Goal: Task Accomplishment & Management: Complete application form

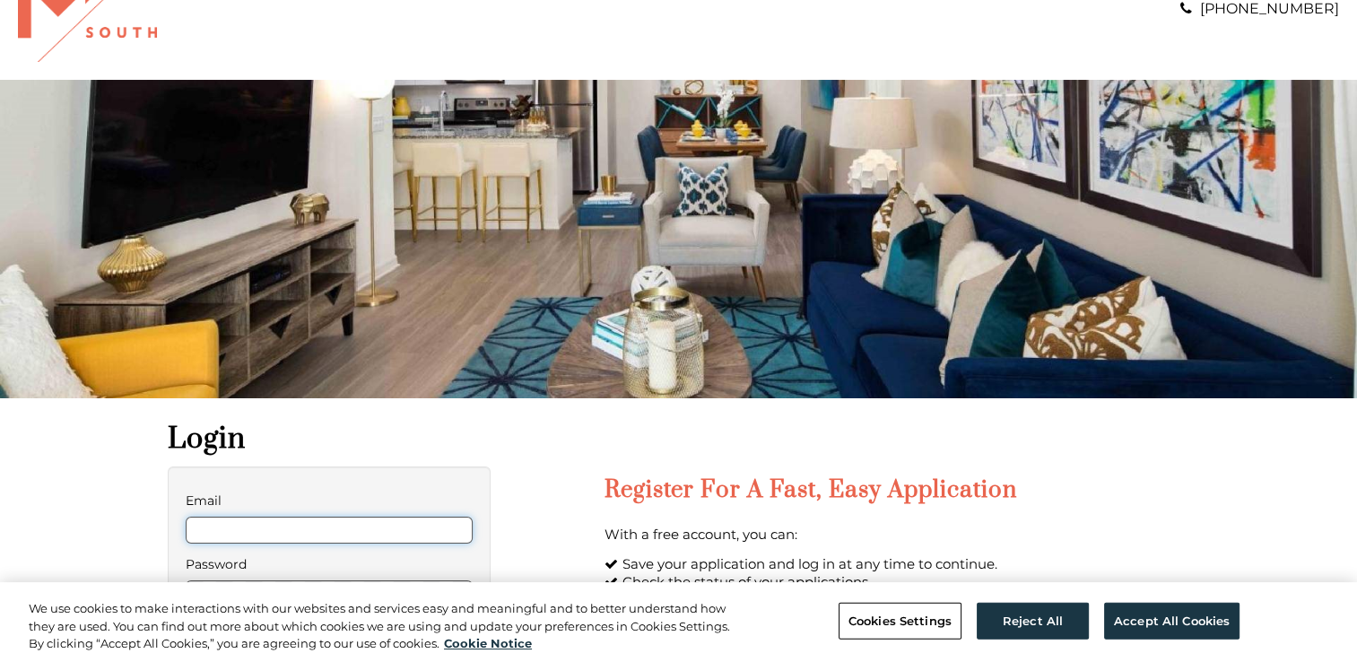
scroll to position [179, 0]
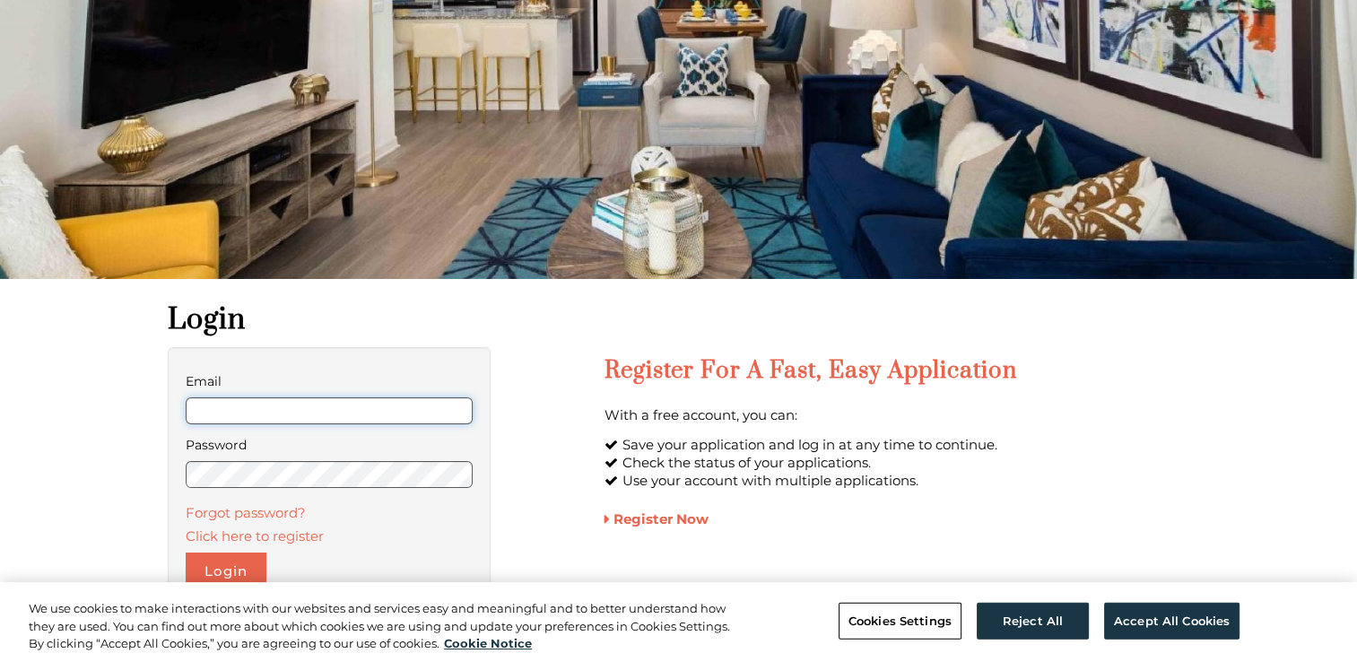
click at [294, 407] on input "Email" at bounding box center [330, 410] width 288 height 27
type input "*"
type input "**********"
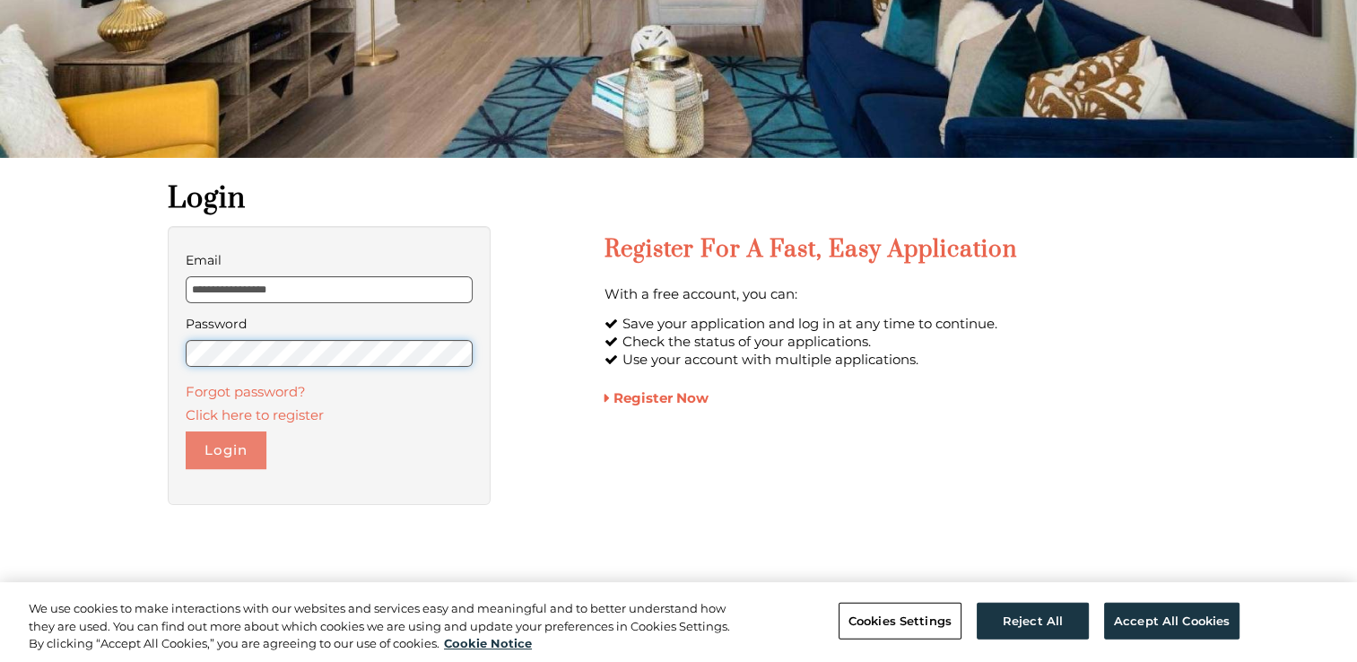
scroll to position [359, 0]
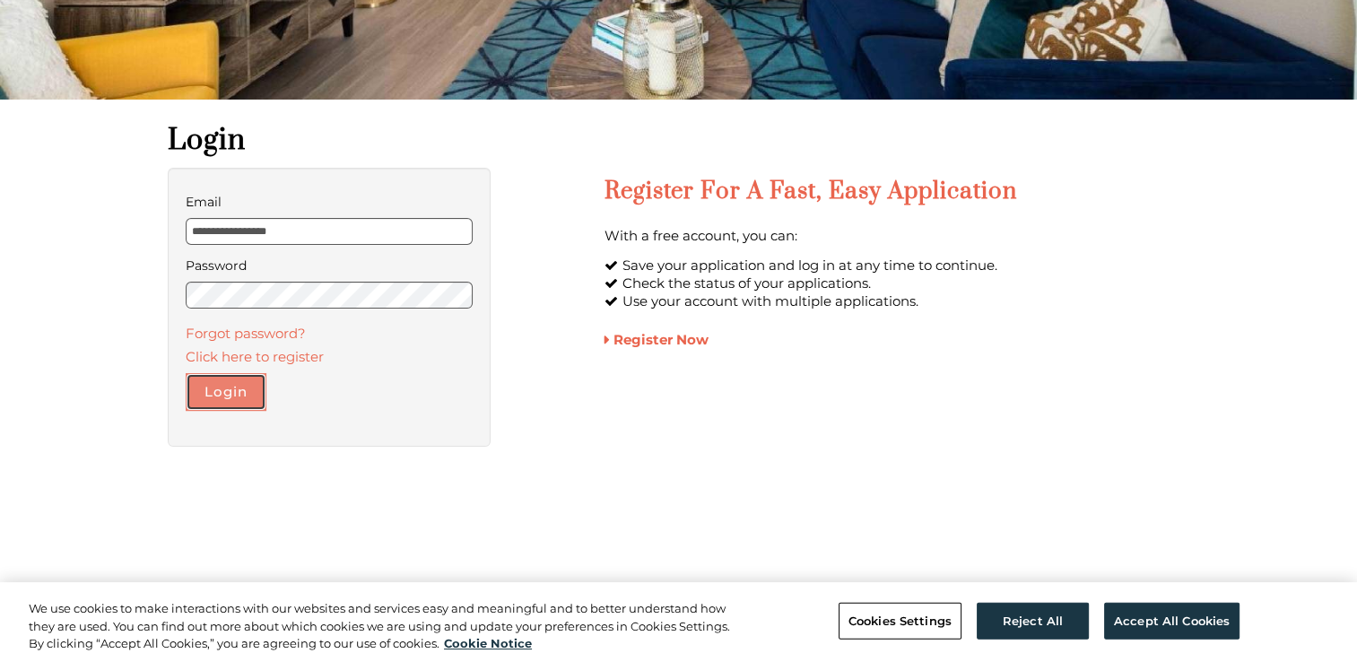
click at [240, 385] on button "Login" at bounding box center [226, 392] width 81 height 38
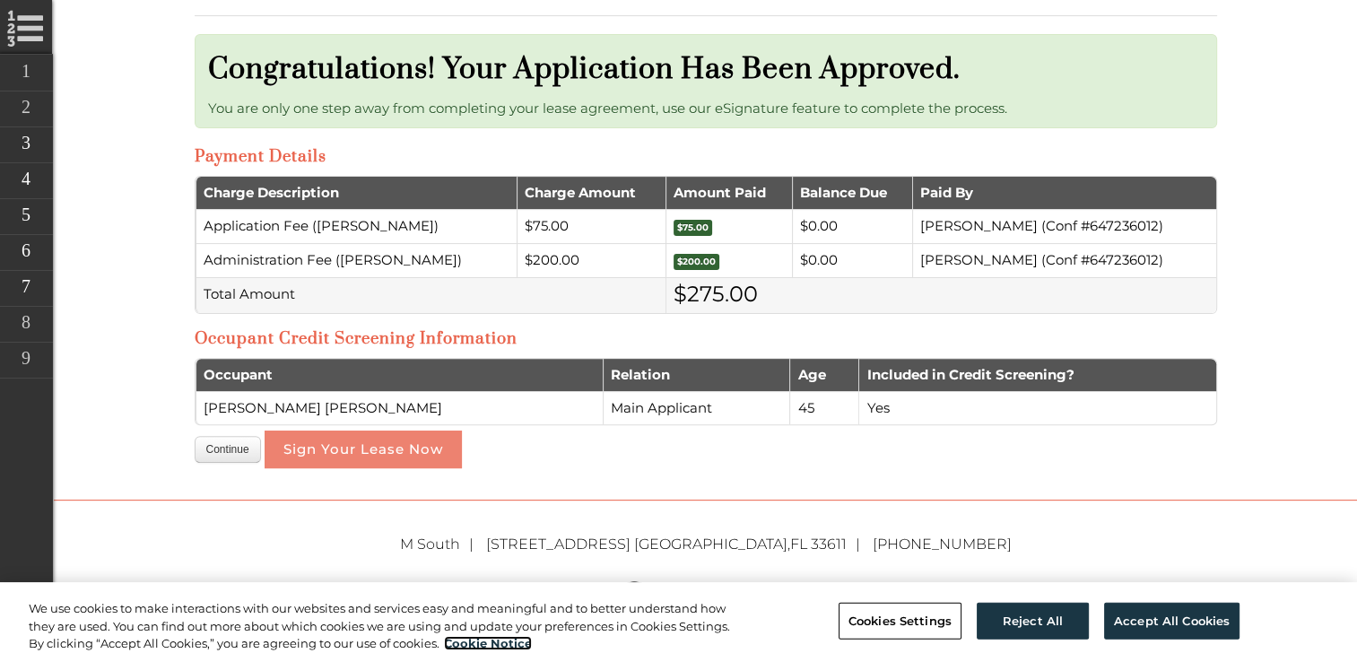
scroll to position [538, 0]
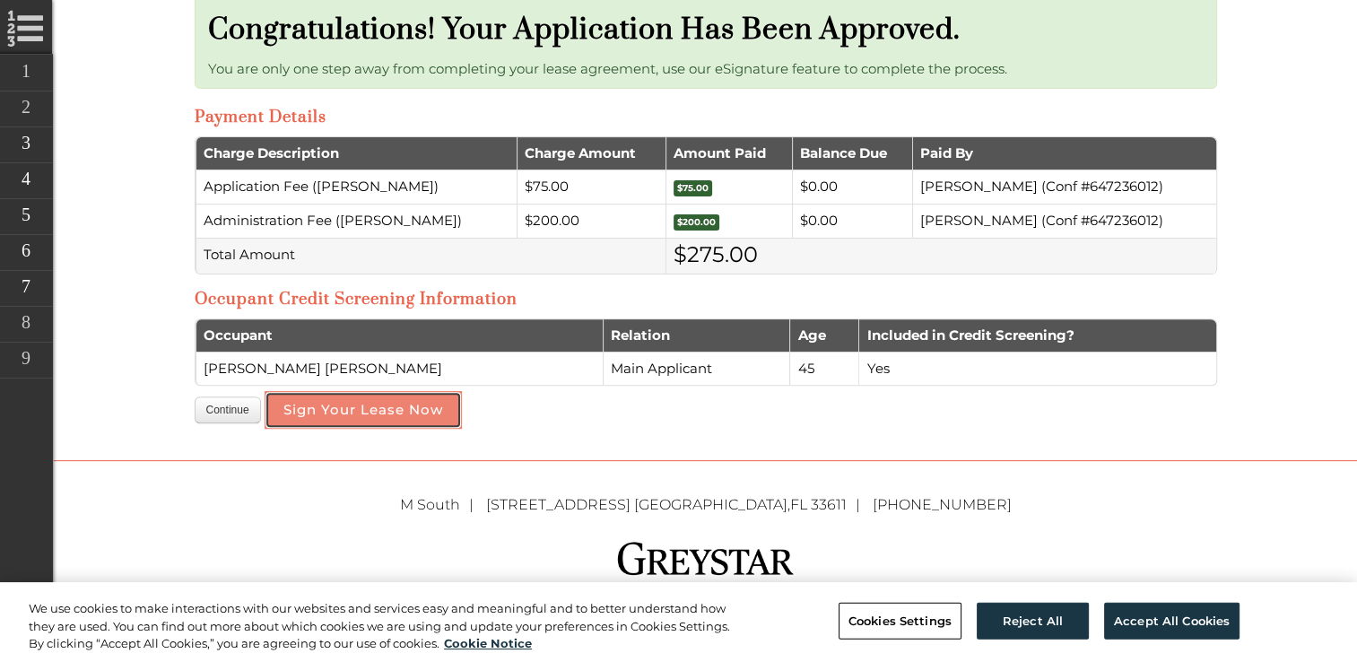
click at [402, 407] on button "Sign Your Lease Now" at bounding box center [363, 410] width 197 height 38
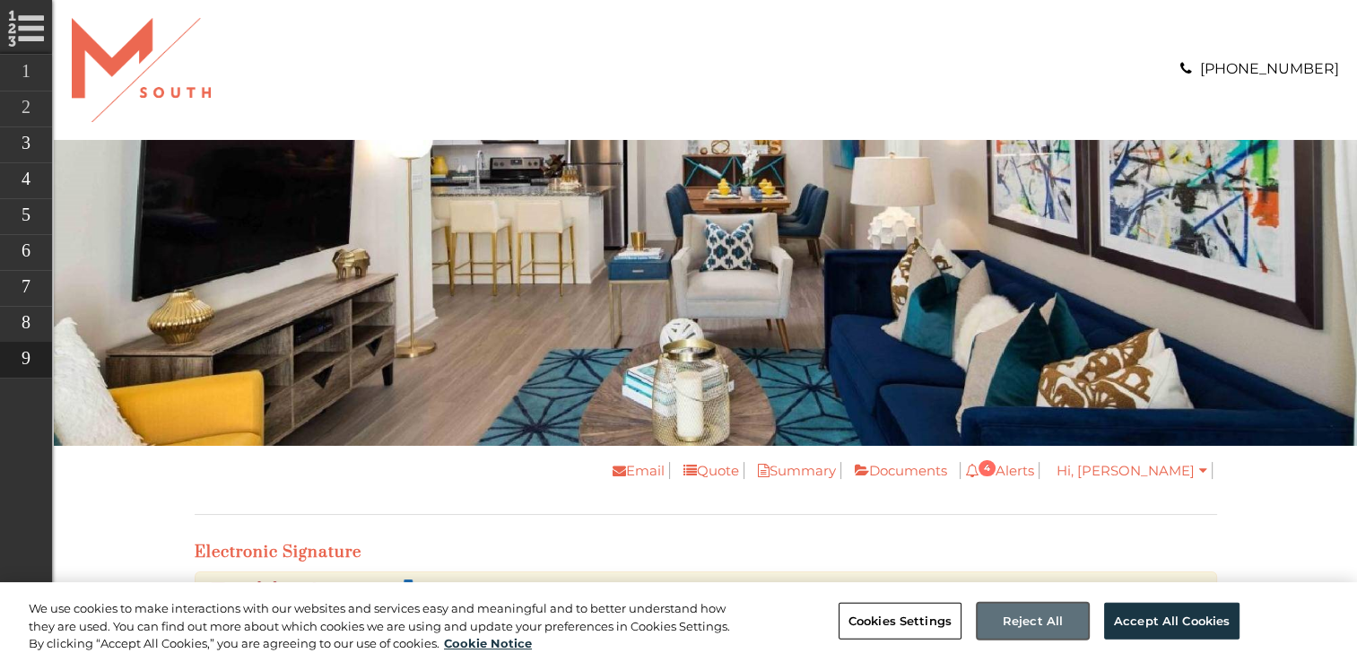
click at [1031, 608] on button "Reject All" at bounding box center [1032, 621] width 112 height 38
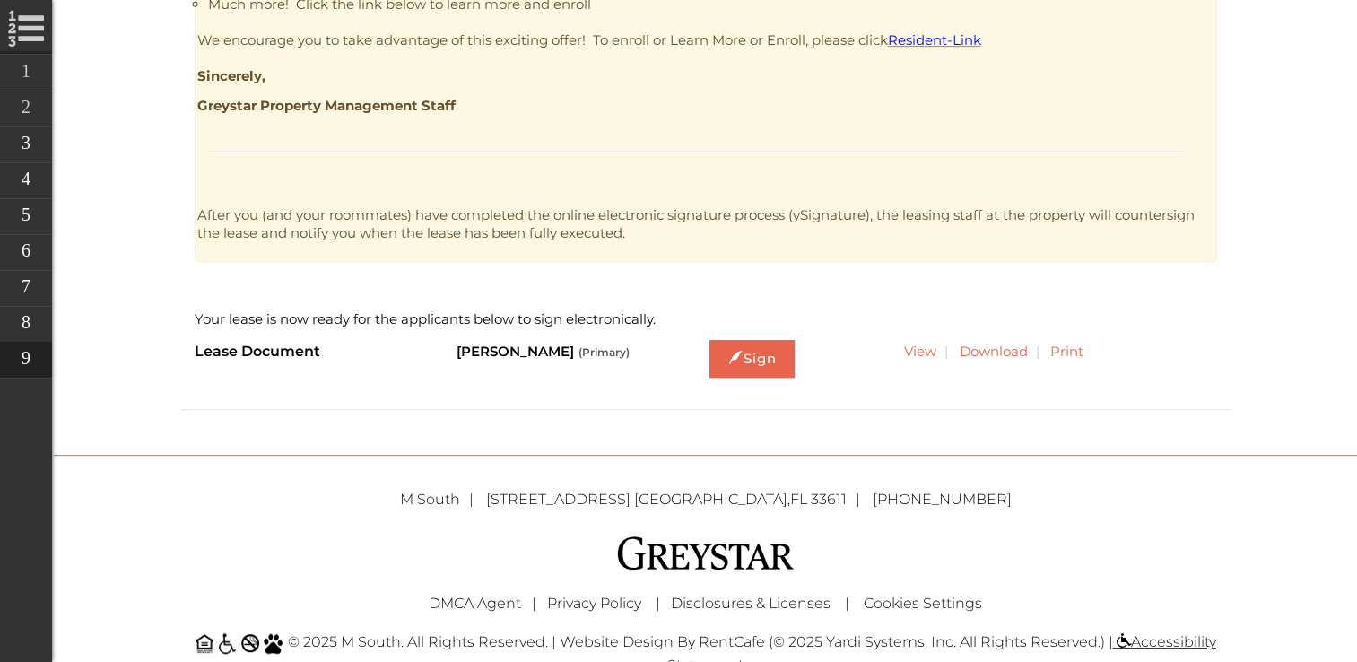
scroll to position [897, 0]
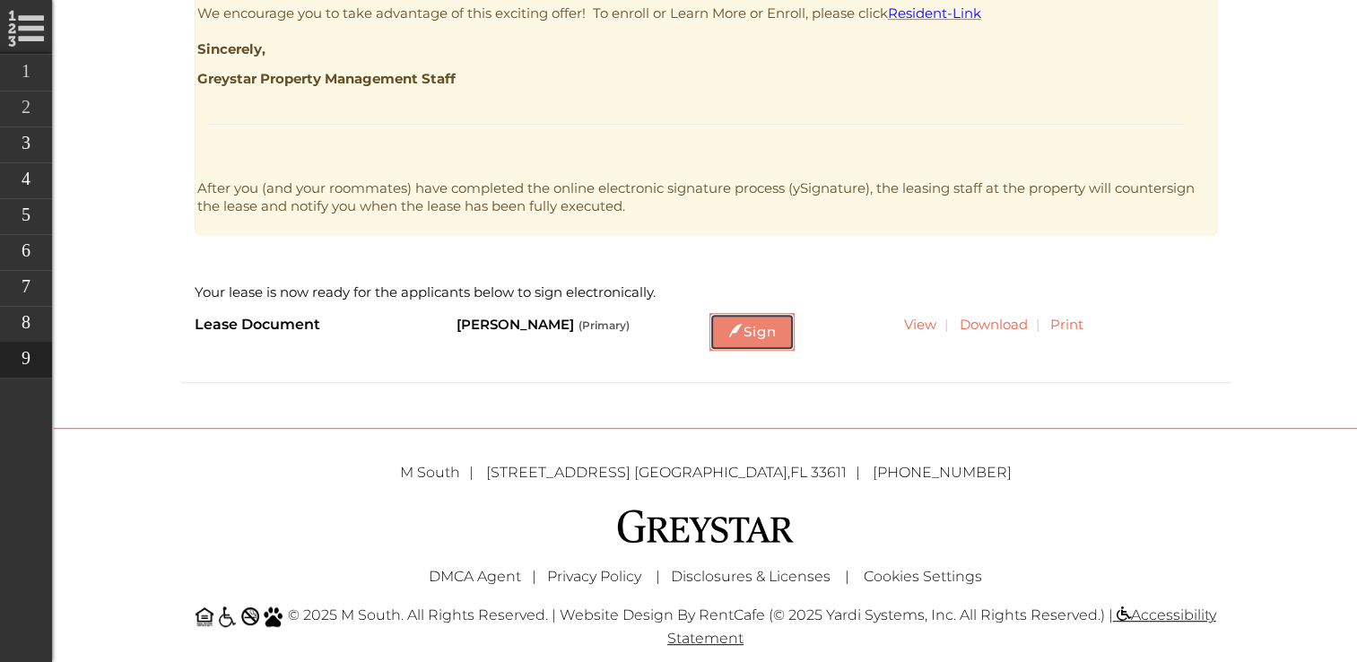
click at [757, 330] on link "Sign" at bounding box center [751, 332] width 85 height 38
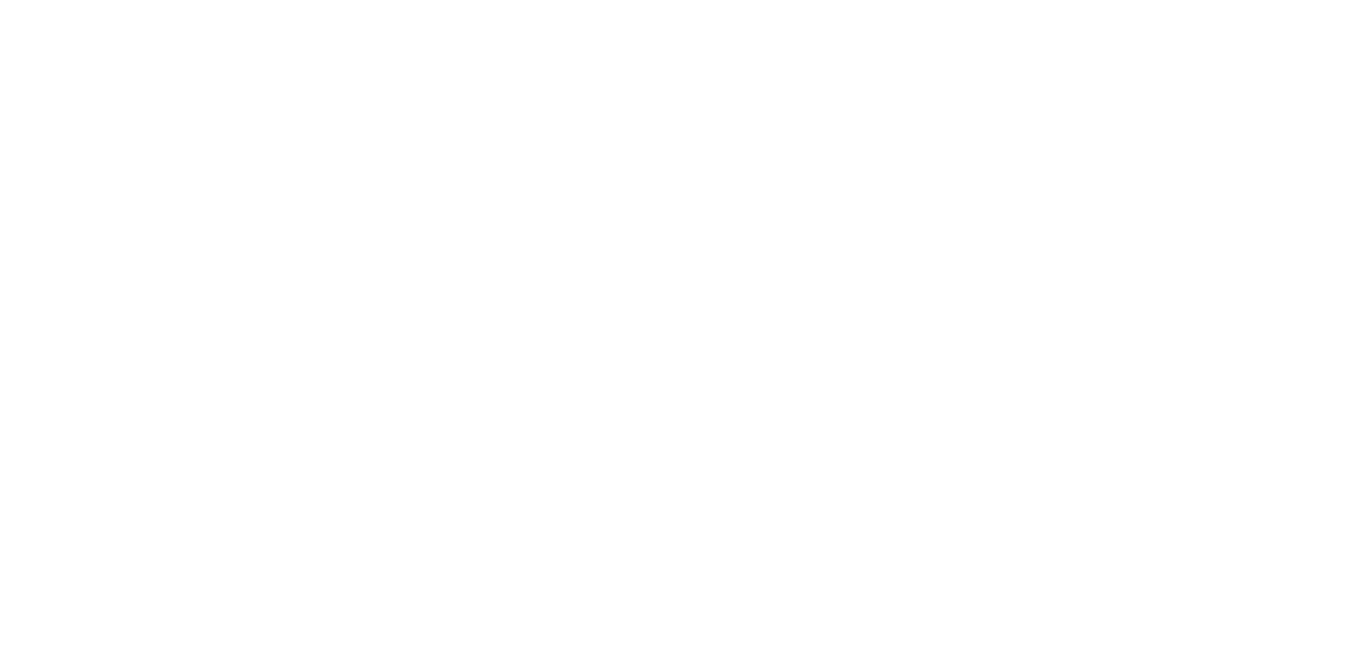
scroll to position [0, 0]
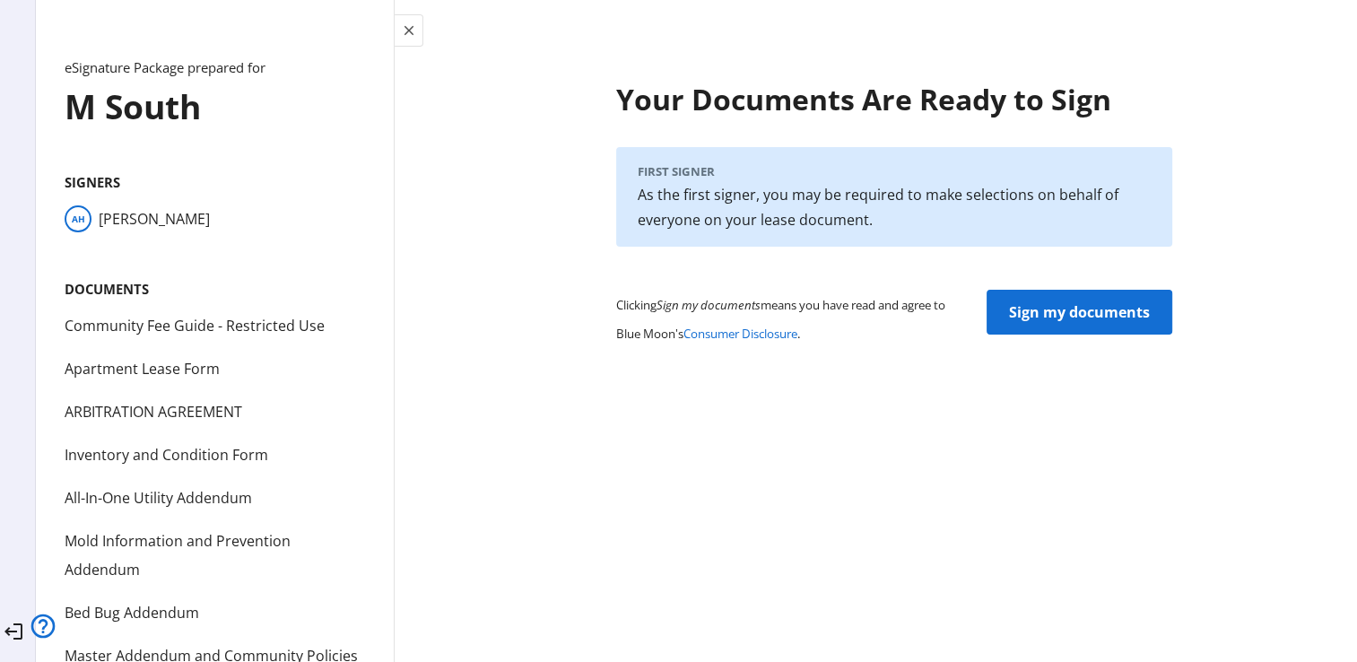
click at [1072, 310] on span "Sign my documents" at bounding box center [1079, 312] width 141 height 43
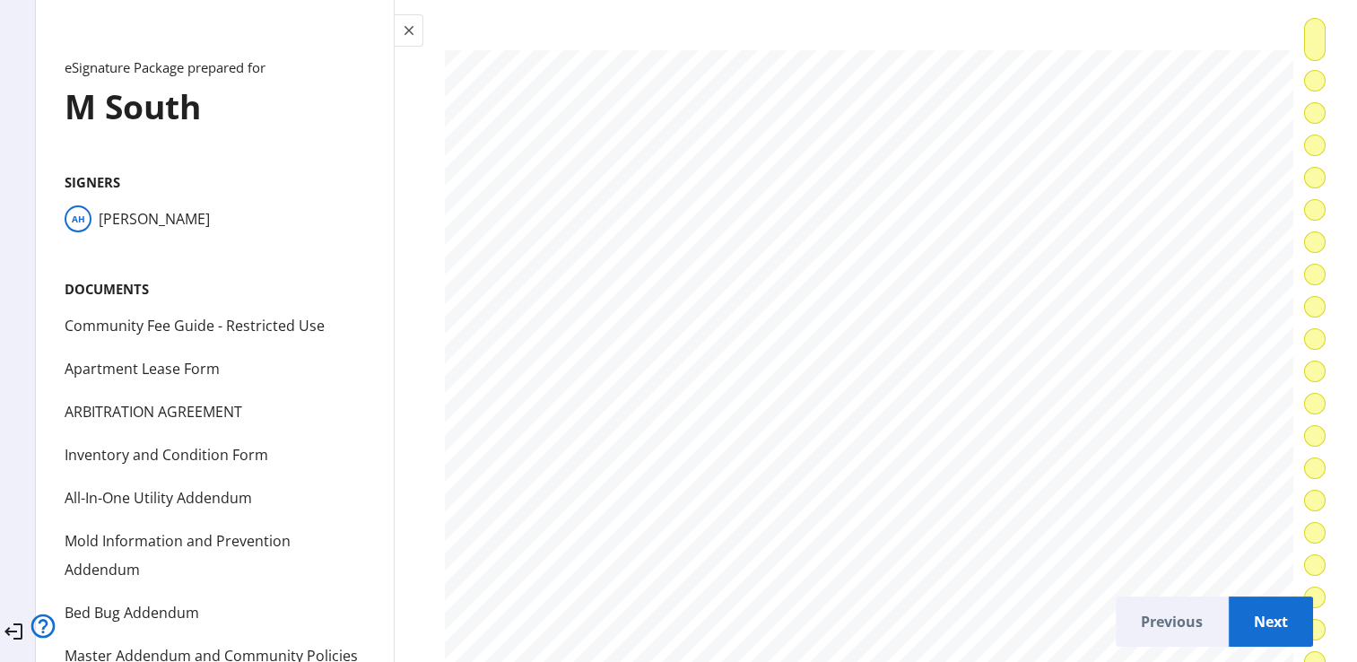
scroll to position [13, 0]
click at [1243, 608] on span "Next" at bounding box center [1271, 621] width 56 height 43
click at [659, 331] on div at bounding box center [614, 331] width 249 height 19
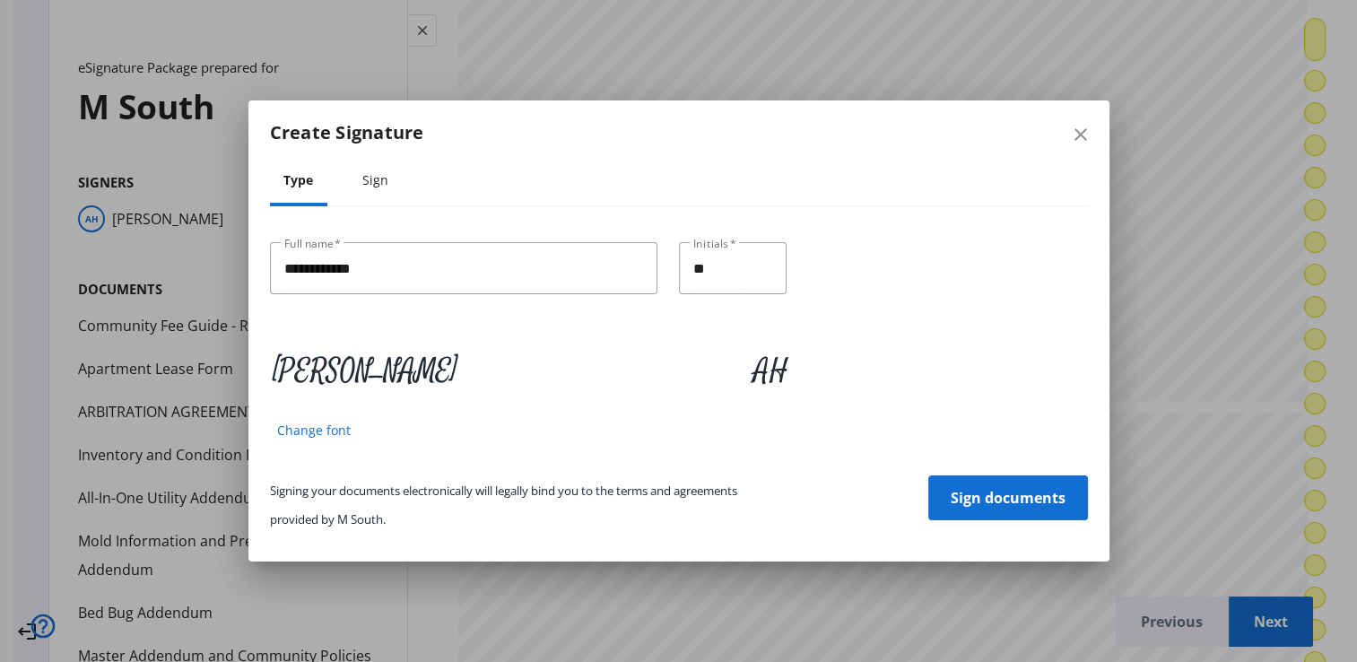
click at [975, 502] on span "Sign documents" at bounding box center [1007, 497] width 115 height 43
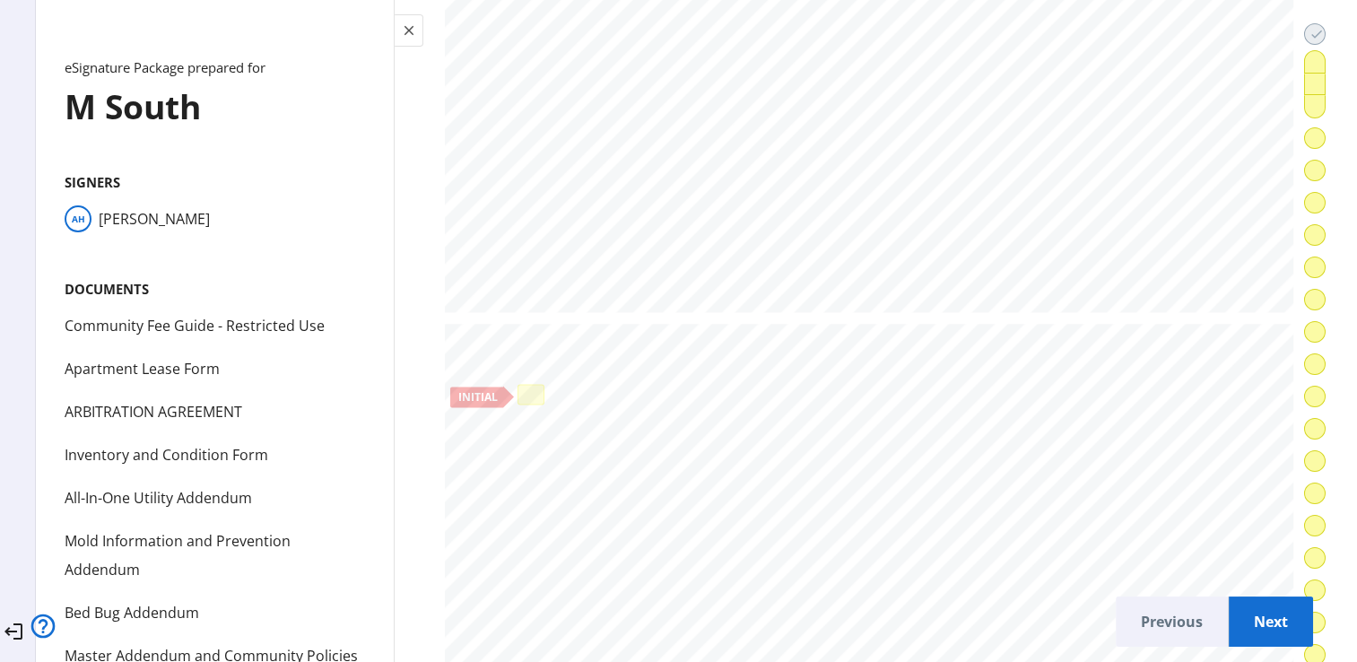
scroll to position [2271, 0]
click at [528, 358] on div at bounding box center [530, 364] width 19 height 13
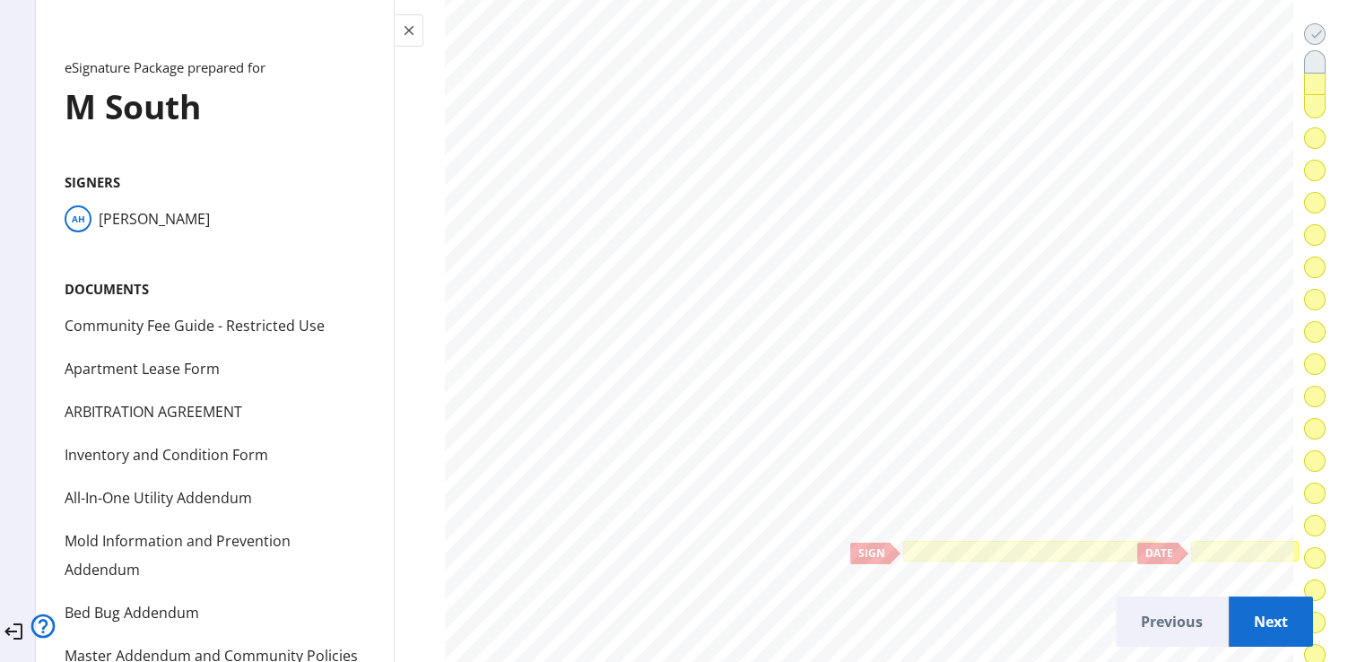
click at [1029, 544] on div at bounding box center [1031, 550] width 249 height 13
click at [1193, 541] on div at bounding box center [1245, 551] width 108 height 21
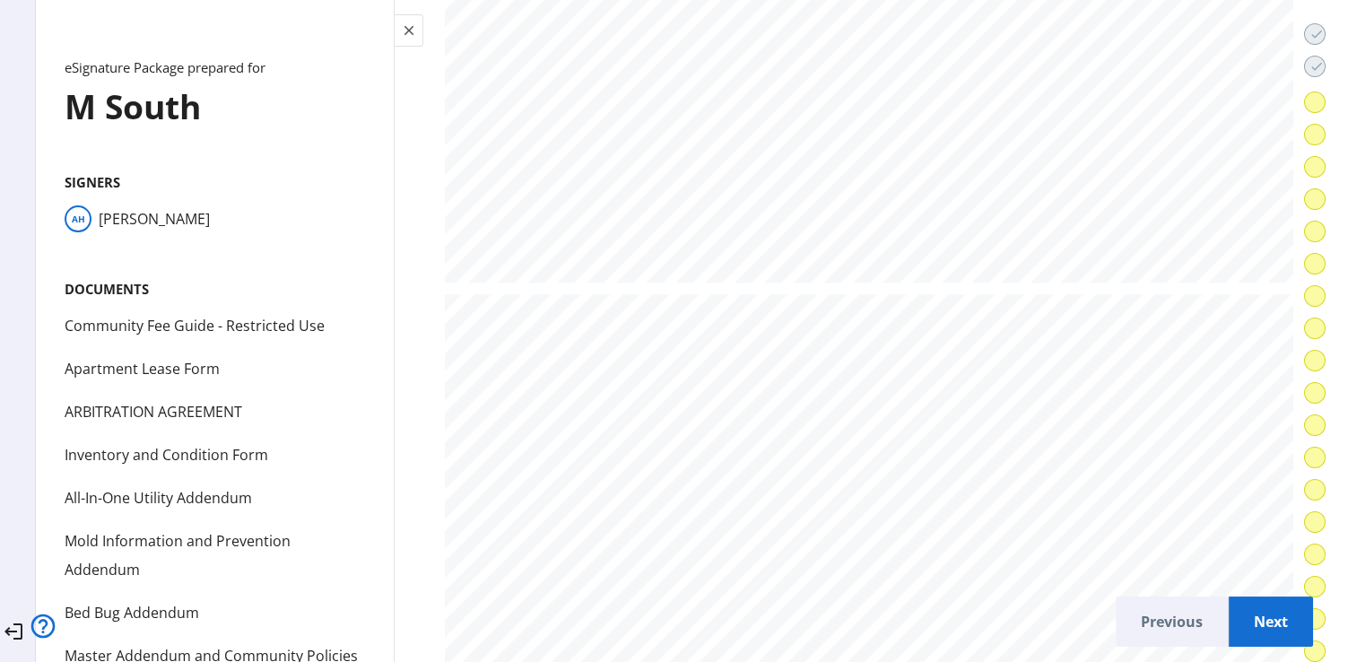
scroll to position [15003, 0]
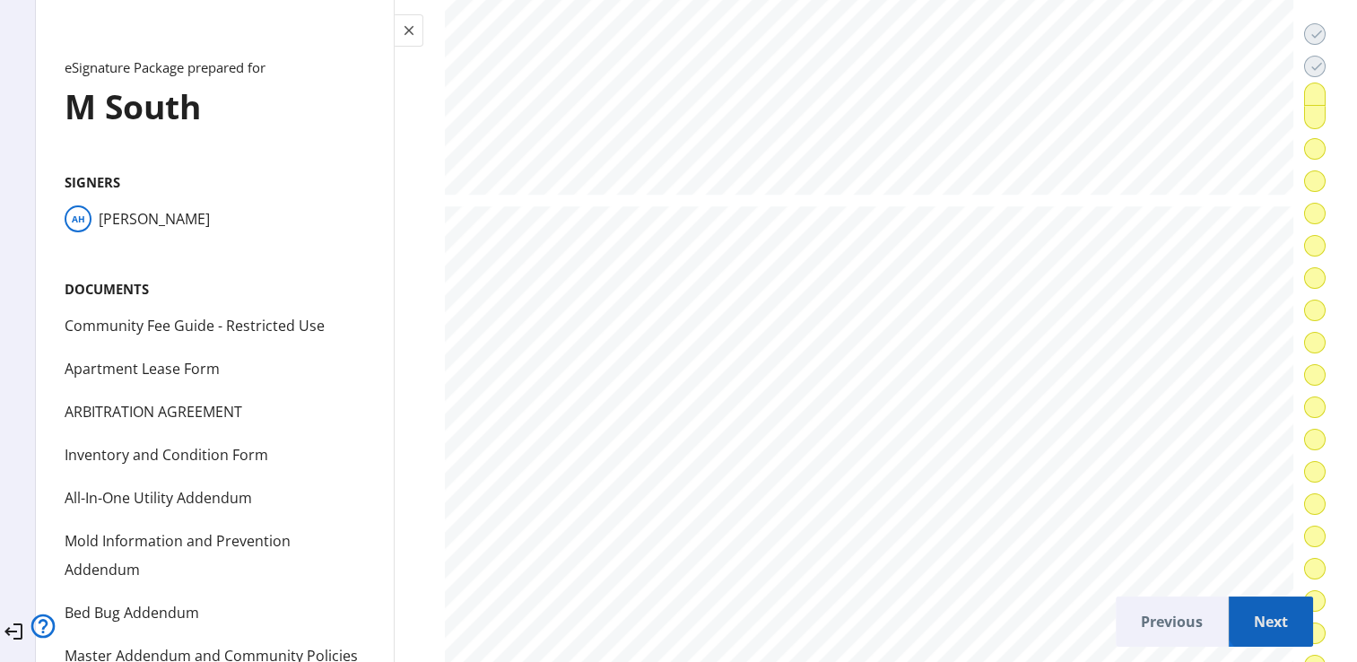
click at [1251, 600] on span "Next" at bounding box center [1271, 621] width 56 height 43
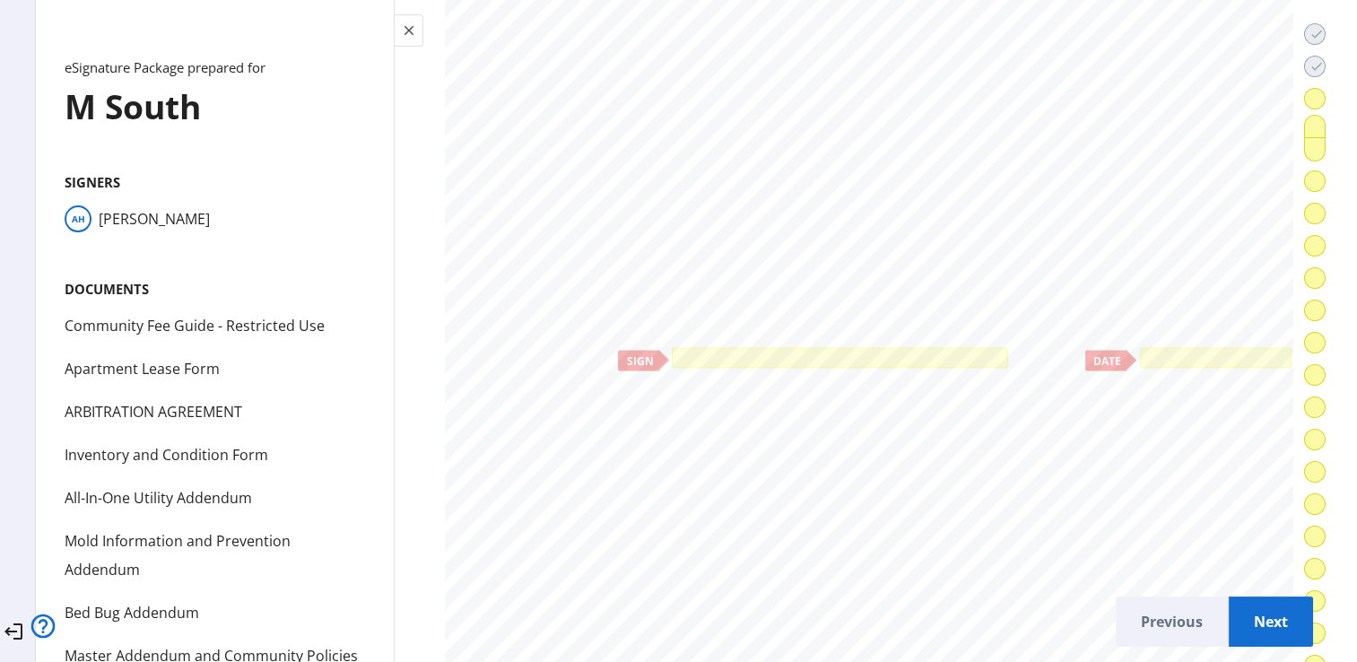
click at [839, 352] on div at bounding box center [839, 358] width 328 height 13
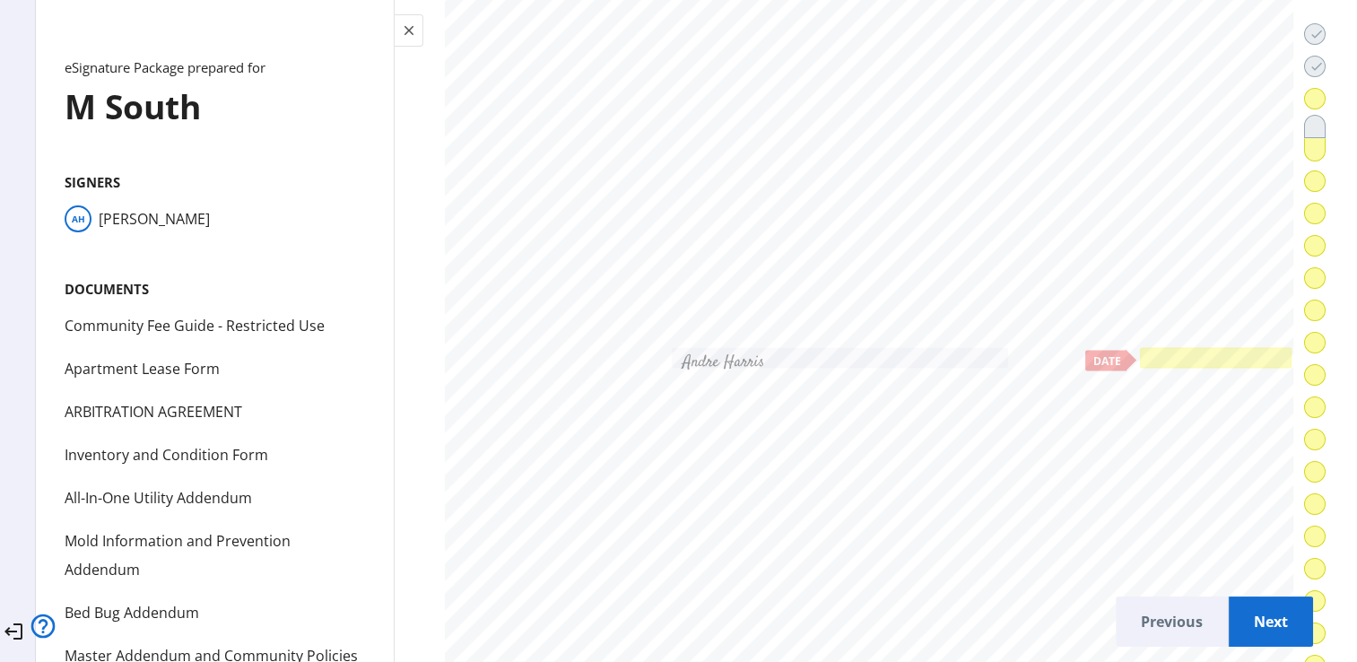
click at [1153, 348] on div at bounding box center [1216, 358] width 152 height 21
click at [1245, 623] on span "Next" at bounding box center [1271, 621] width 56 height 43
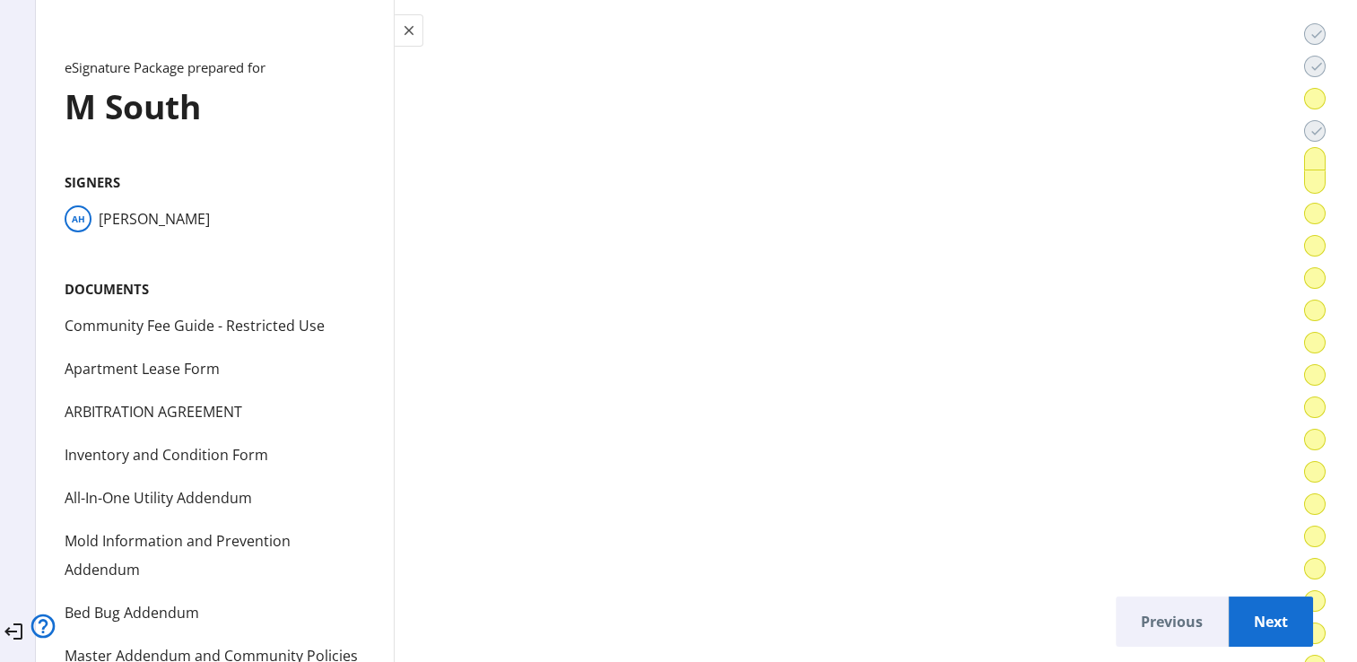
scroll to position [27762, 0]
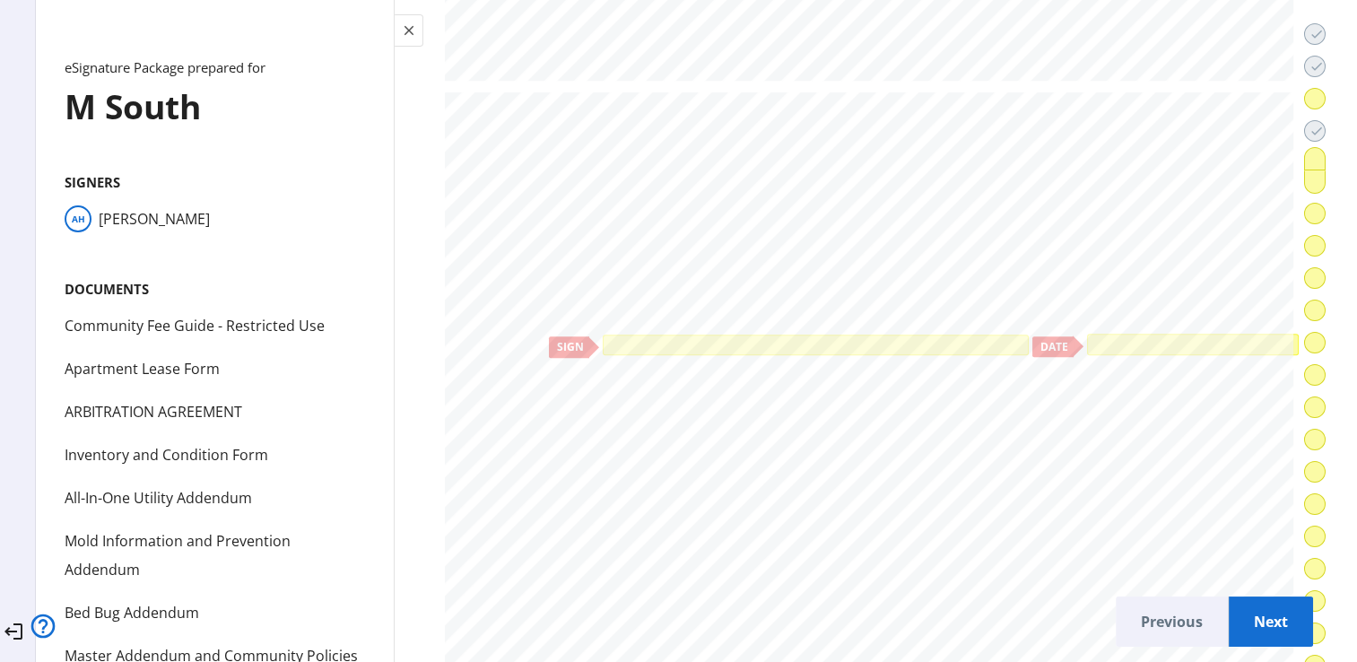
drag, startPoint x: 729, startPoint y: 328, endPoint x: 744, endPoint y: 318, distance: 18.2
click at [732, 338] on div at bounding box center [815, 344] width 419 height 13
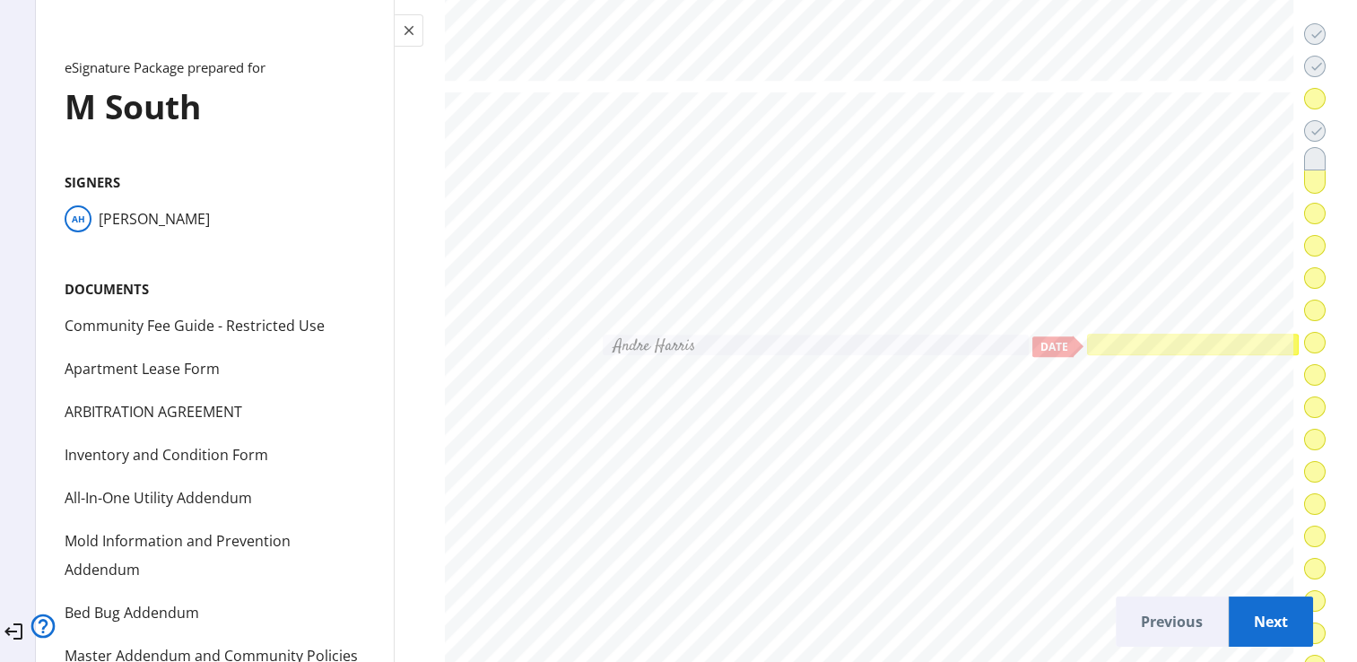
click at [1090, 338] on div at bounding box center [1192, 344] width 204 height 13
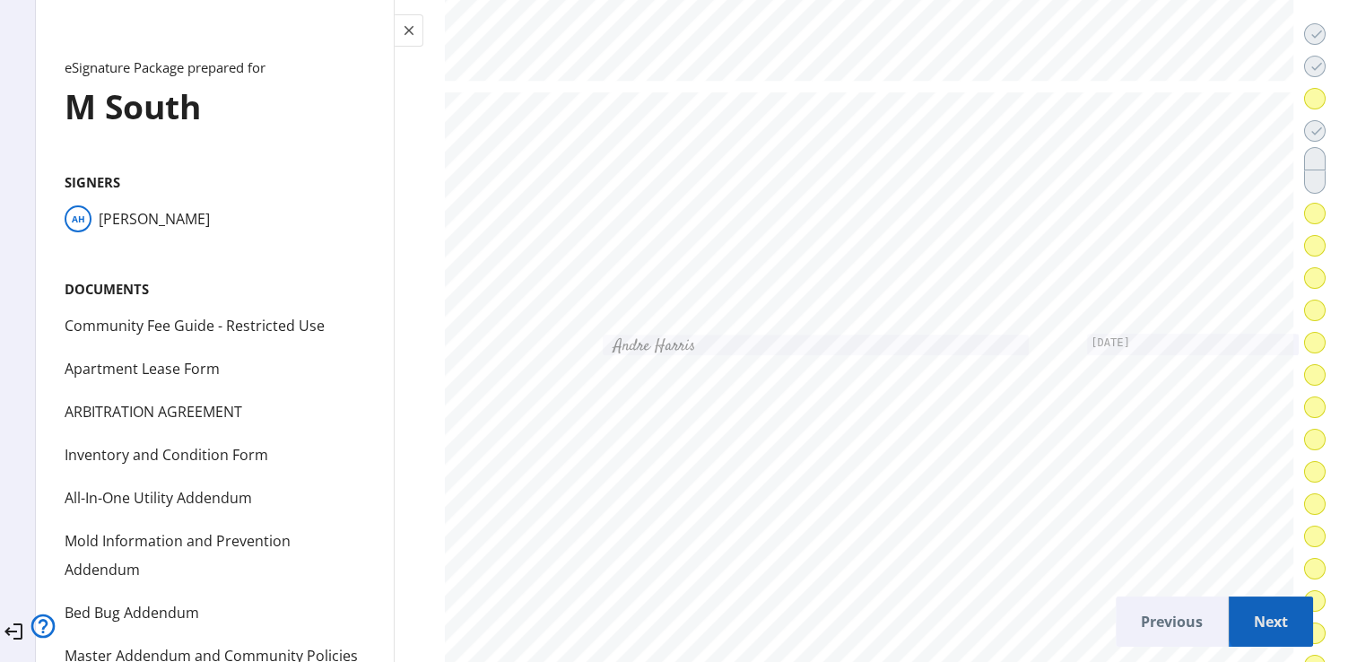
click at [1253, 612] on span "Next" at bounding box center [1271, 621] width 56 height 43
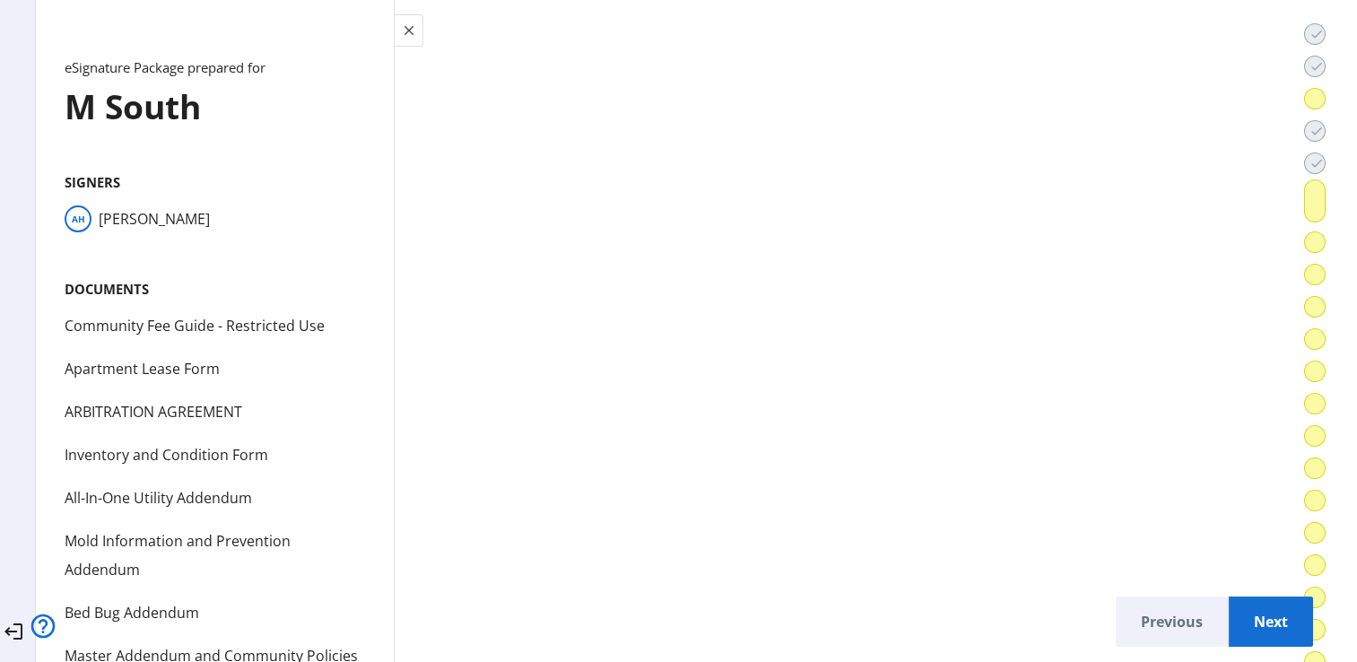
scroll to position [31135, 0]
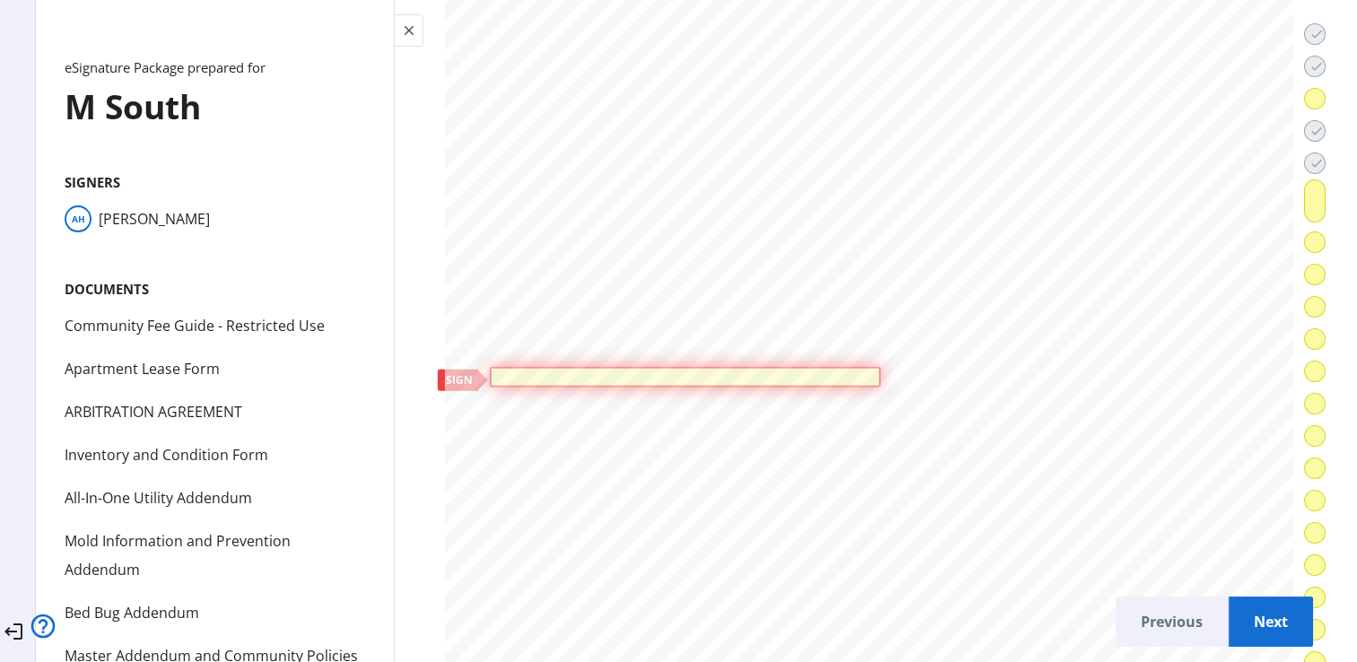
click at [621, 371] on div at bounding box center [685, 376] width 380 height 11
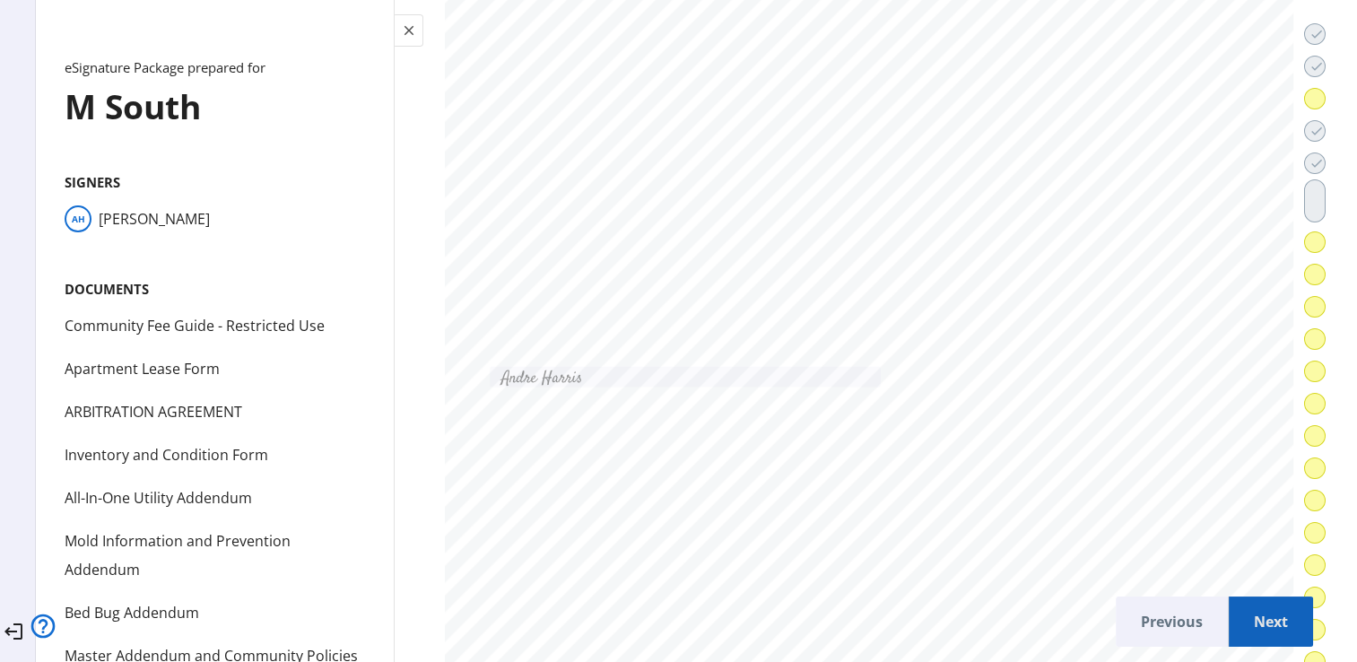
click at [1243, 615] on span "Next" at bounding box center [1271, 621] width 56 height 43
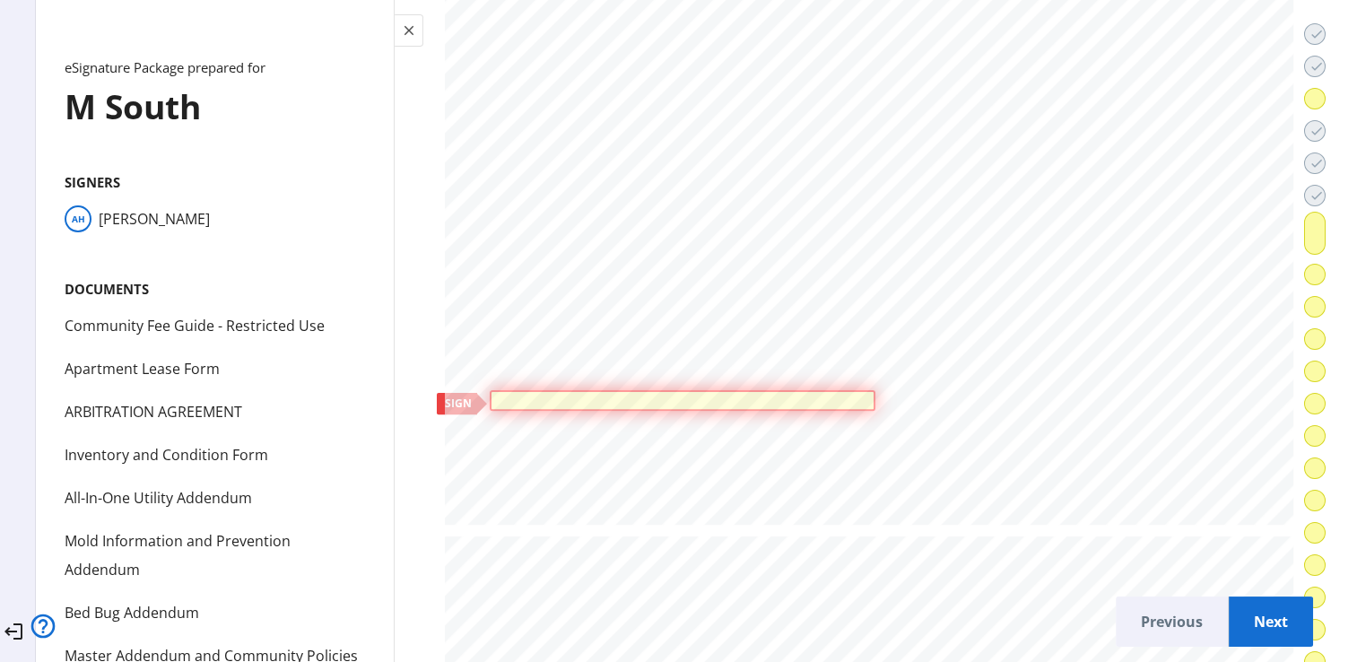
click at [683, 395] on div at bounding box center [682, 400] width 376 height 11
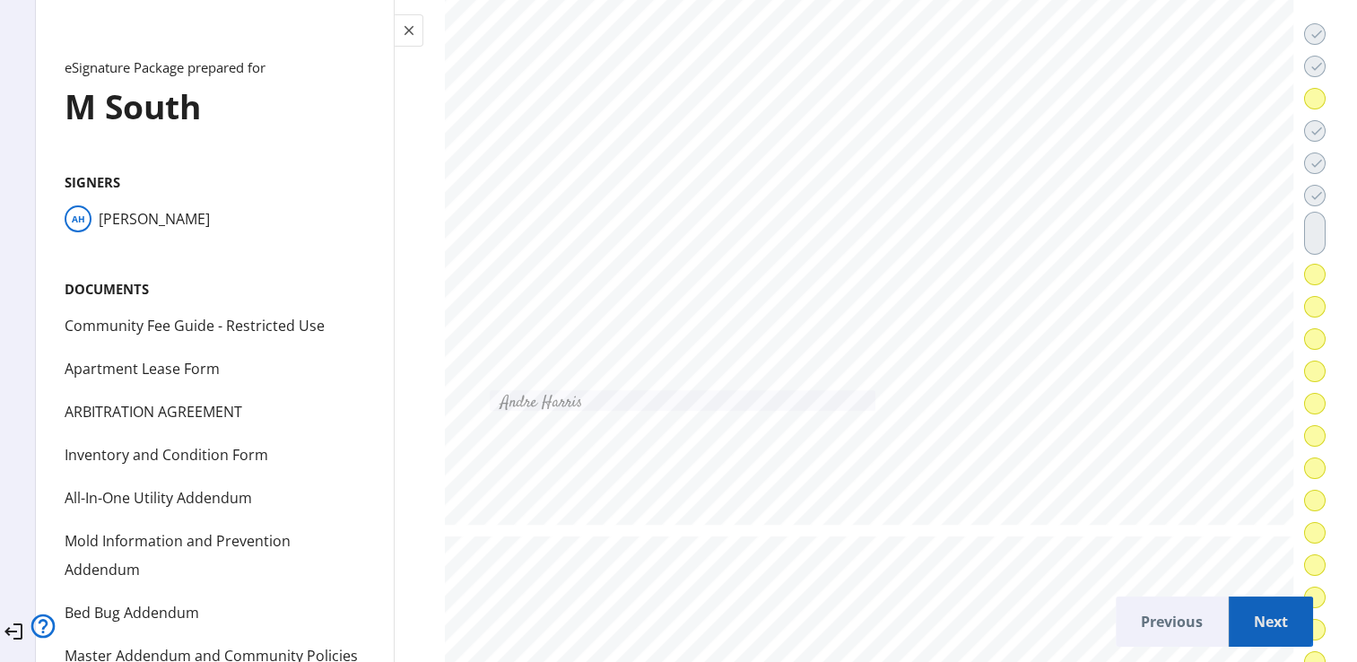
click at [1243, 608] on span "Next" at bounding box center [1271, 621] width 56 height 43
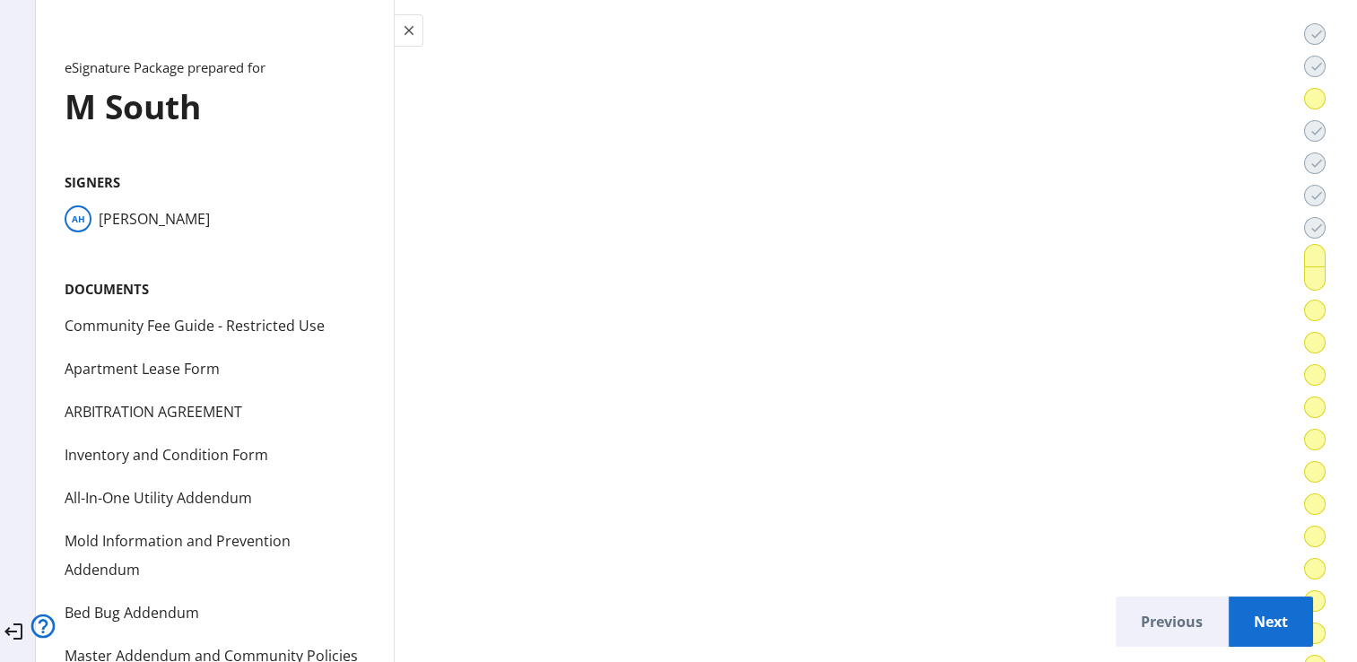
scroll to position [45510, 0]
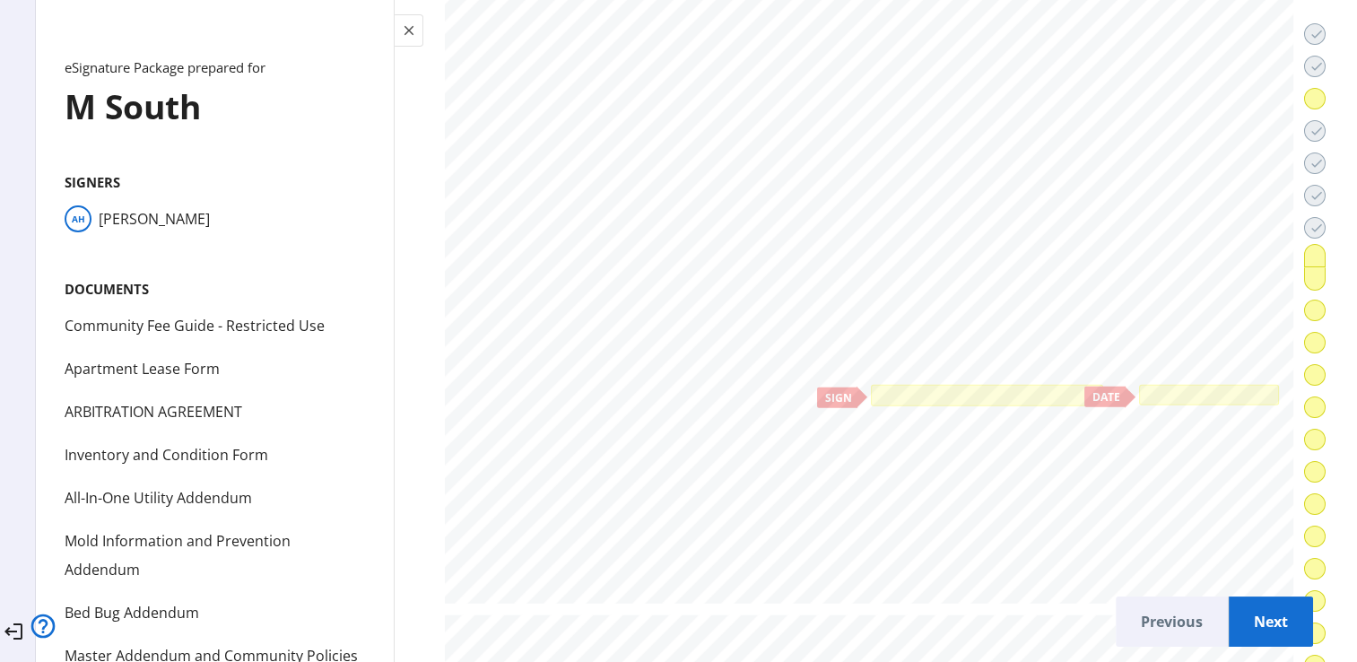
click at [958, 389] on div at bounding box center [986, 395] width 224 height 13
click at [1173, 388] on div at bounding box center [1208, 394] width 132 height 13
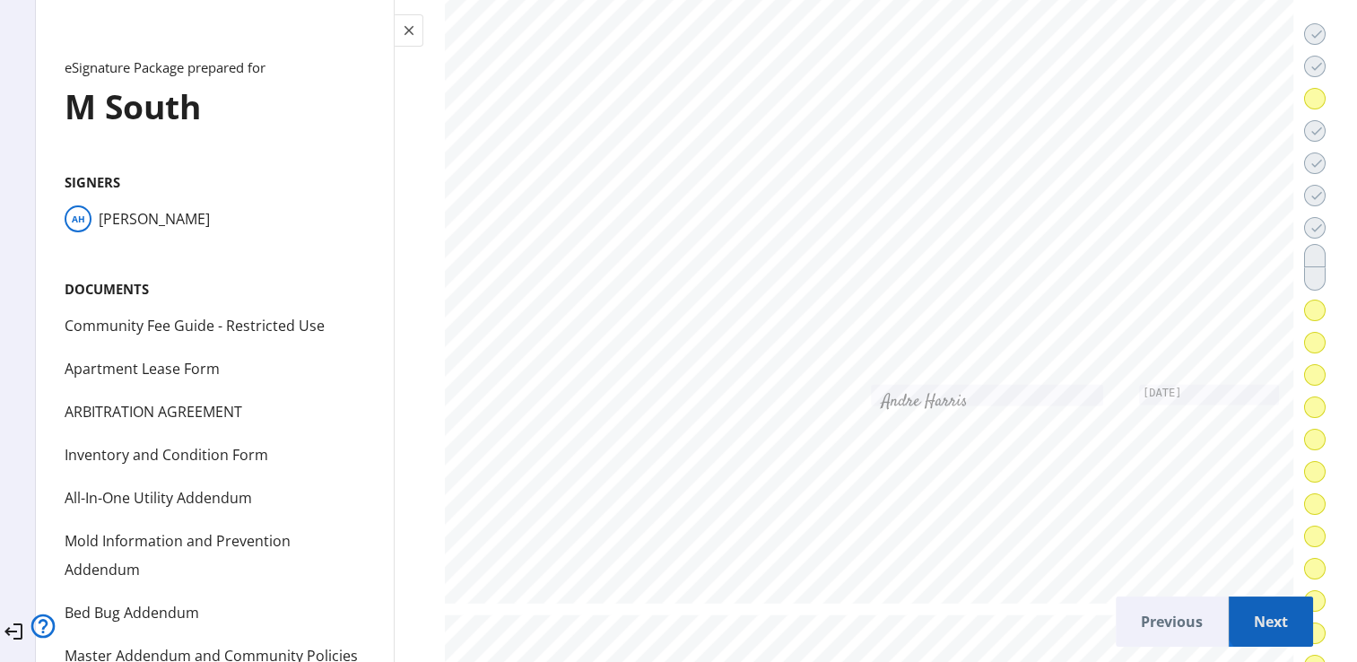
click at [1245, 607] on span "Next" at bounding box center [1271, 621] width 56 height 43
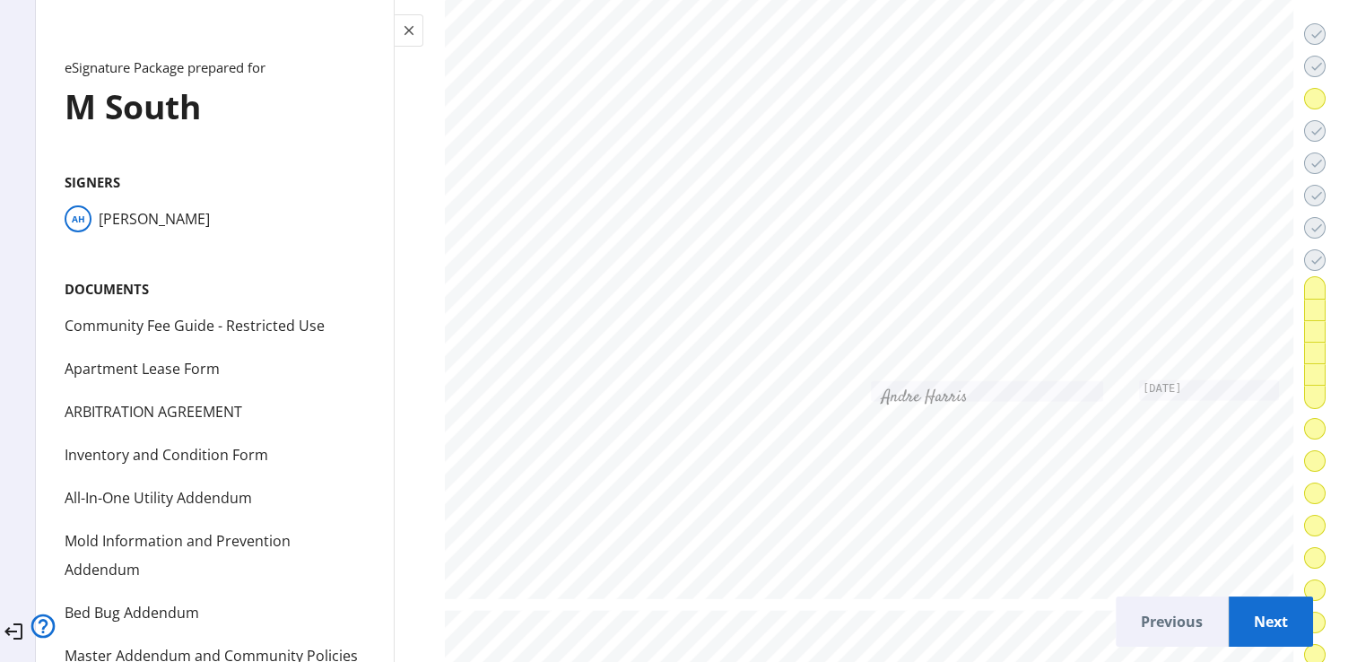
scroll to position [46472, 0]
click at [505, 365] on div at bounding box center [502, 371] width 6 height 12
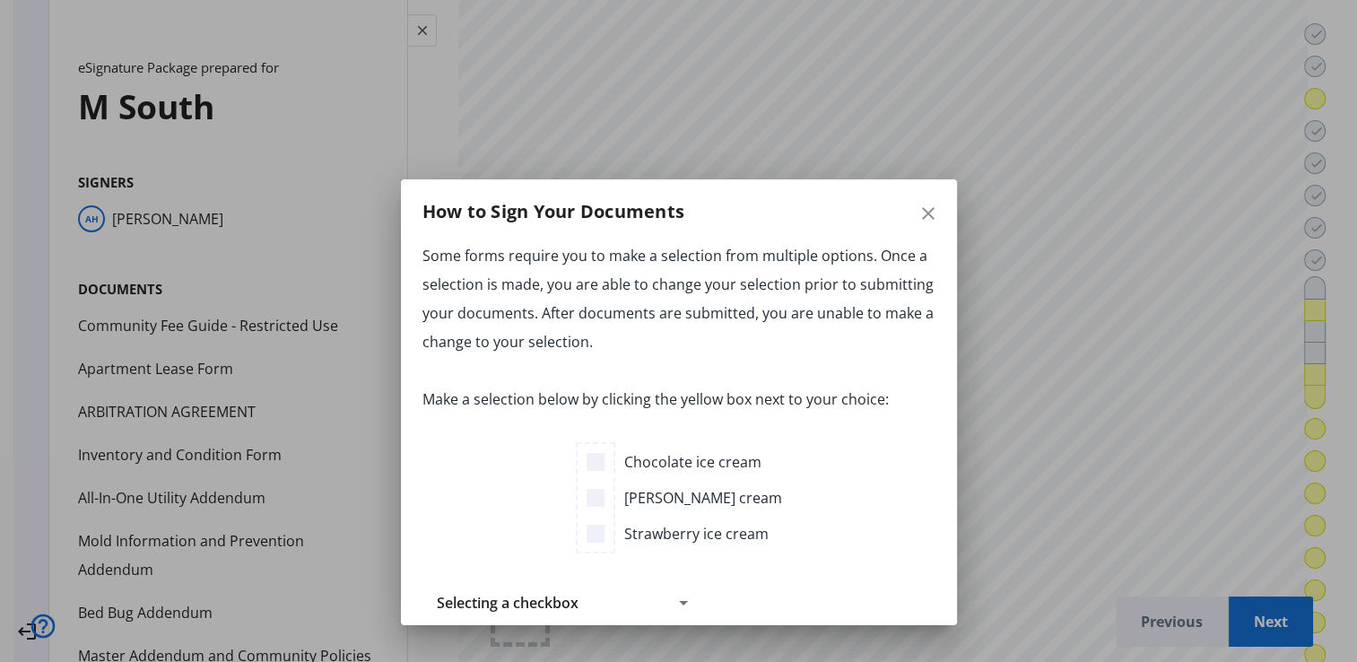
click at [679, 602] on icon at bounding box center [683, 603] width 9 height 4
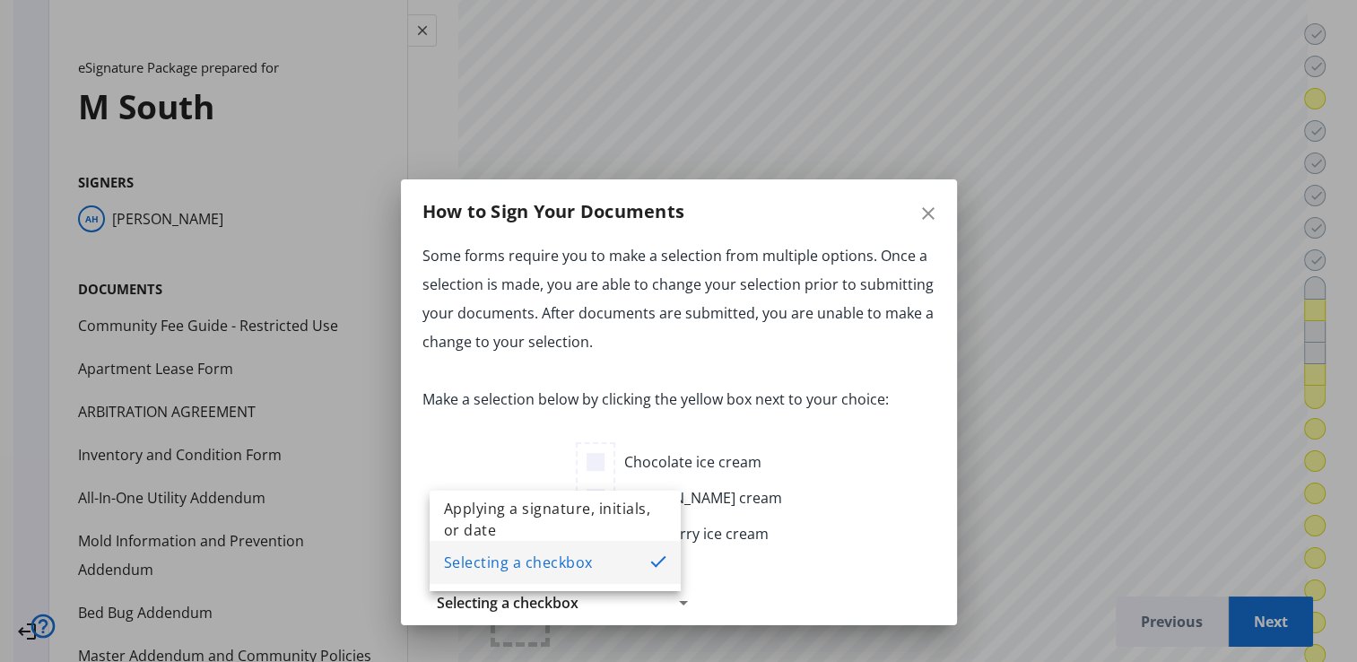
click at [781, 569] on div at bounding box center [678, 331] width 1357 height 662
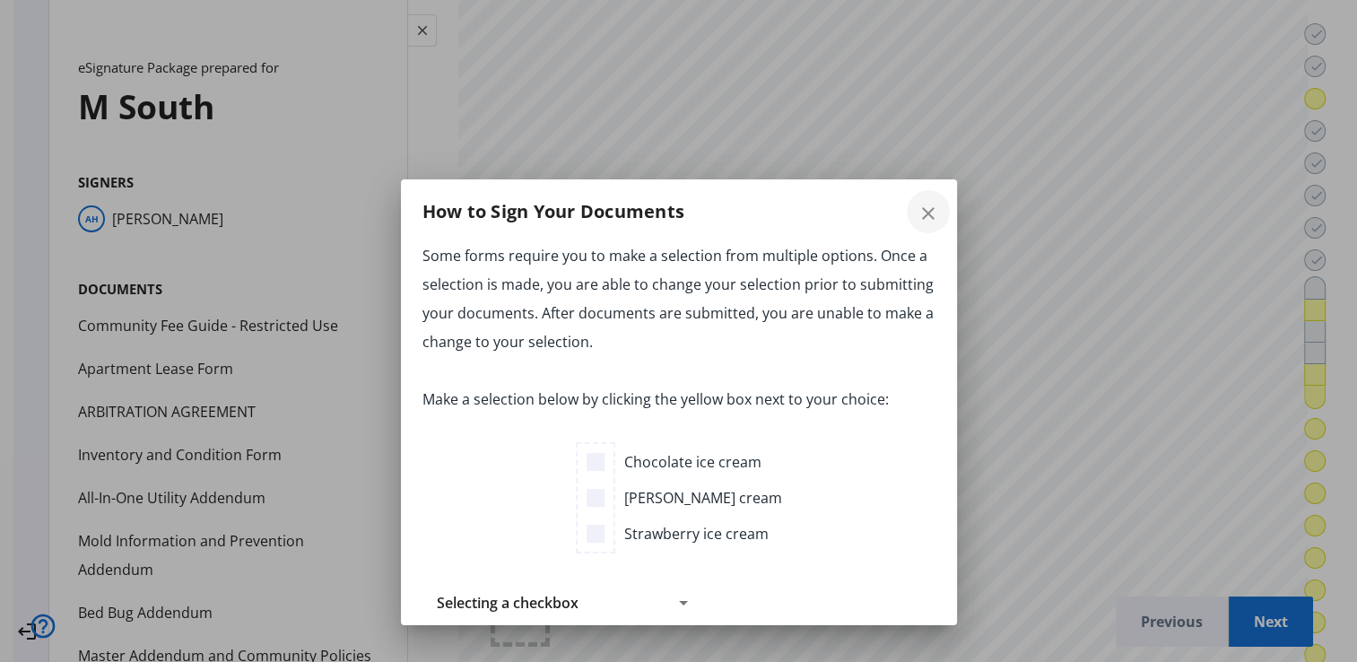
click at [926, 223] on span "button" at bounding box center [927, 211] width 43 height 43
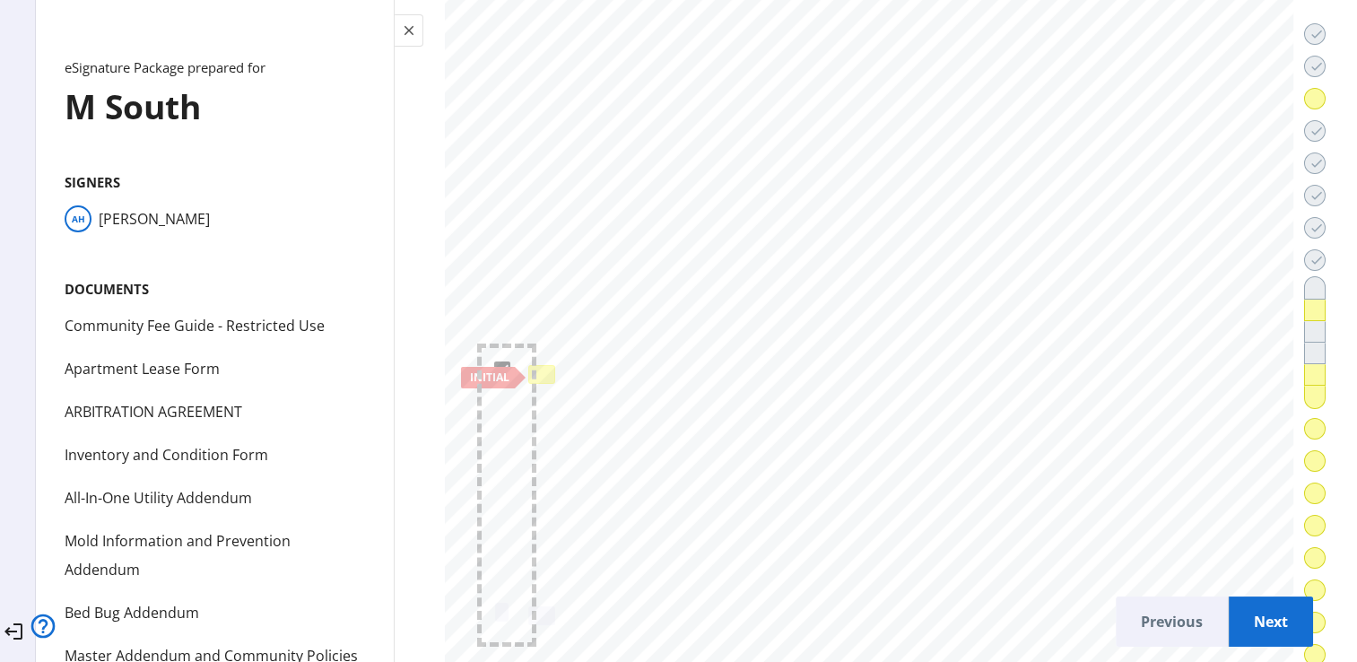
click at [544, 369] on div at bounding box center [541, 375] width 19 height 12
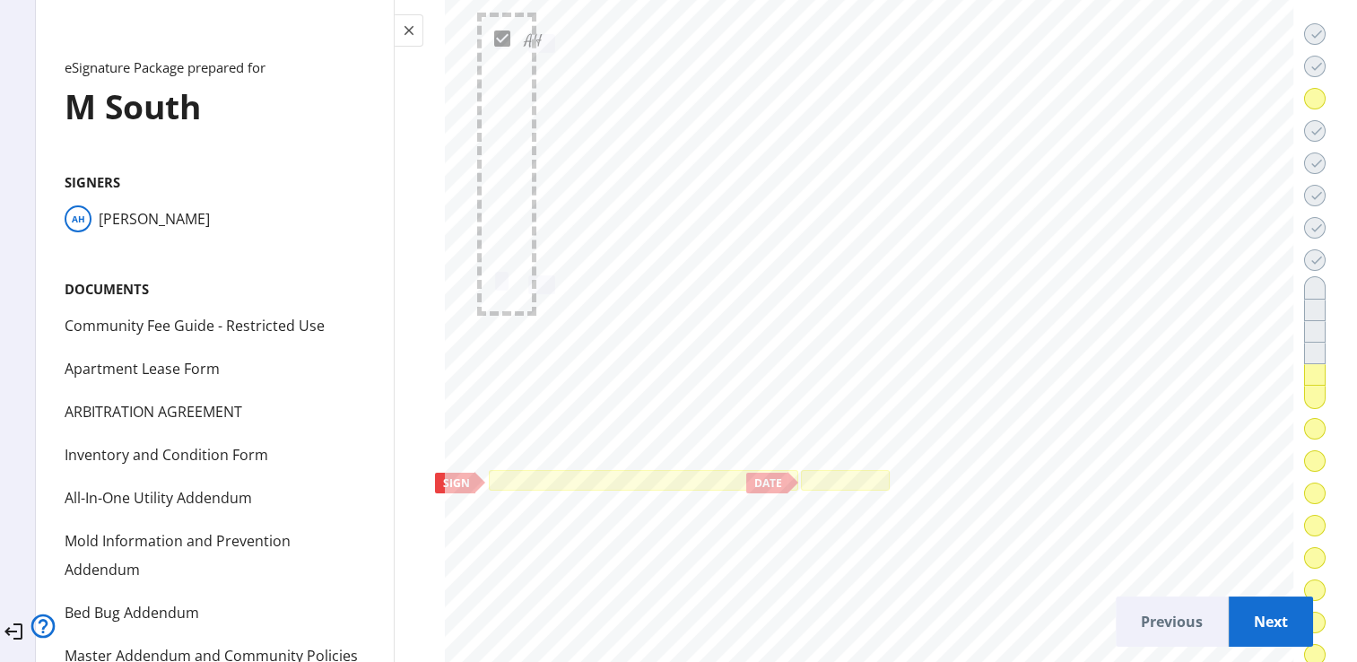
scroll to position [46830, 0]
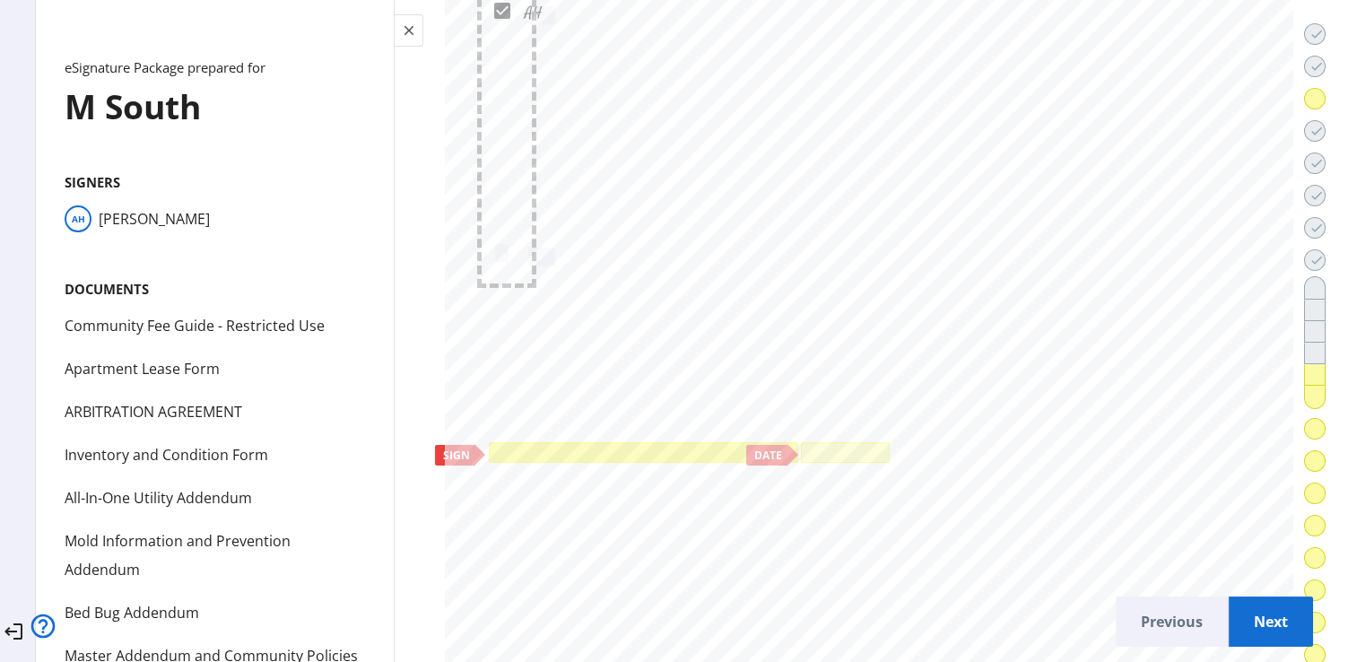
click at [642, 447] on div at bounding box center [642, 453] width 301 height 13
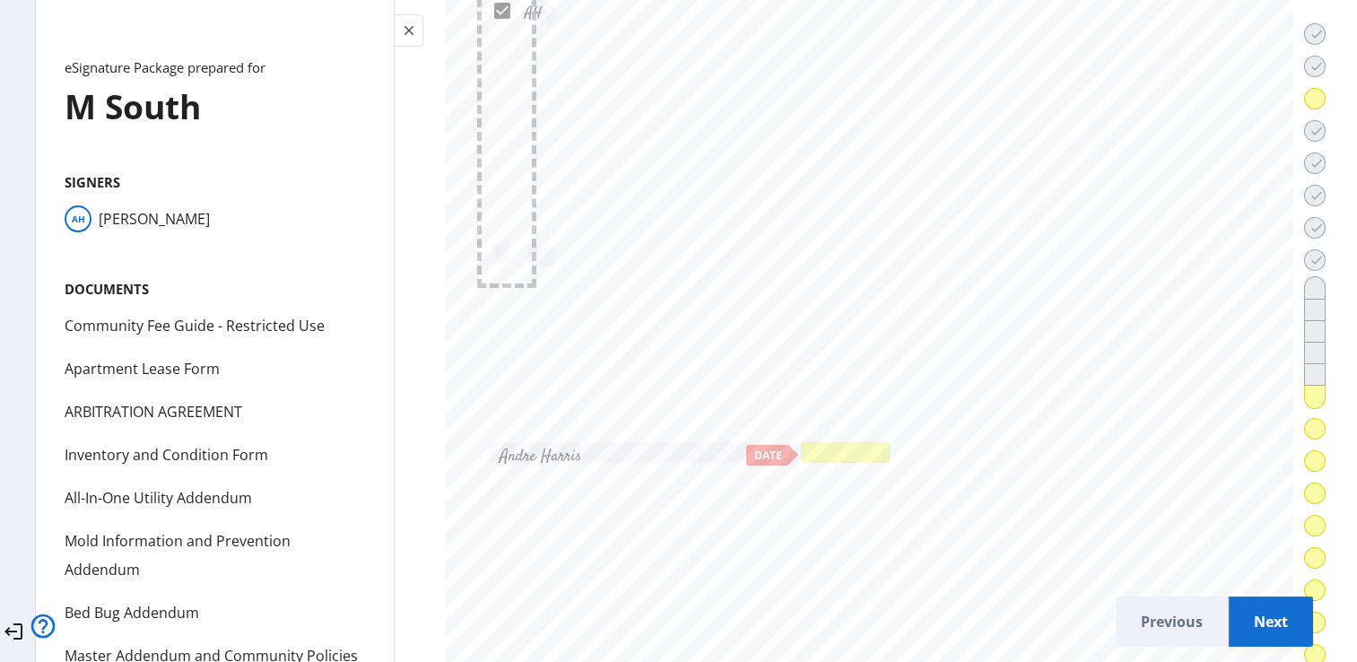
click at [856, 447] on div at bounding box center [844, 453] width 81 height 13
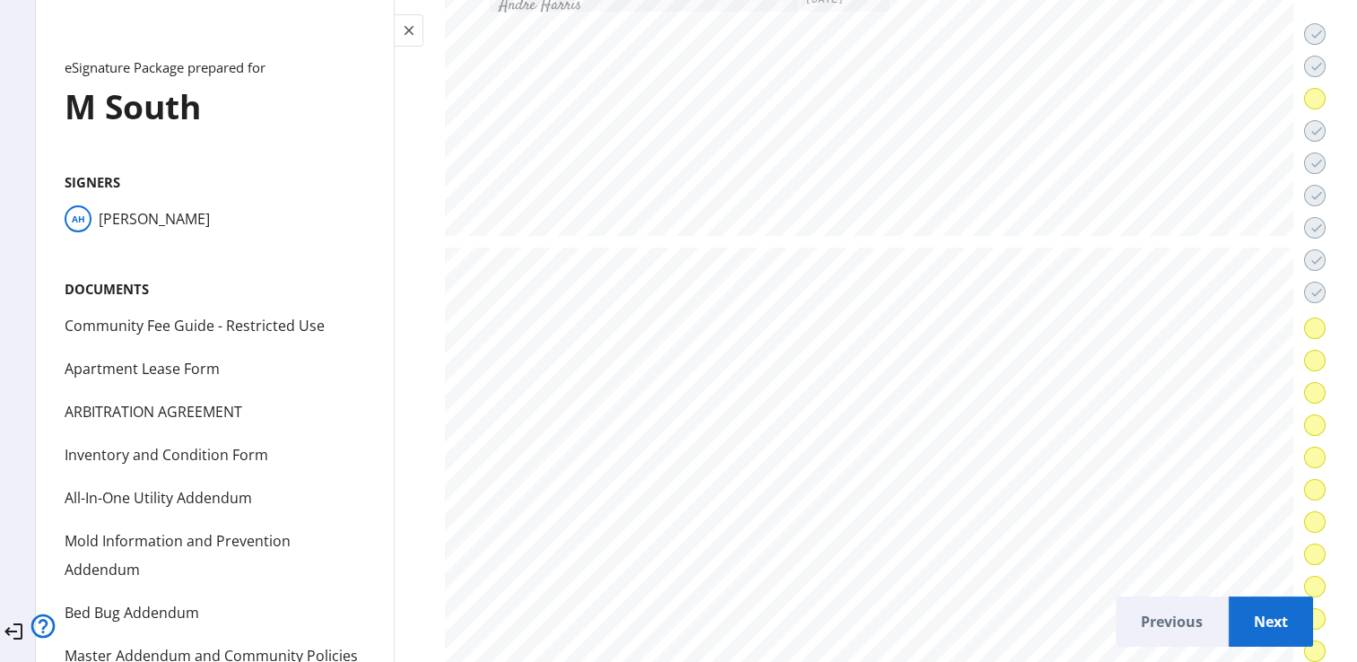
scroll to position [47279, 0]
click at [1260, 610] on span "Next" at bounding box center [1271, 621] width 56 height 43
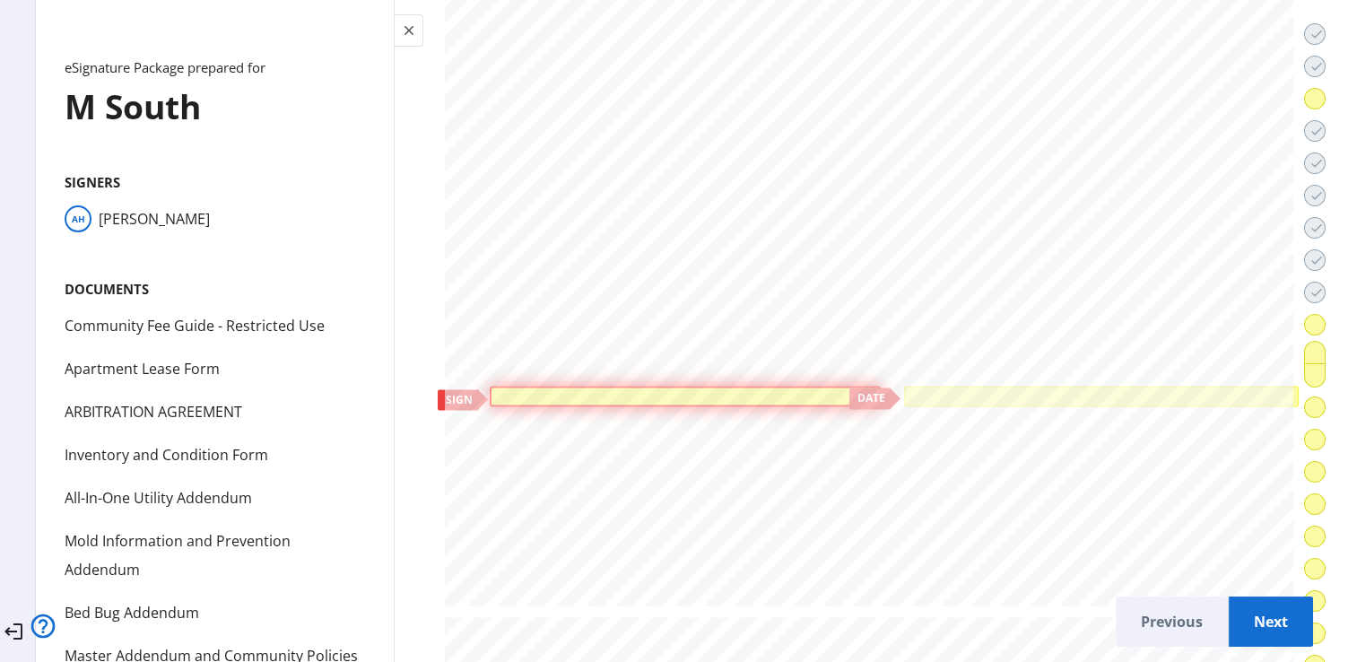
click at [734, 391] on div at bounding box center [684, 396] width 381 height 11
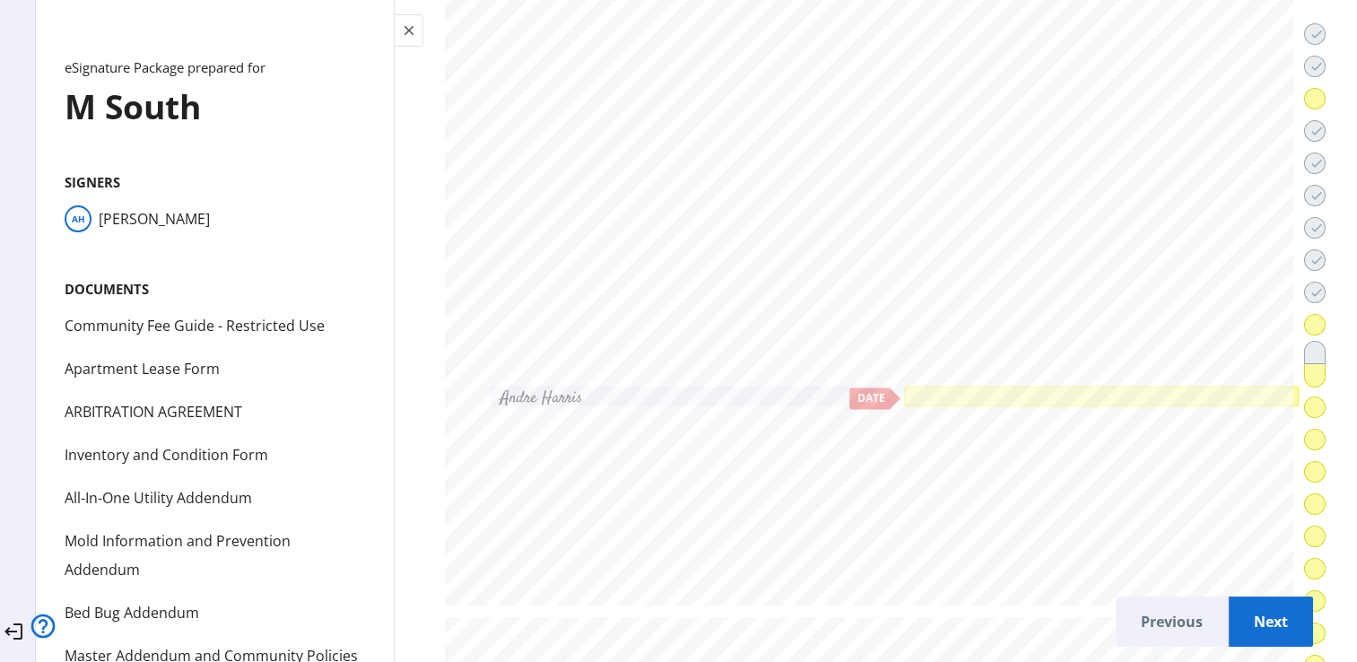
click at [1085, 389] on div at bounding box center [1100, 395] width 387 height 13
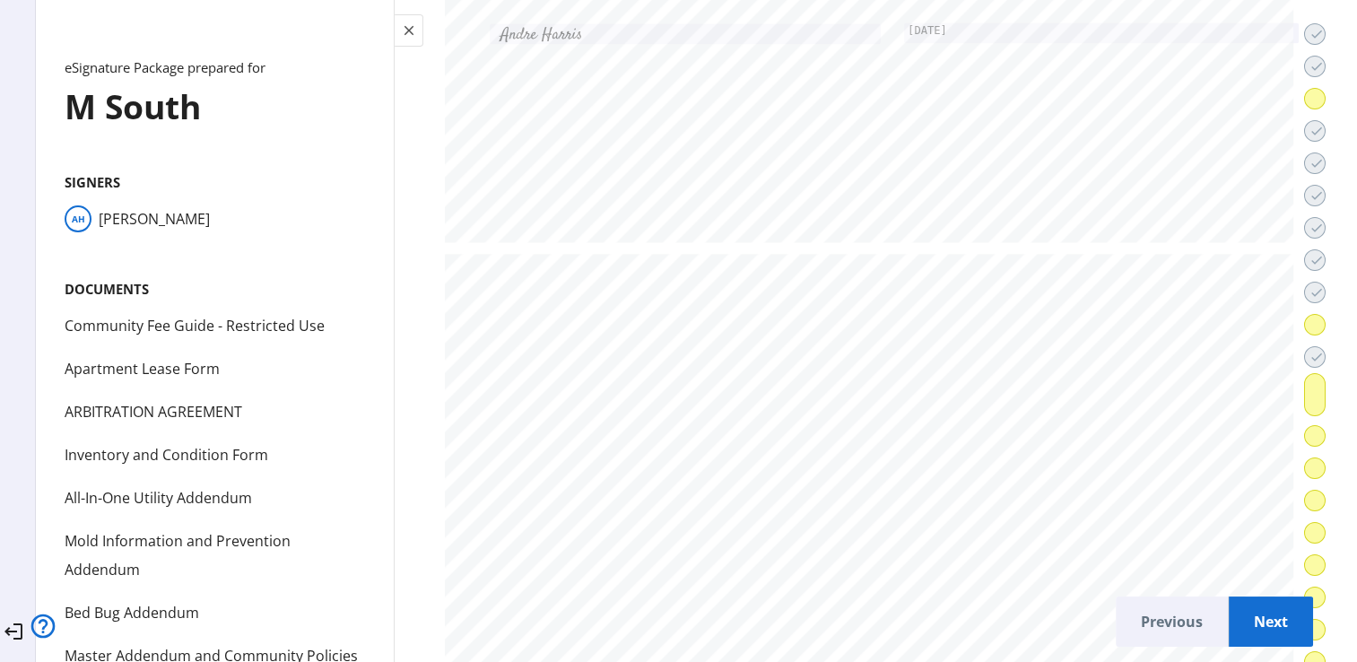
scroll to position [50171, 0]
click at [1245, 603] on span "Next" at bounding box center [1271, 621] width 56 height 43
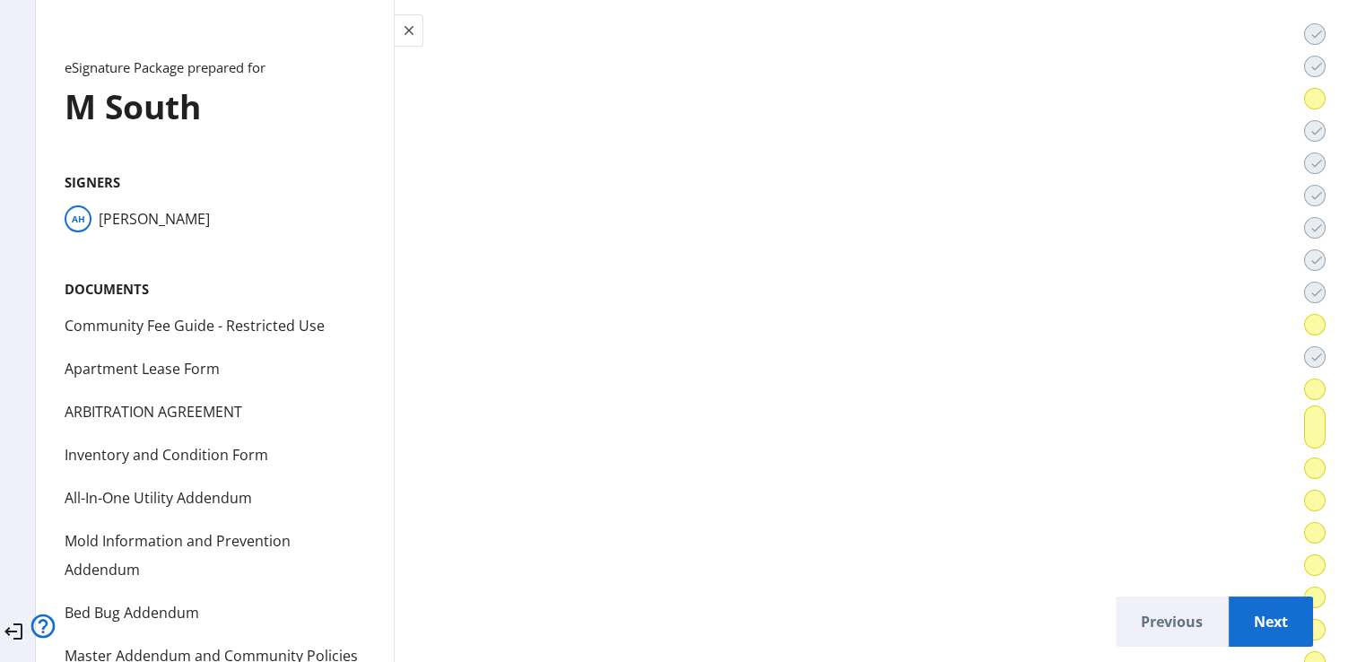
scroll to position [55347, 0]
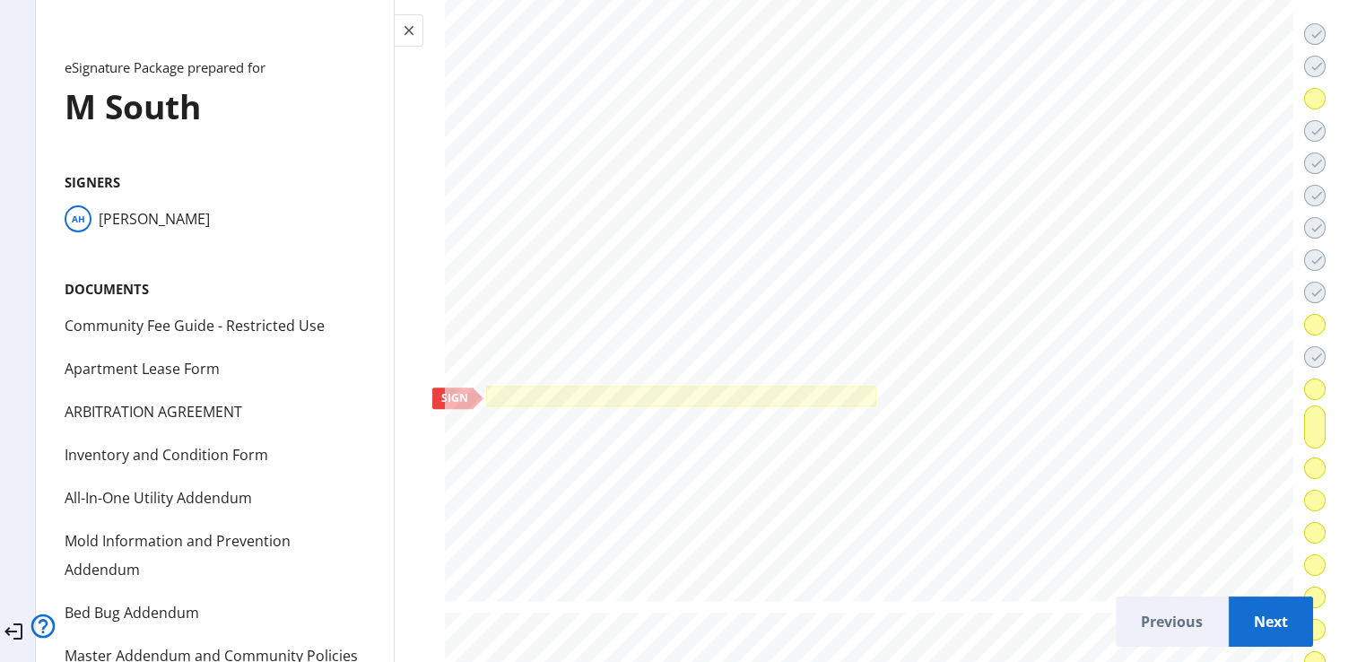
click at [673, 389] on div at bounding box center [681, 395] width 382 height 13
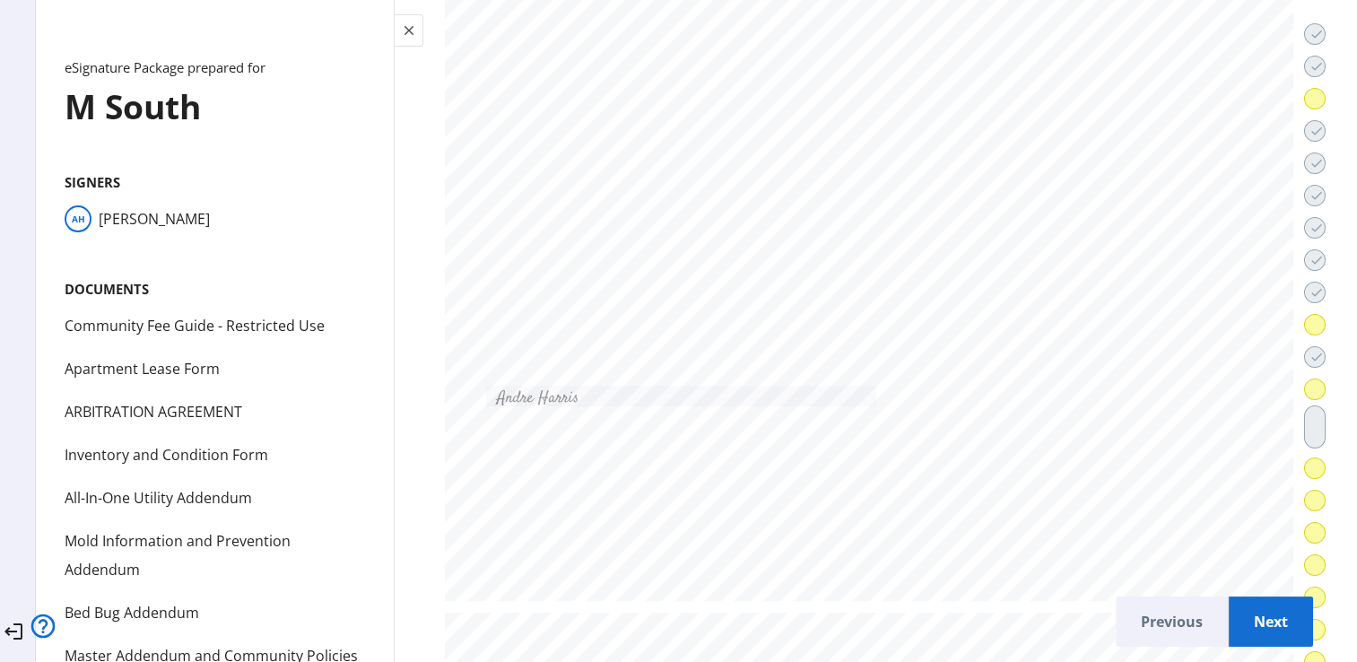
click at [1250, 608] on span "Next" at bounding box center [1271, 621] width 56 height 43
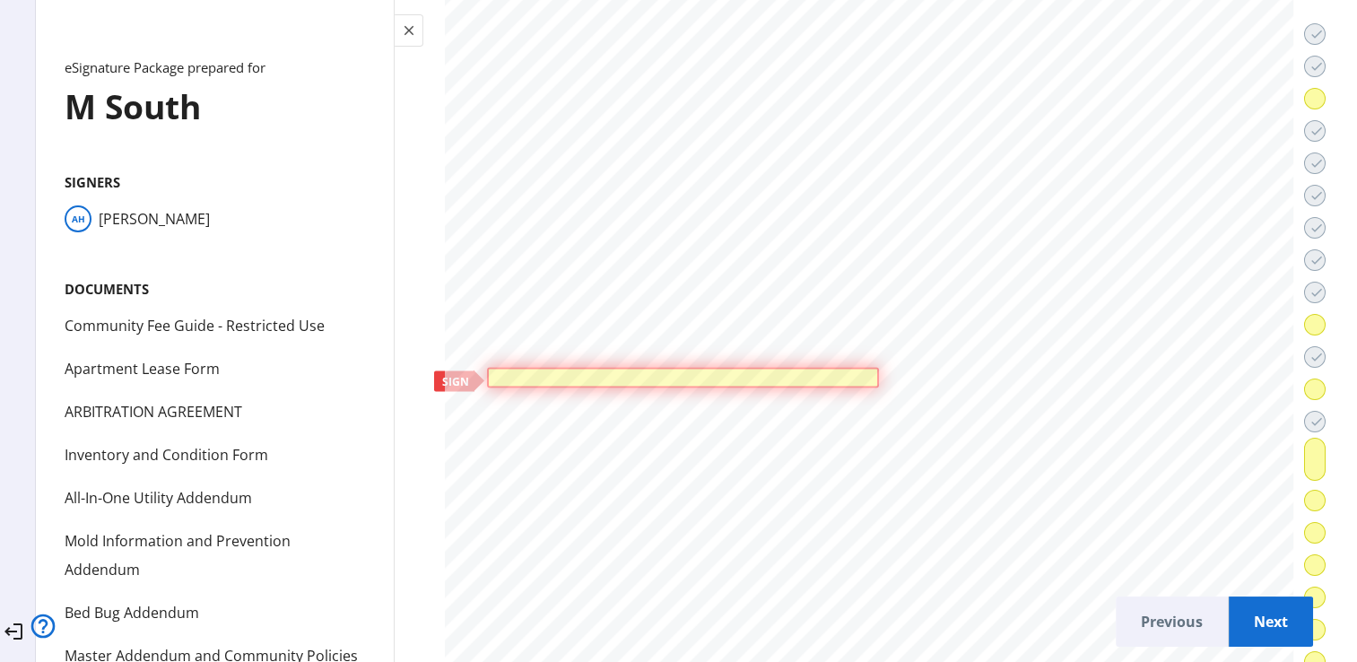
click at [683, 368] on div at bounding box center [683, 378] width 392 height 21
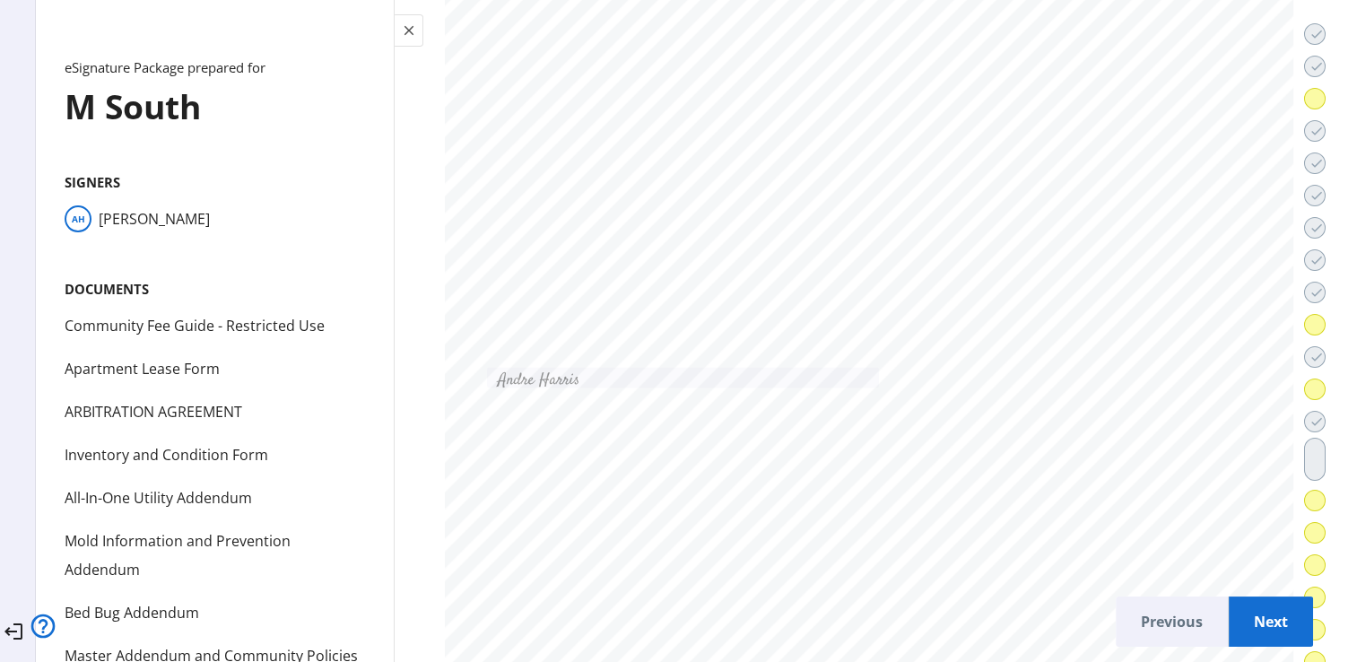
click at [1256, 613] on span "Next" at bounding box center [1271, 621] width 56 height 43
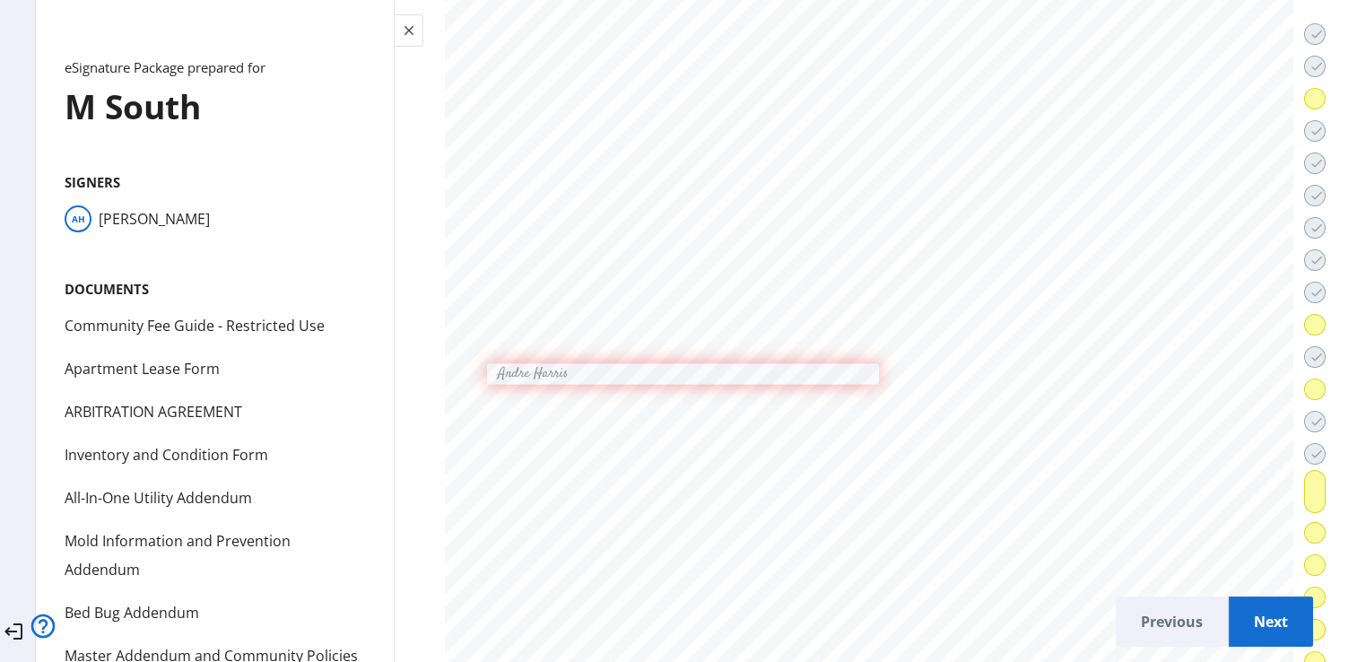
scroll to position [59637, 0]
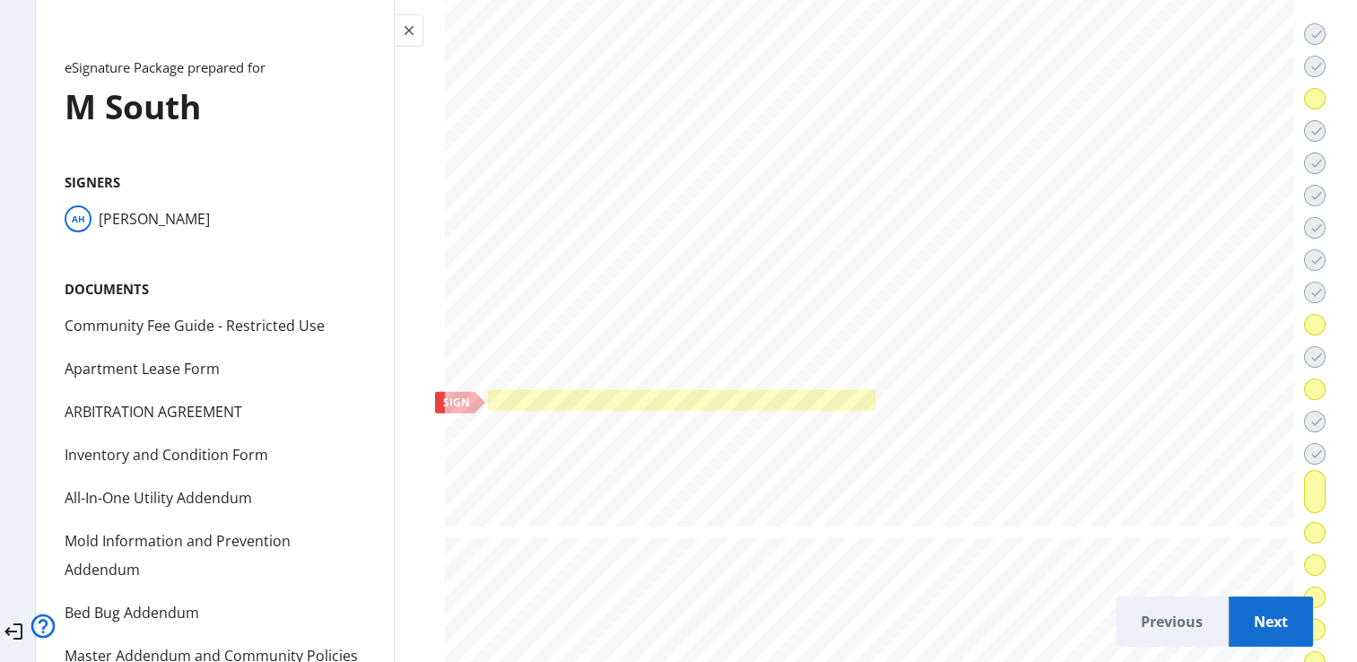
click at [699, 394] on div at bounding box center [680, 400] width 379 height 13
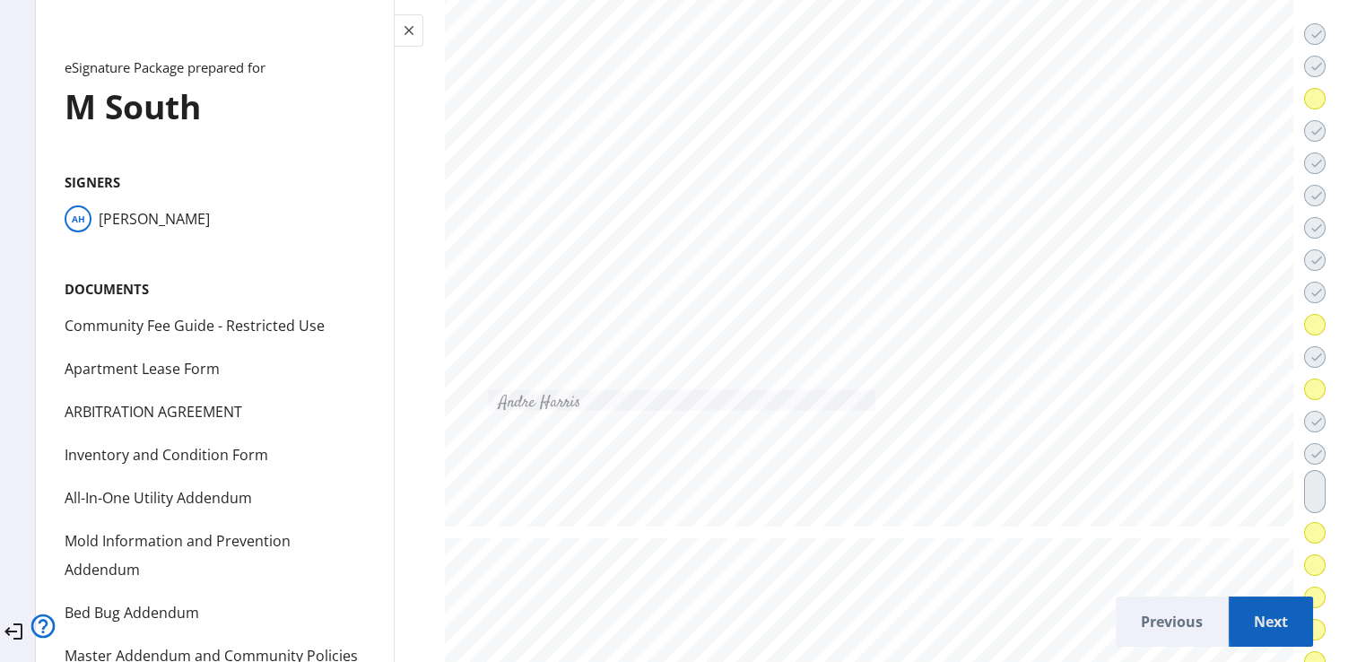
click at [1262, 612] on span "Next" at bounding box center [1271, 621] width 56 height 43
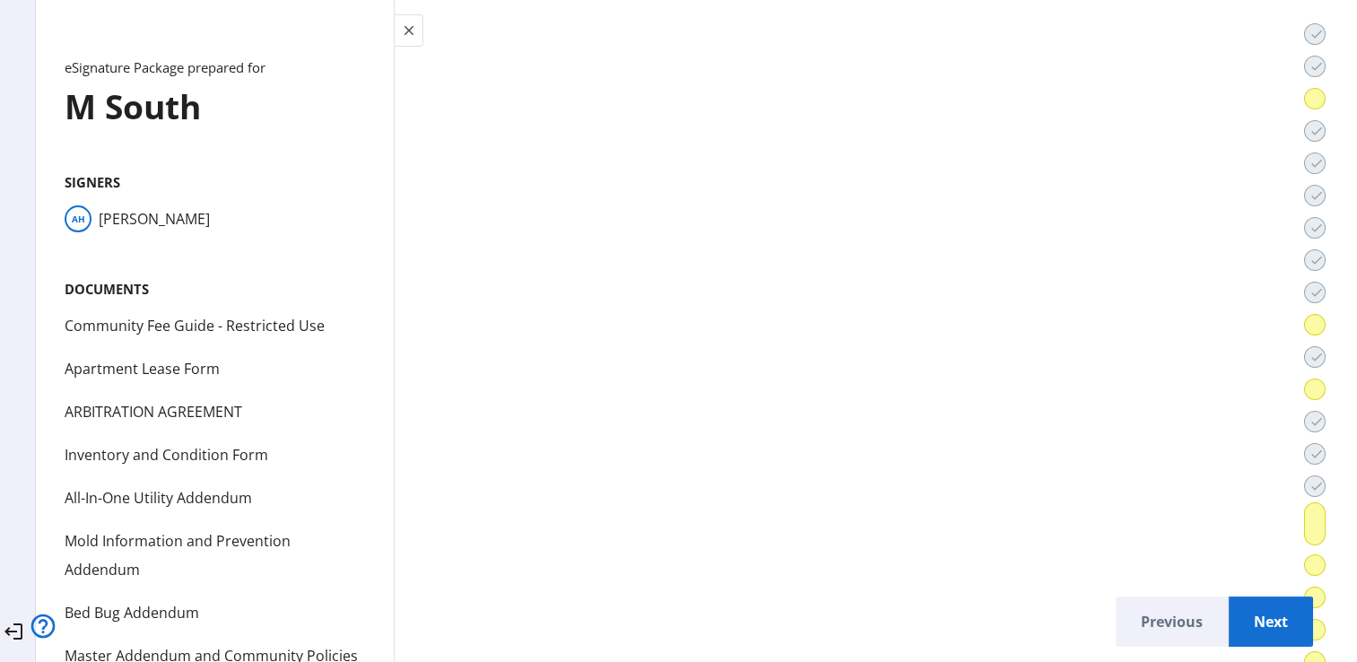
scroll to position [63385, 0]
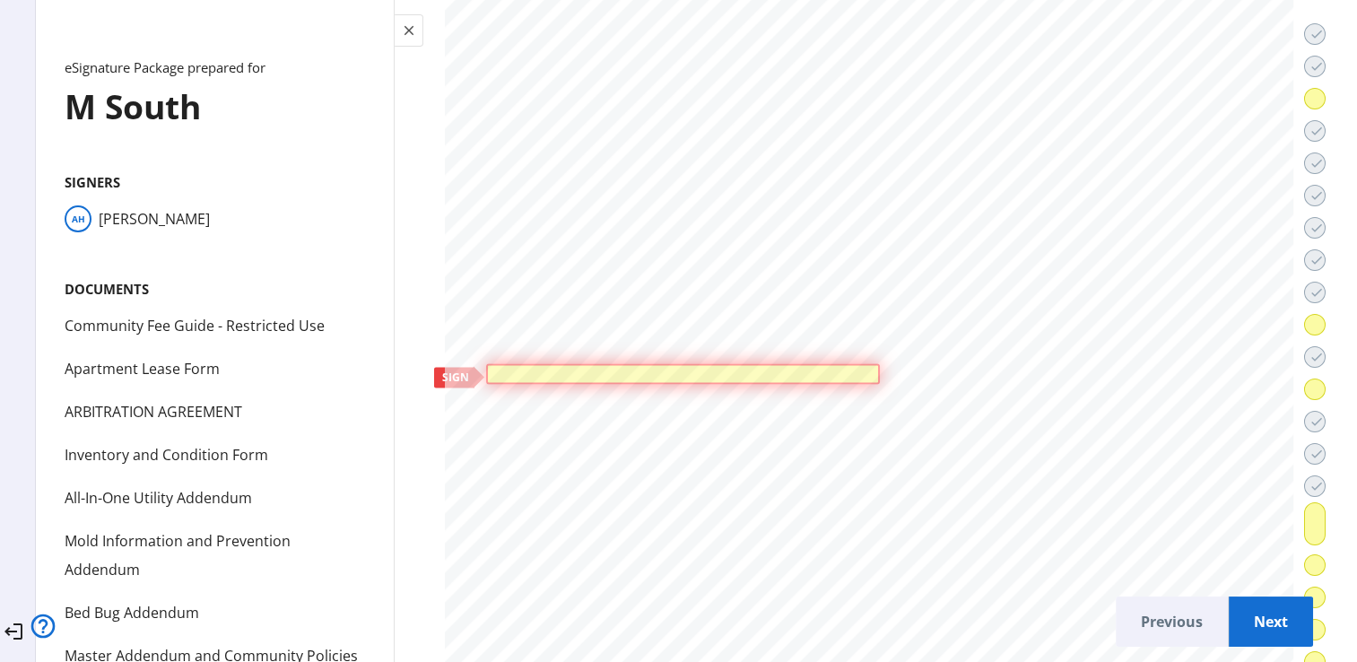
click at [700, 369] on div at bounding box center [683, 374] width 384 height 11
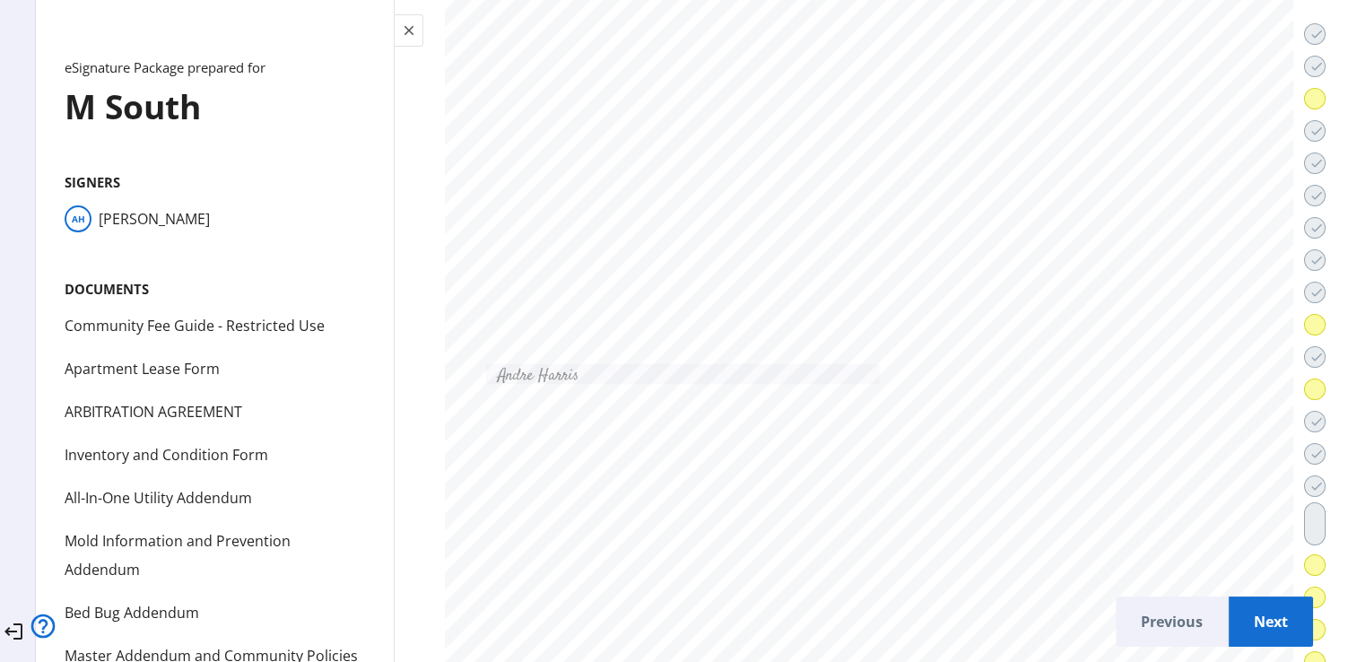
click at [1243, 610] on span "Next" at bounding box center [1271, 621] width 56 height 43
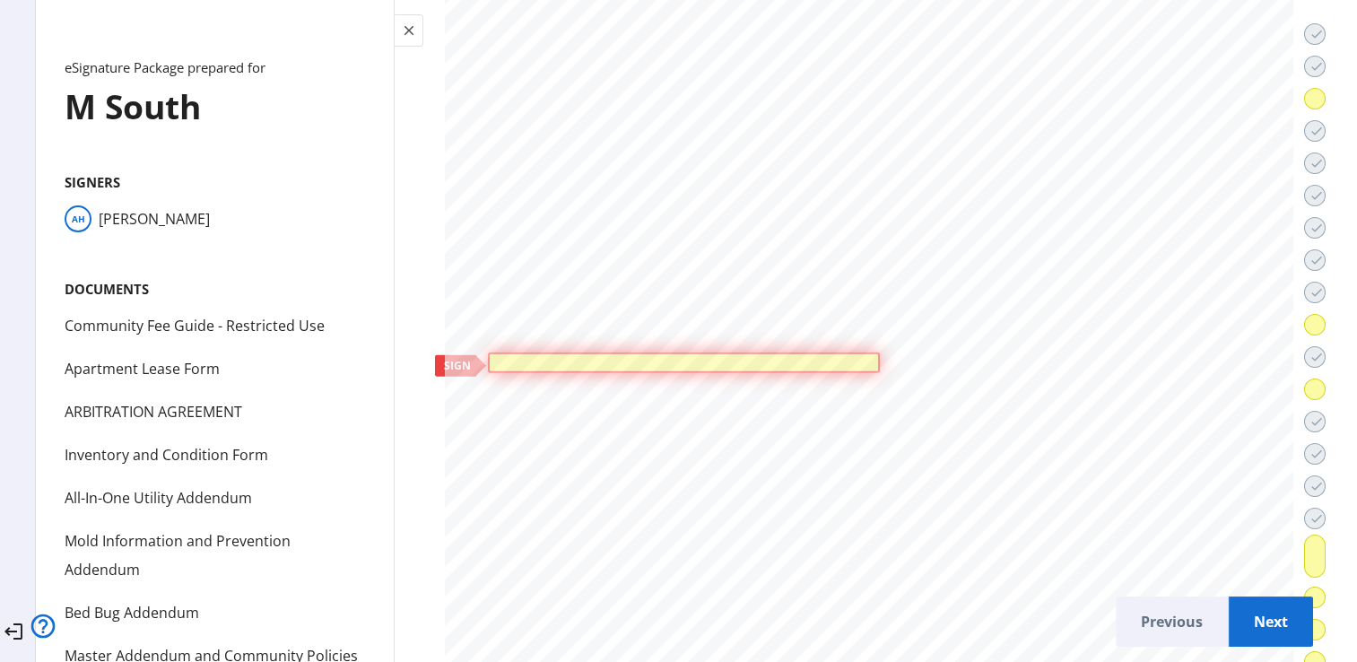
click at [728, 357] on div at bounding box center [683, 362] width 382 height 11
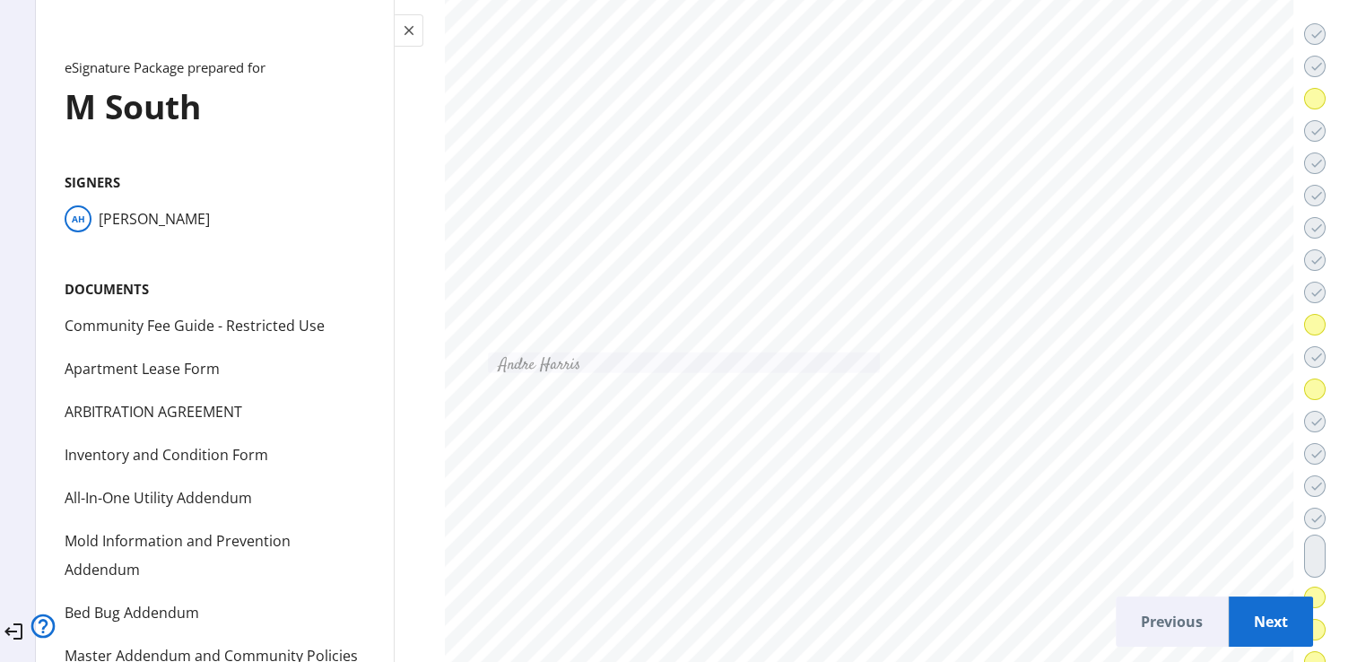
click at [1243, 600] on span "Next" at bounding box center [1271, 621] width 56 height 43
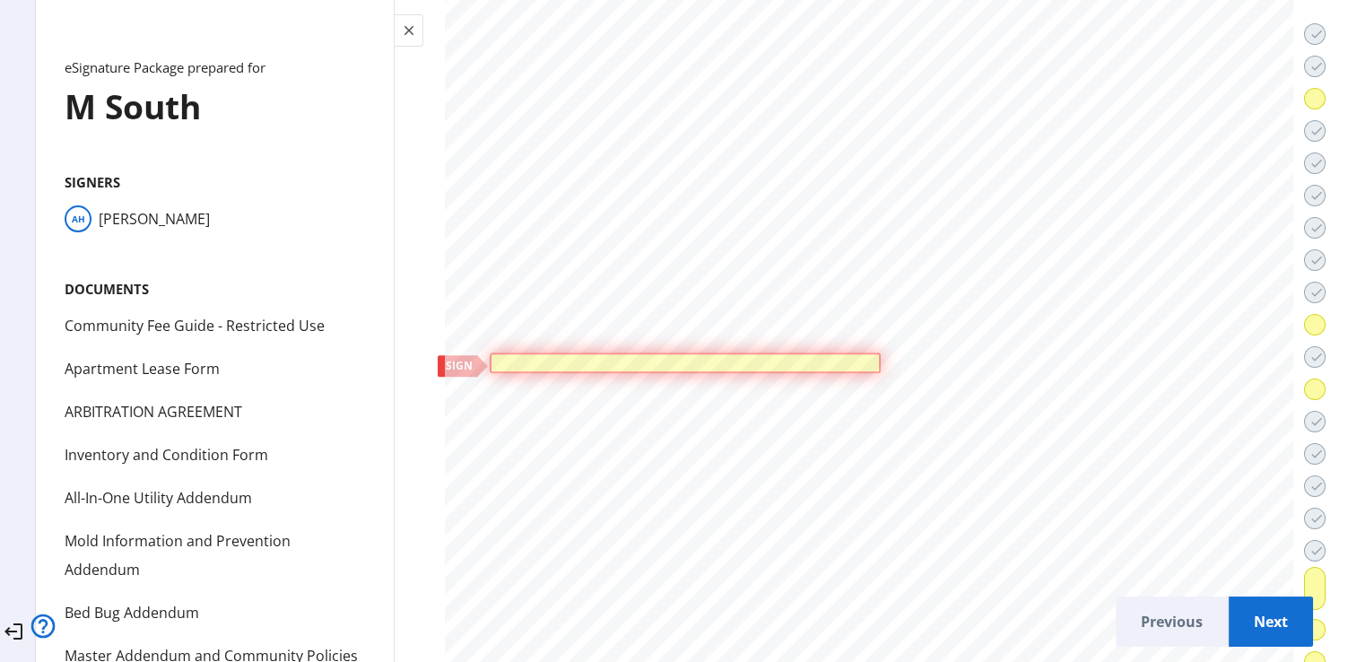
click at [733, 352] on div at bounding box center [685, 362] width 390 height 21
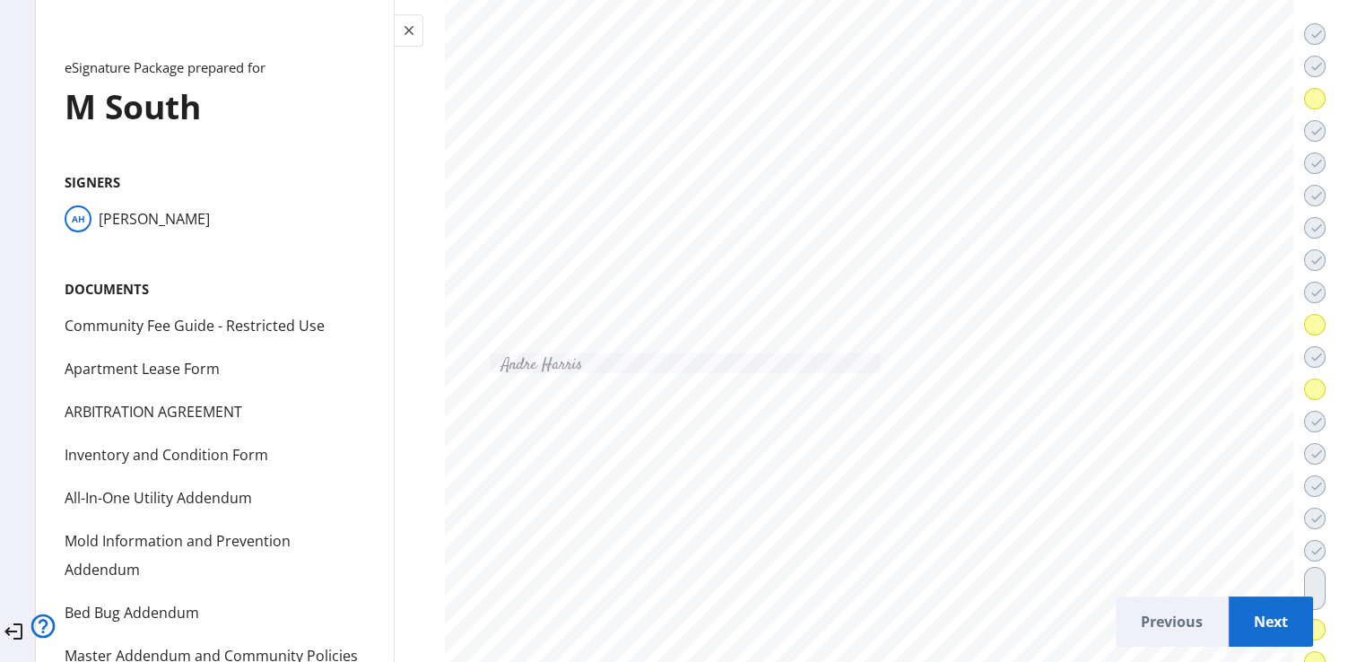
click at [1243, 601] on span "Next" at bounding box center [1271, 621] width 56 height 43
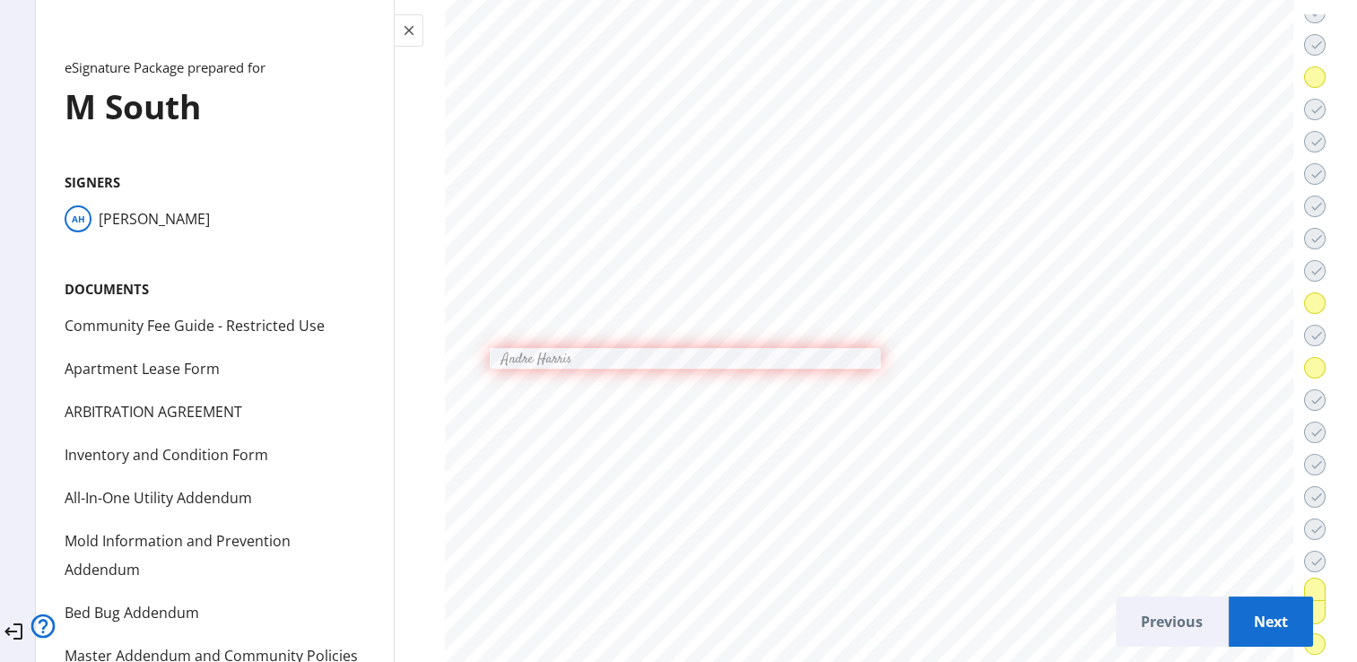
scroll to position [70246, 0]
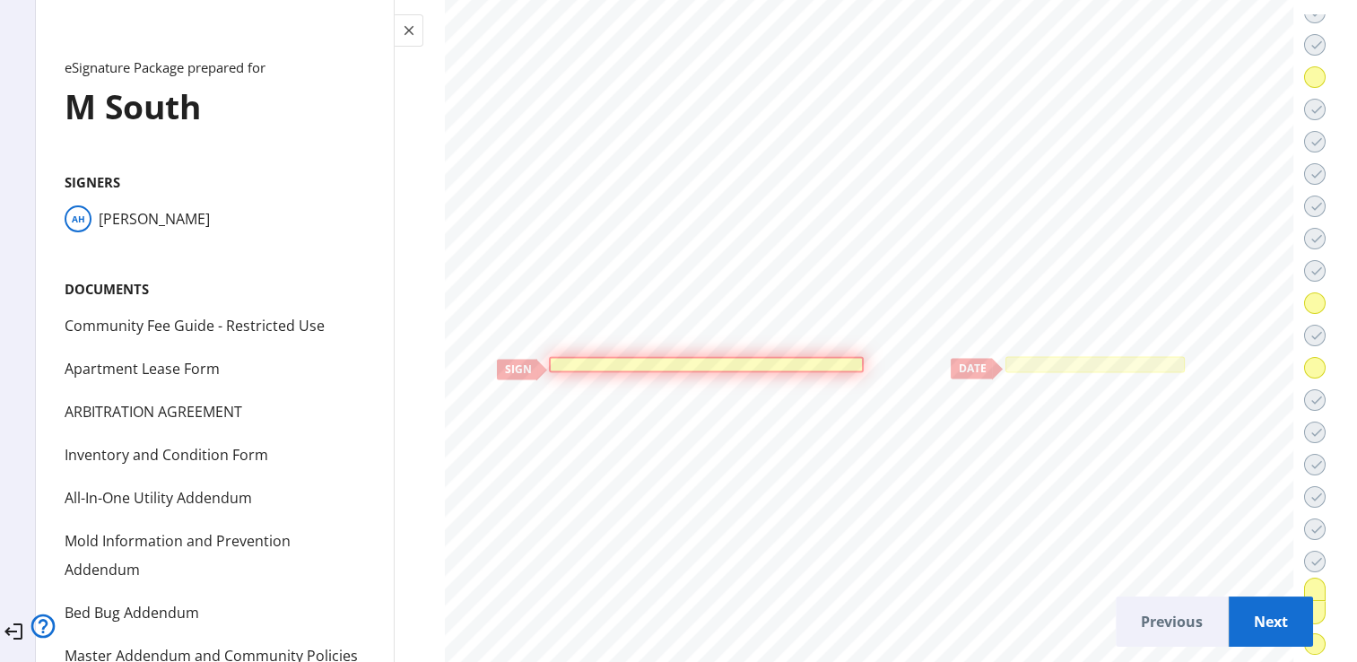
click at [719, 356] on div at bounding box center [706, 364] width 315 height 17
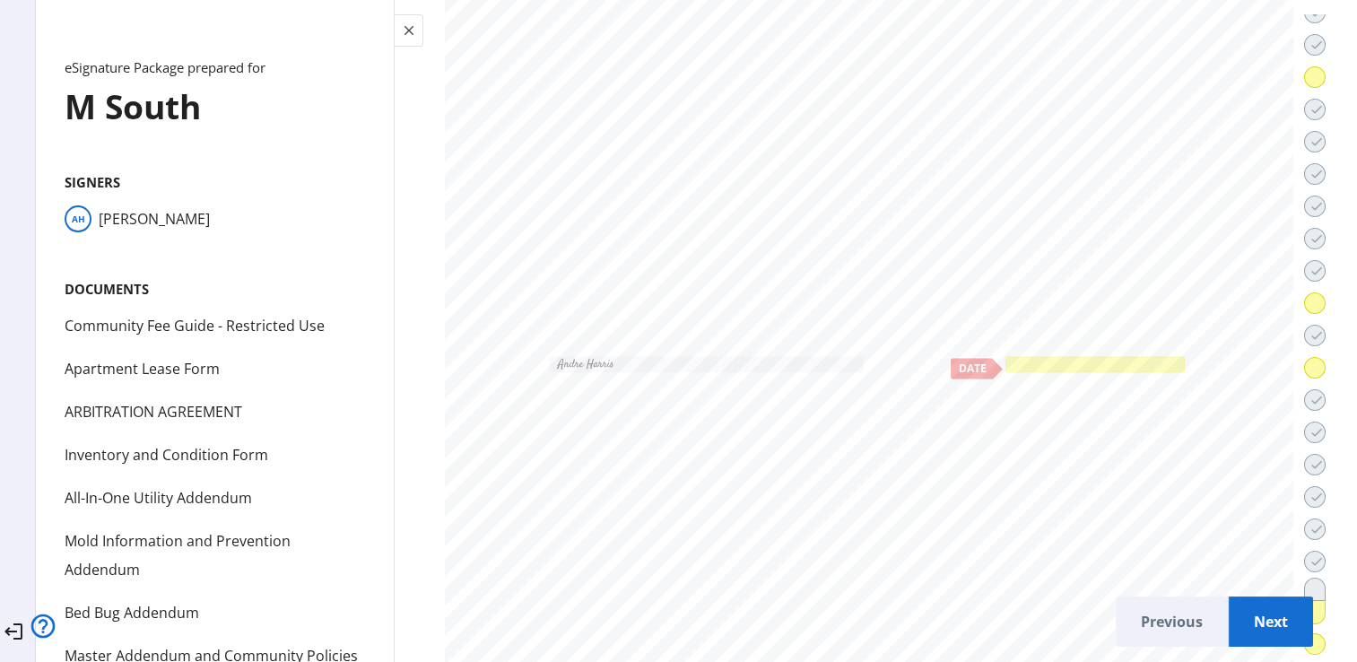
click at [1046, 360] on div at bounding box center [1095, 364] width 172 height 9
click at [1257, 601] on span "Next" at bounding box center [1271, 621] width 56 height 43
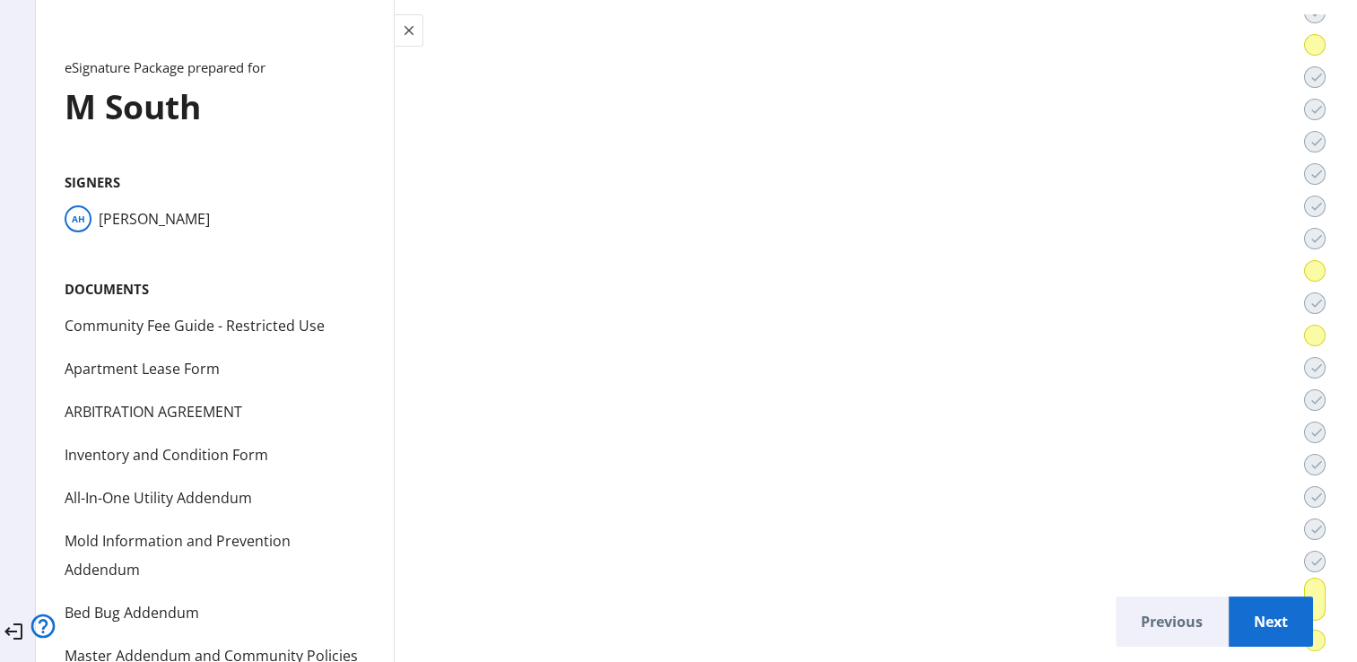
scroll to position [73108, 0]
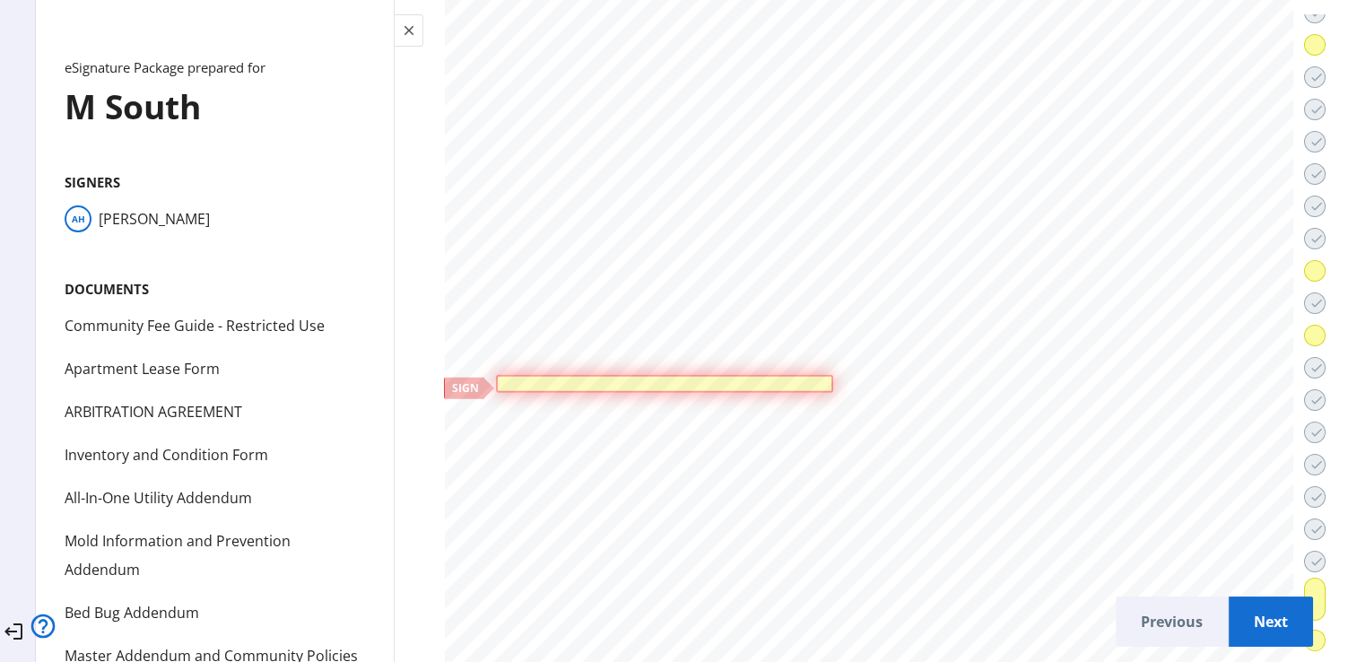
click at [757, 379] on div at bounding box center [663, 383] width 327 height 9
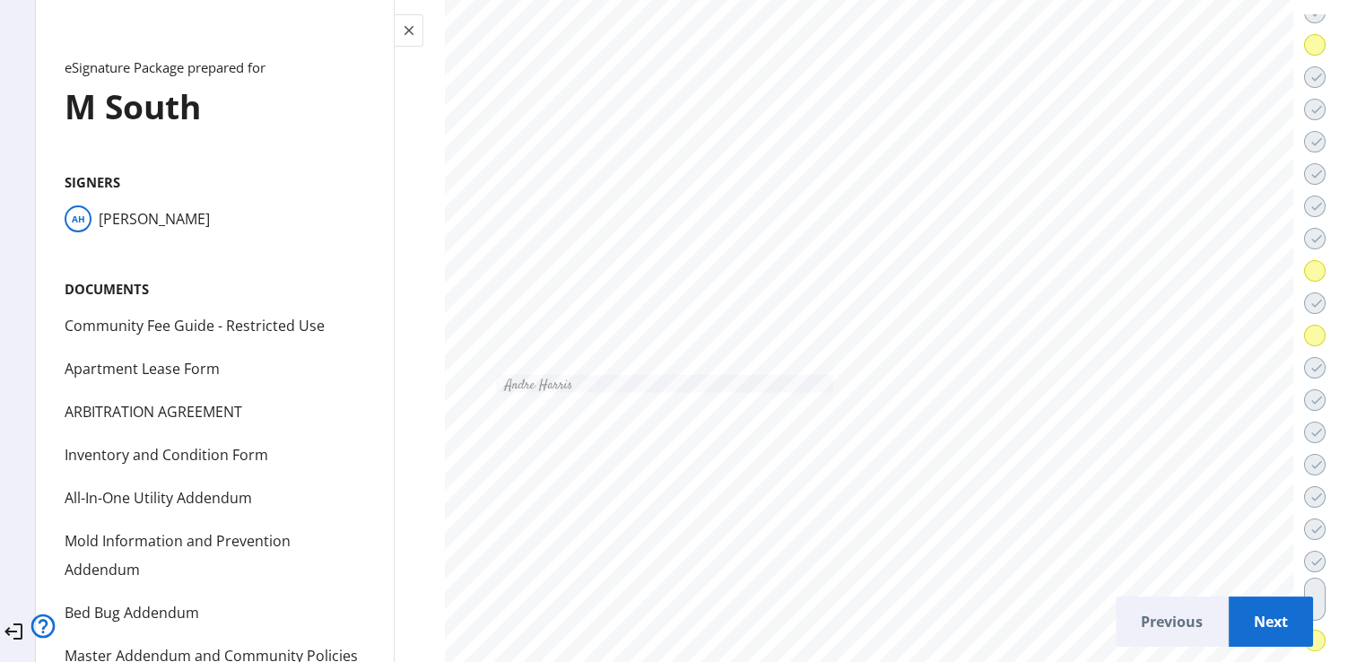
click at [1245, 609] on span "Next" at bounding box center [1271, 621] width 56 height 43
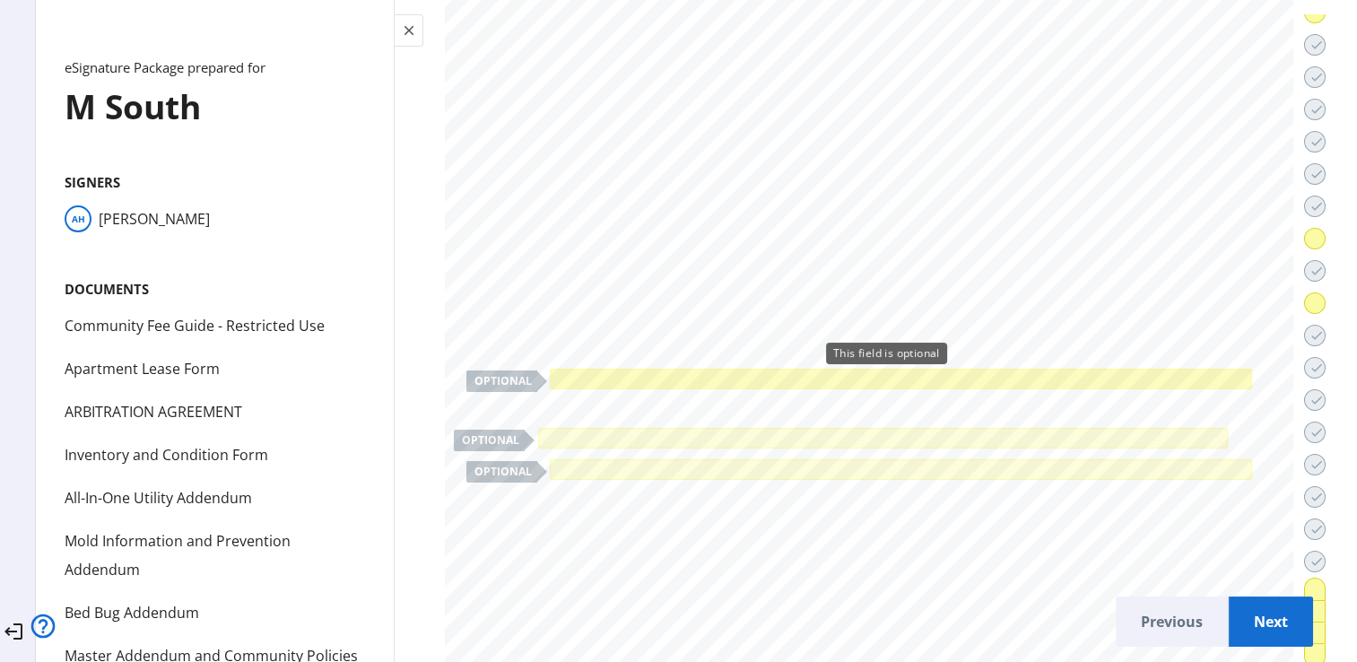
click at [673, 372] on div at bounding box center [900, 378] width 694 height 13
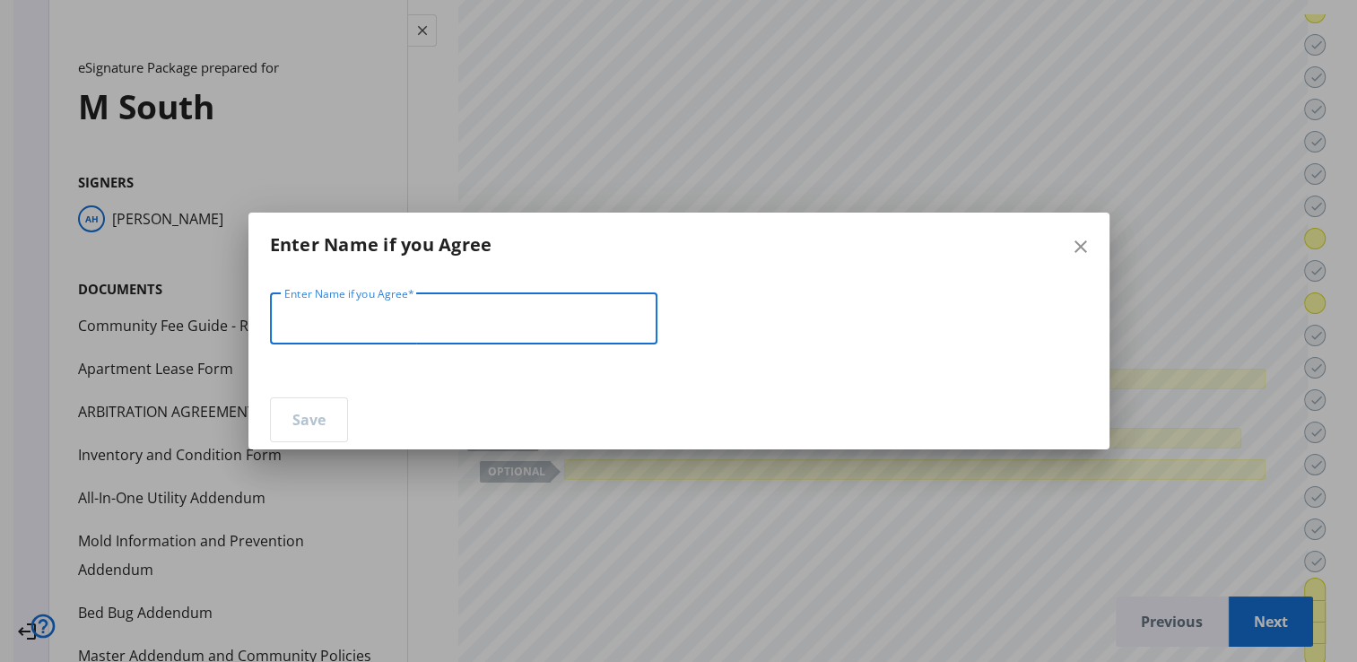
click at [499, 324] on input "Enter Name if you Agree" at bounding box center [463, 319] width 359 height 22
type input "**********"
click at [309, 421] on span "Save" at bounding box center [308, 419] width 33 height 43
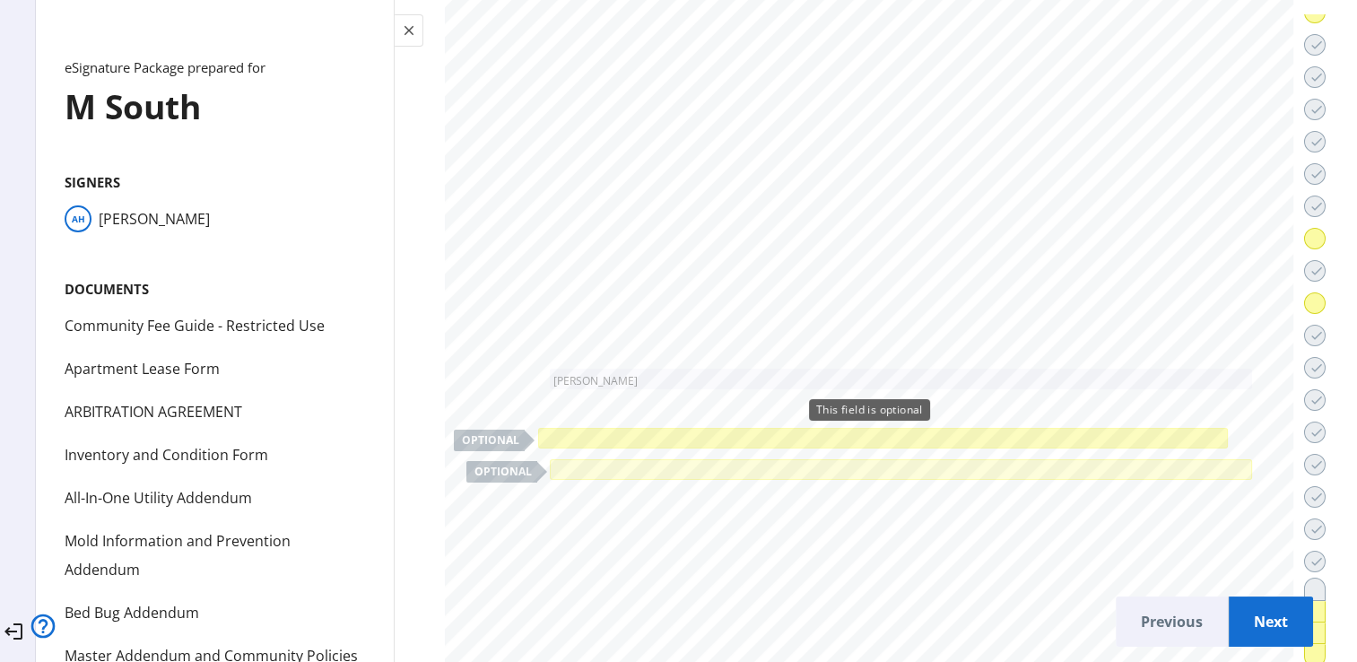
click at [759, 432] on div at bounding box center [883, 438] width 682 height 13
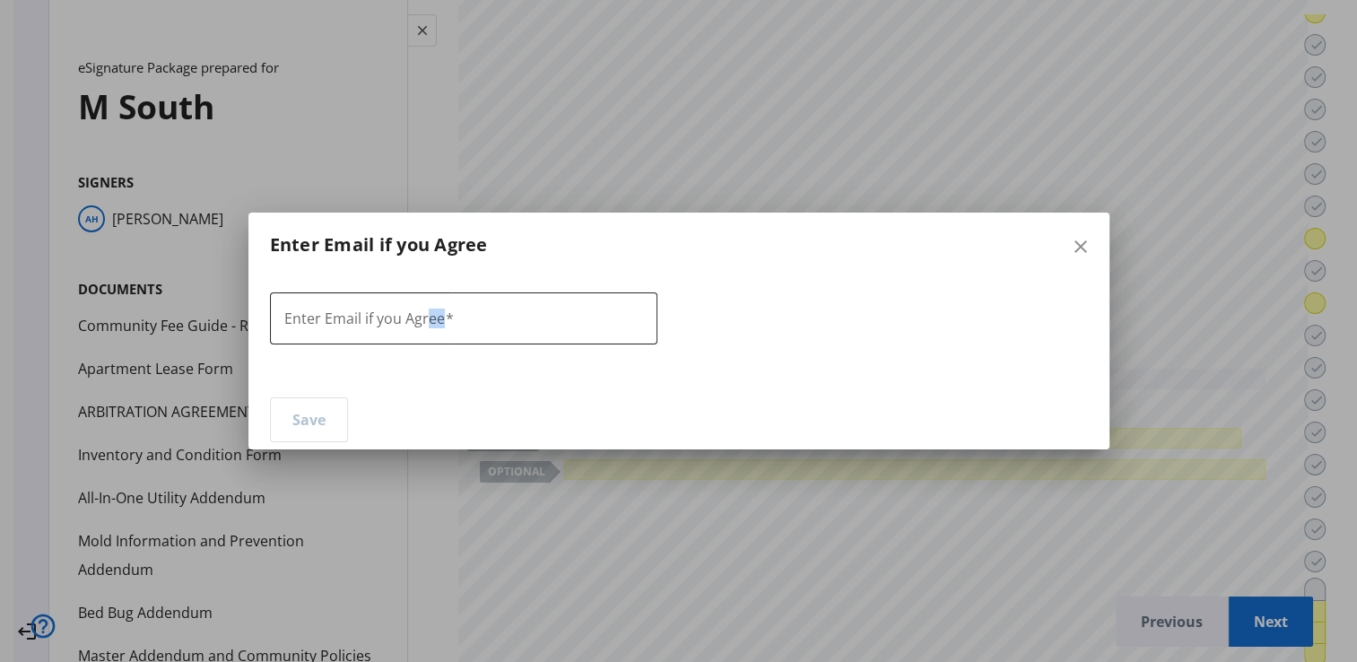
click at [421, 328] on div "Enter Email if you Agree" at bounding box center [463, 318] width 359 height 52
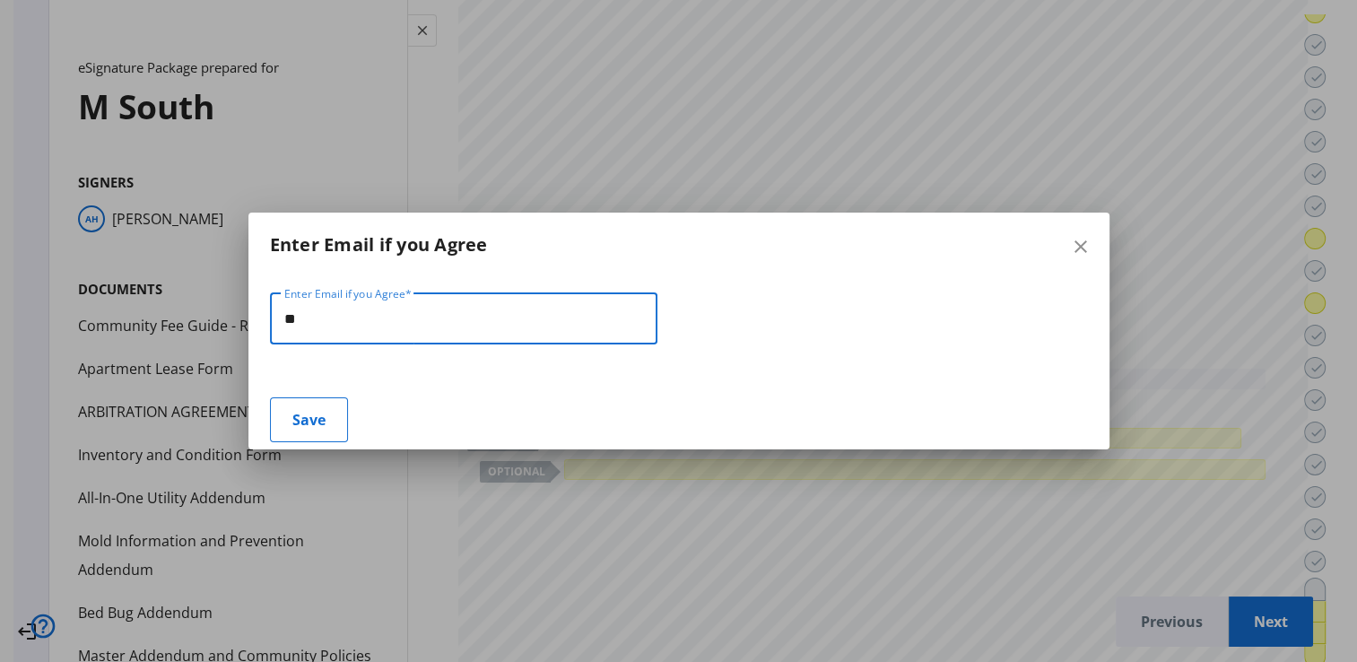
type input "*"
type input "**********"
click at [302, 419] on span "Save" at bounding box center [308, 419] width 33 height 43
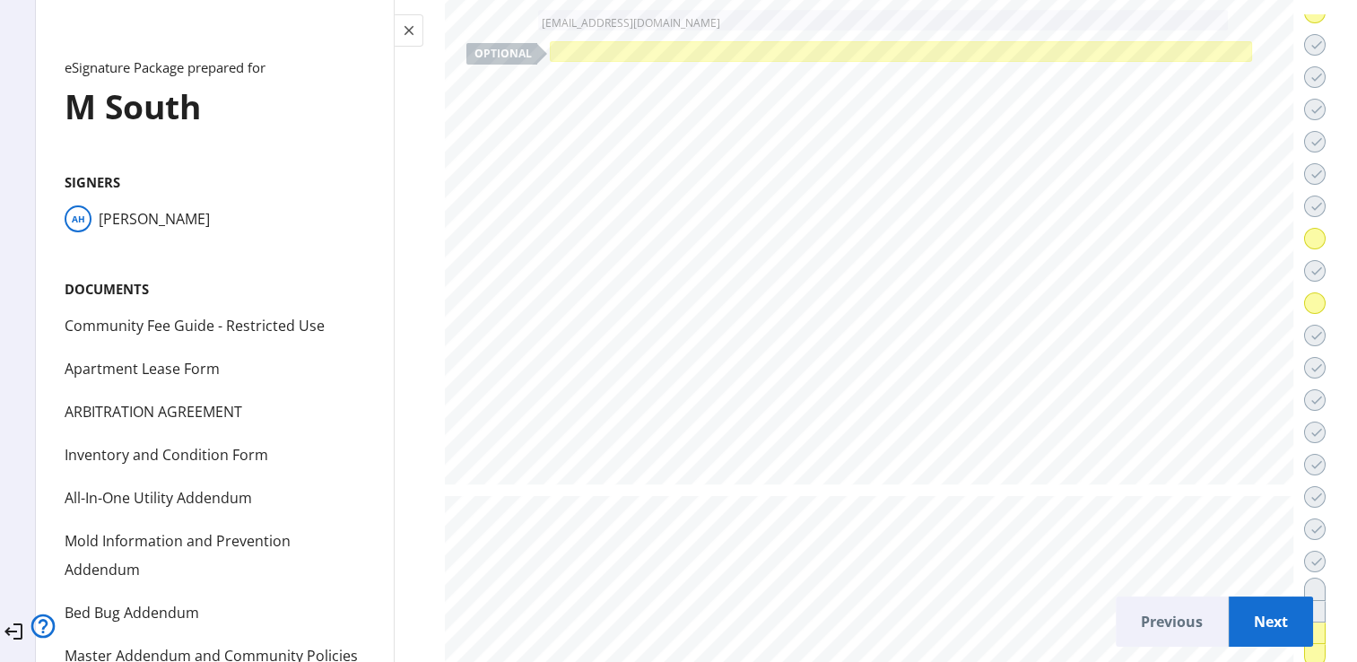
scroll to position [74865, 0]
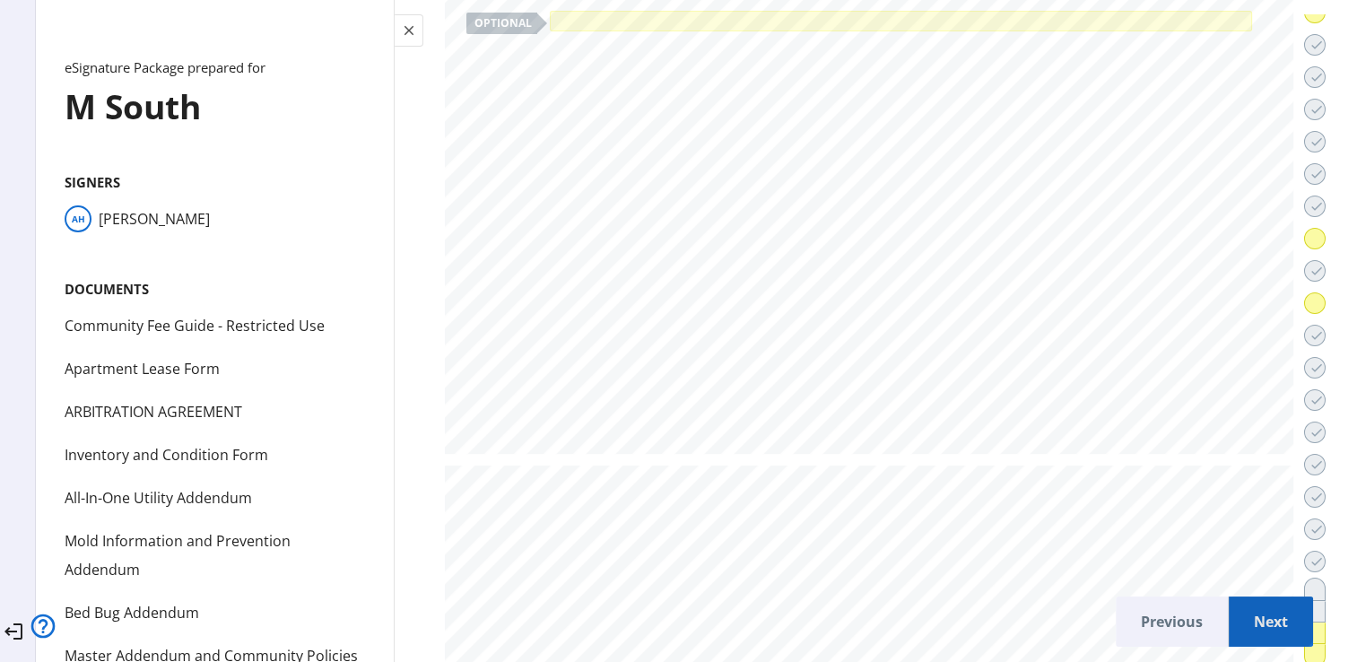
click at [1243, 603] on span "Next" at bounding box center [1271, 621] width 56 height 43
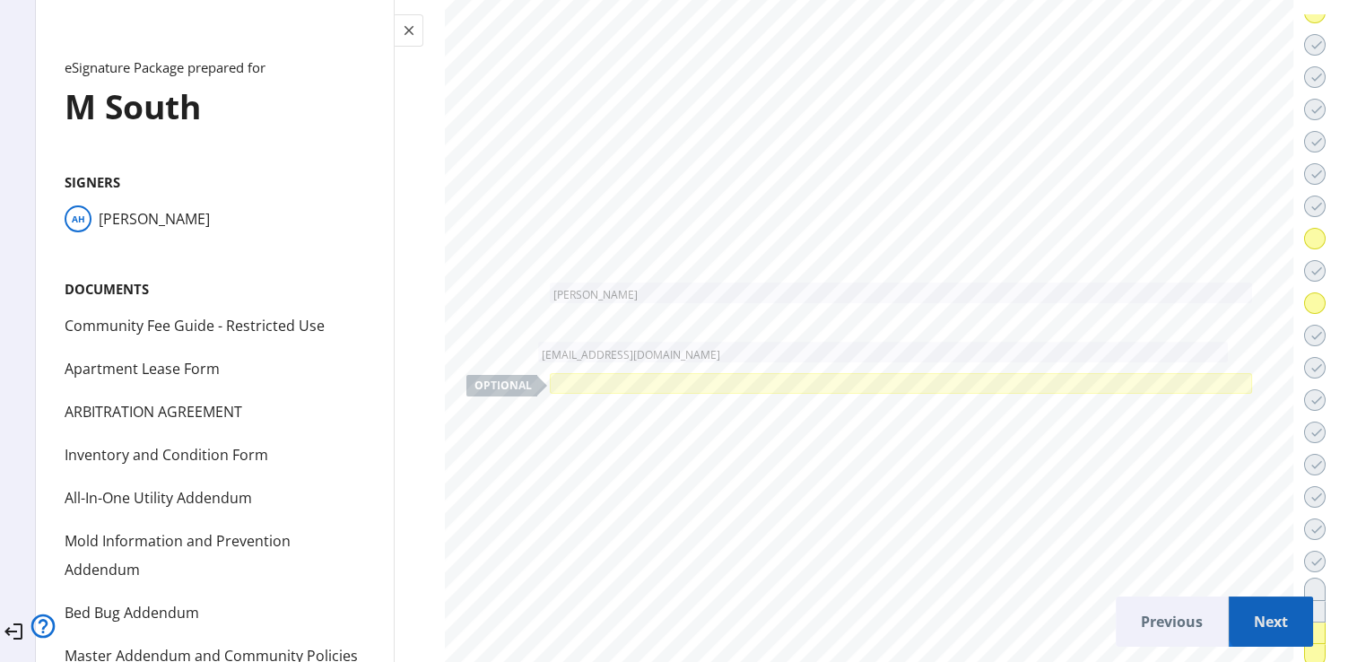
click at [1251, 608] on span "Next" at bounding box center [1271, 621] width 56 height 43
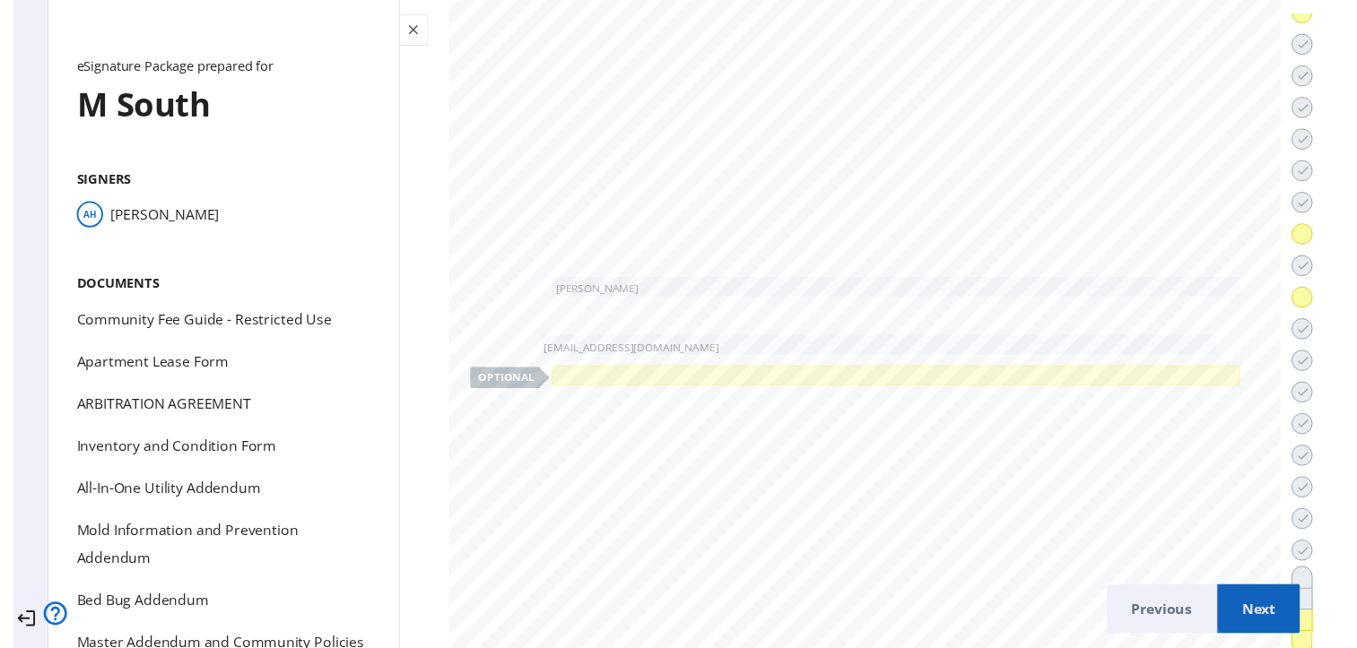
scroll to position [75769, 0]
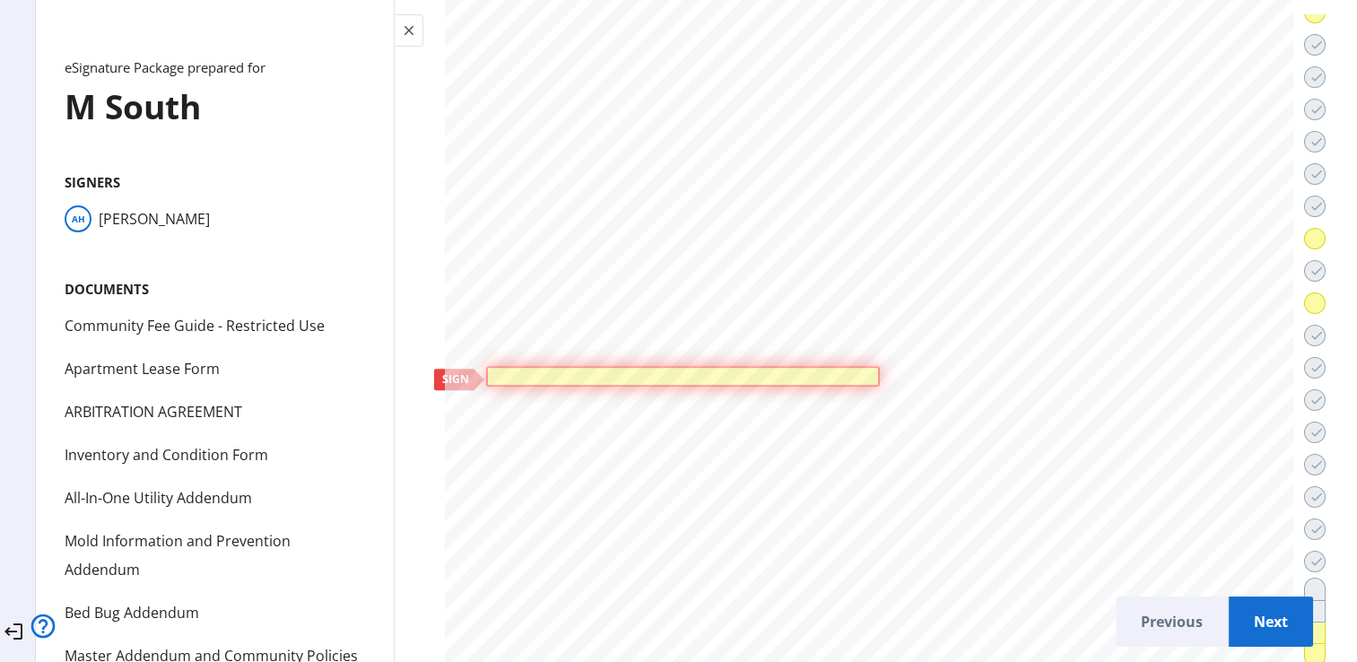
click at [681, 371] on div at bounding box center [683, 376] width 384 height 11
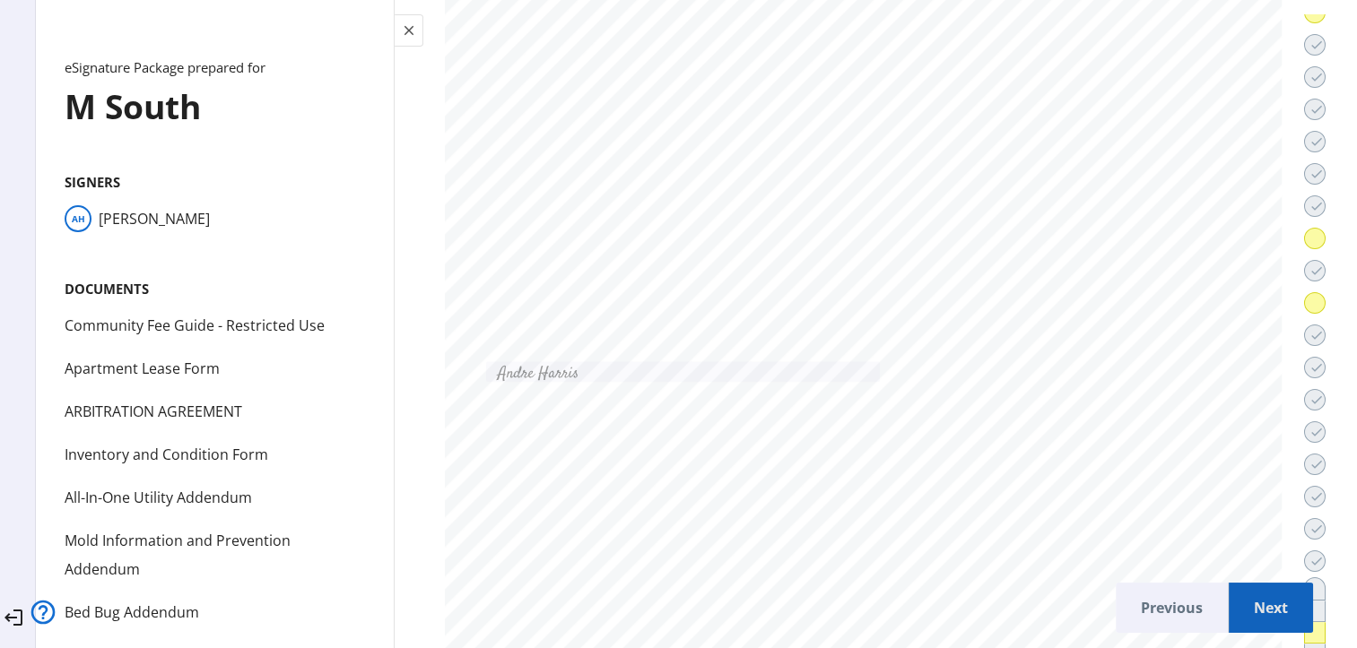
click at [1245, 618] on span "Next" at bounding box center [1271, 607] width 56 height 43
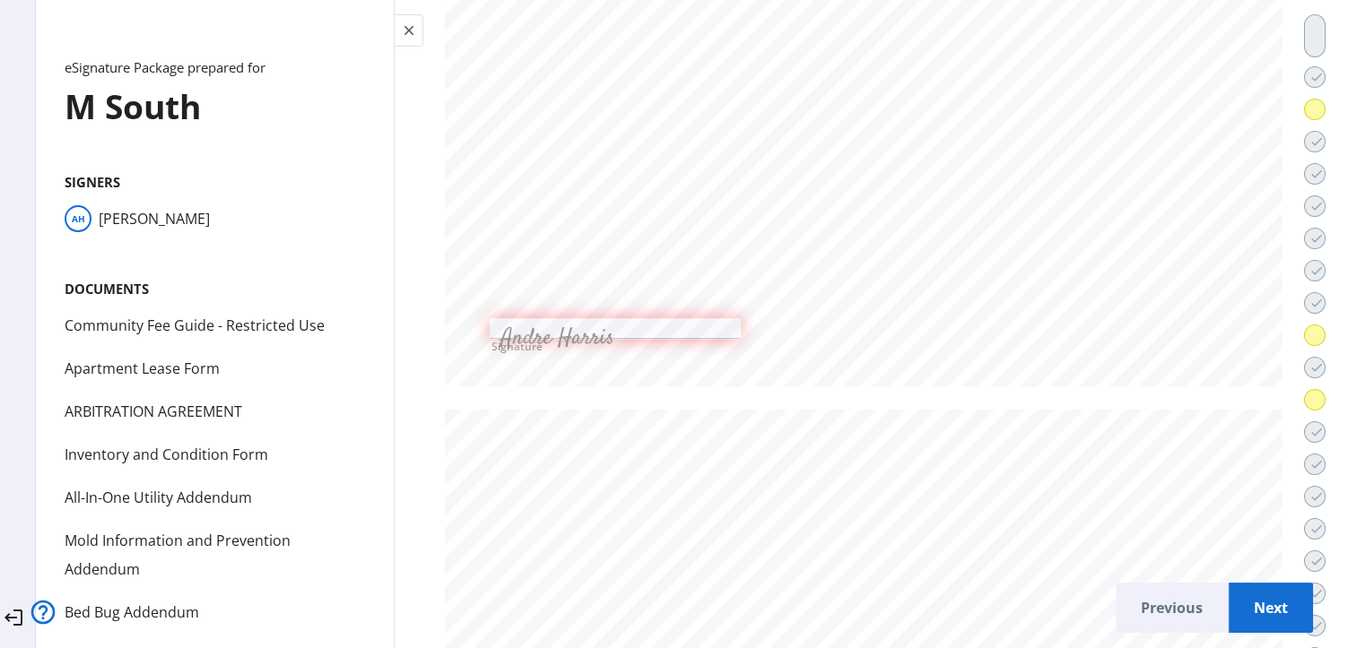
scroll to position [0, 0]
click at [1245, 608] on span "Next" at bounding box center [1271, 607] width 56 height 43
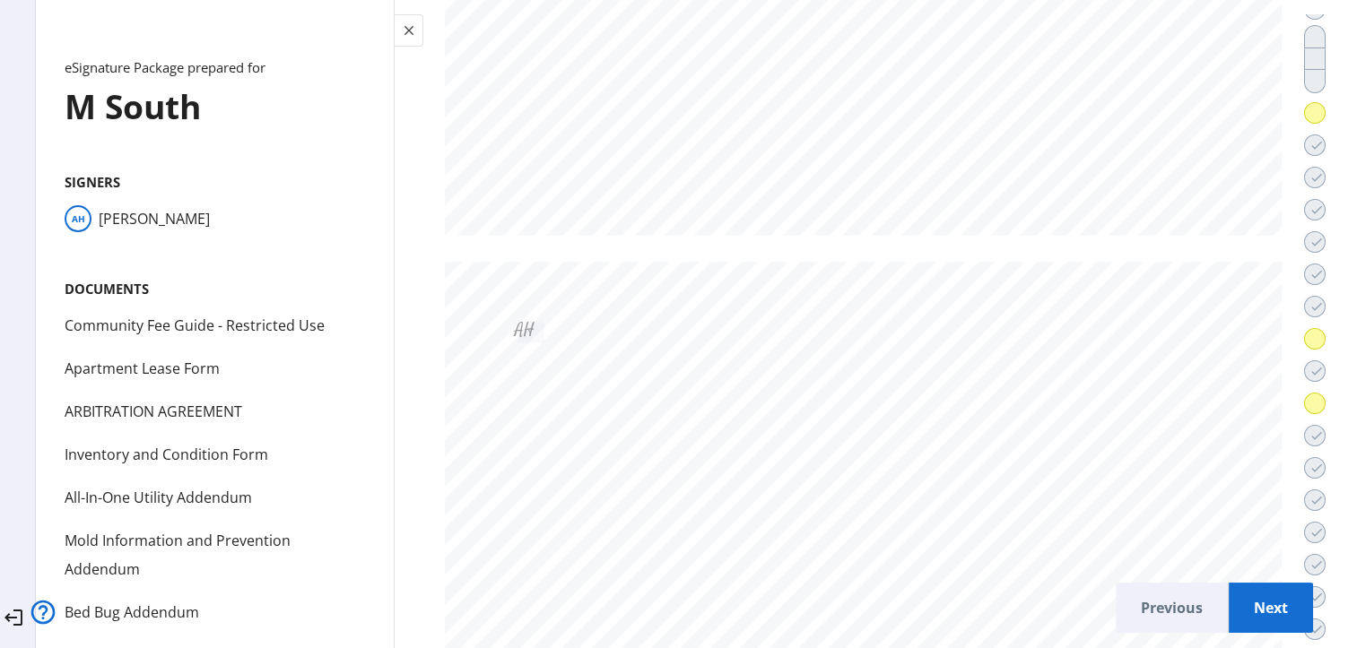
click at [1245, 604] on span "Next" at bounding box center [1271, 607] width 56 height 43
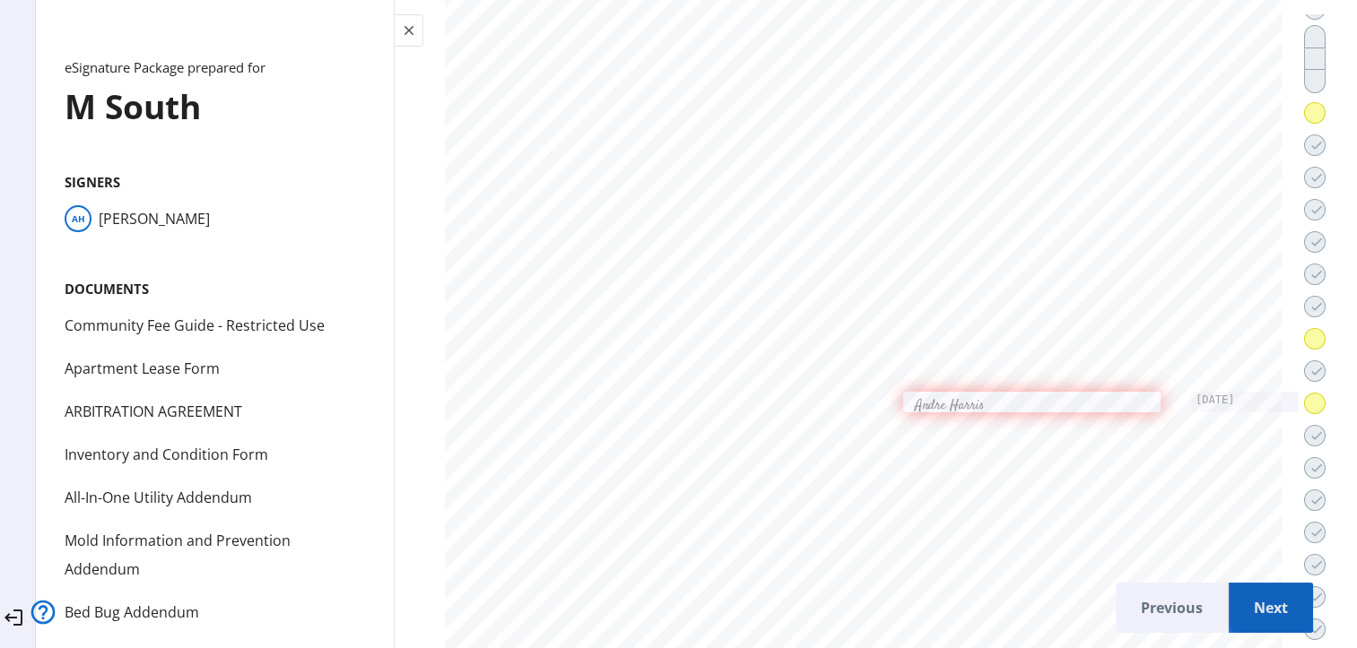
click at [1248, 603] on span "Next" at bounding box center [1271, 607] width 56 height 43
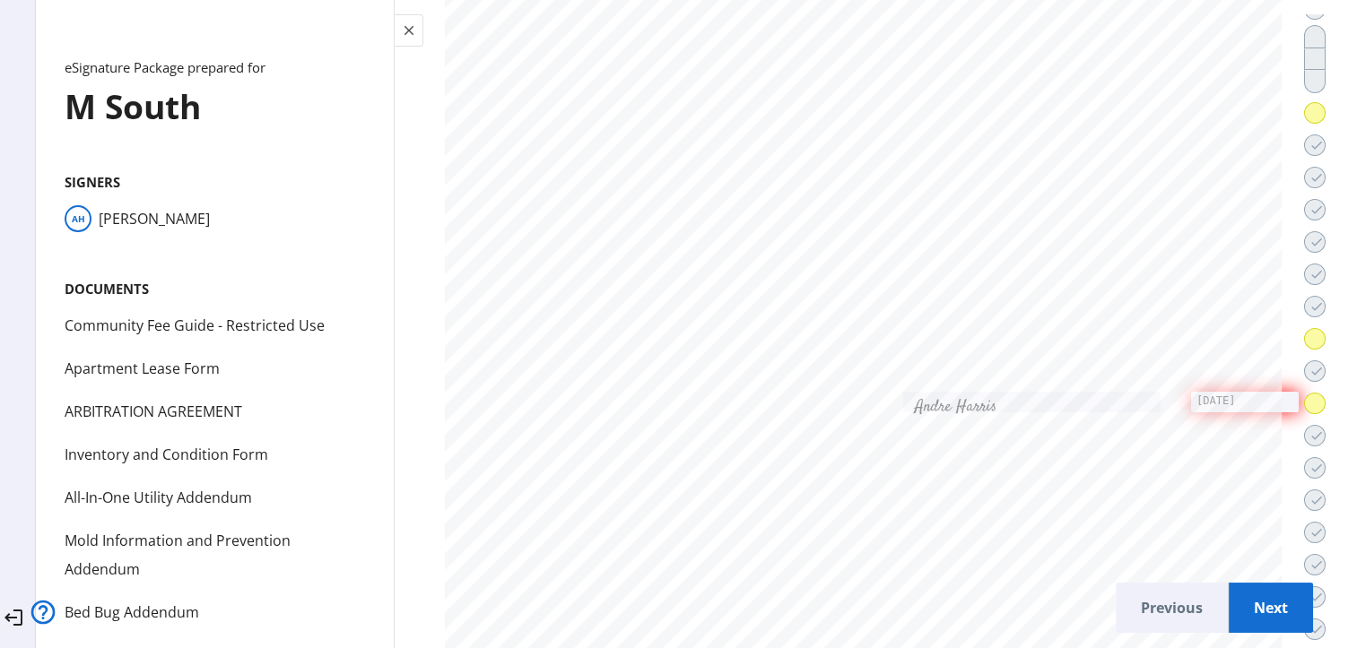
click at [1248, 603] on span "Next" at bounding box center [1271, 607] width 56 height 43
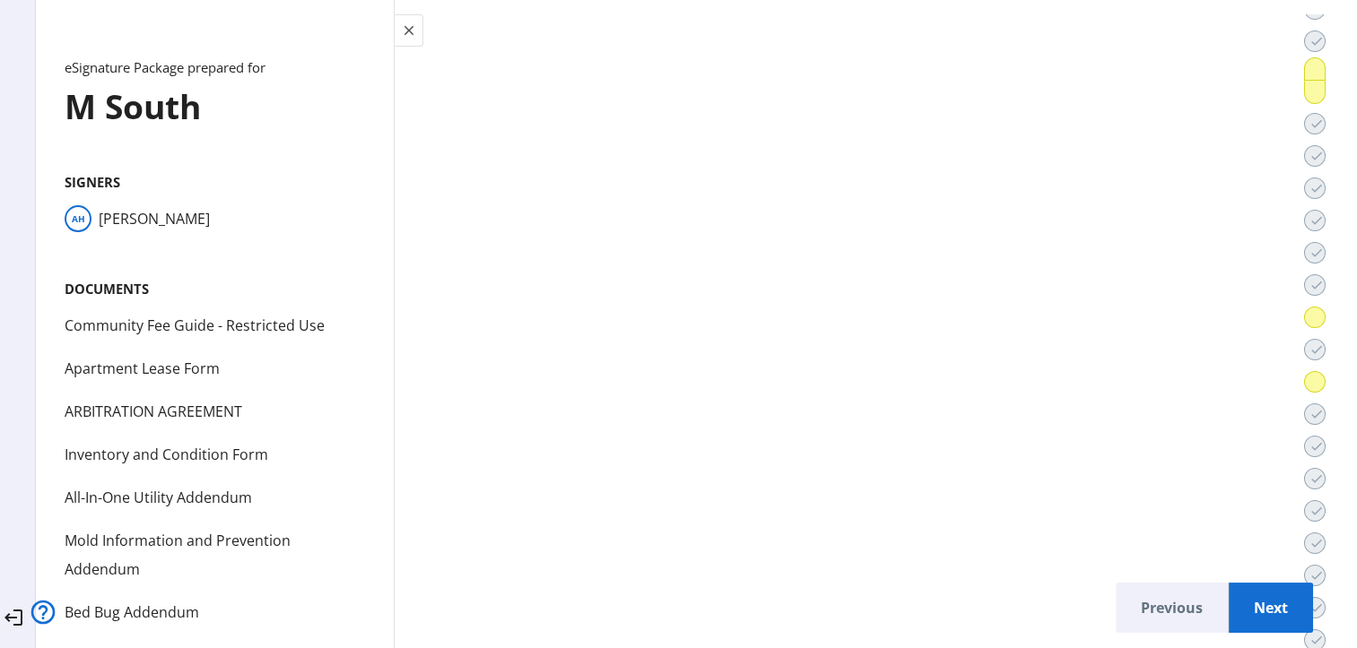
scroll to position [20196, 0]
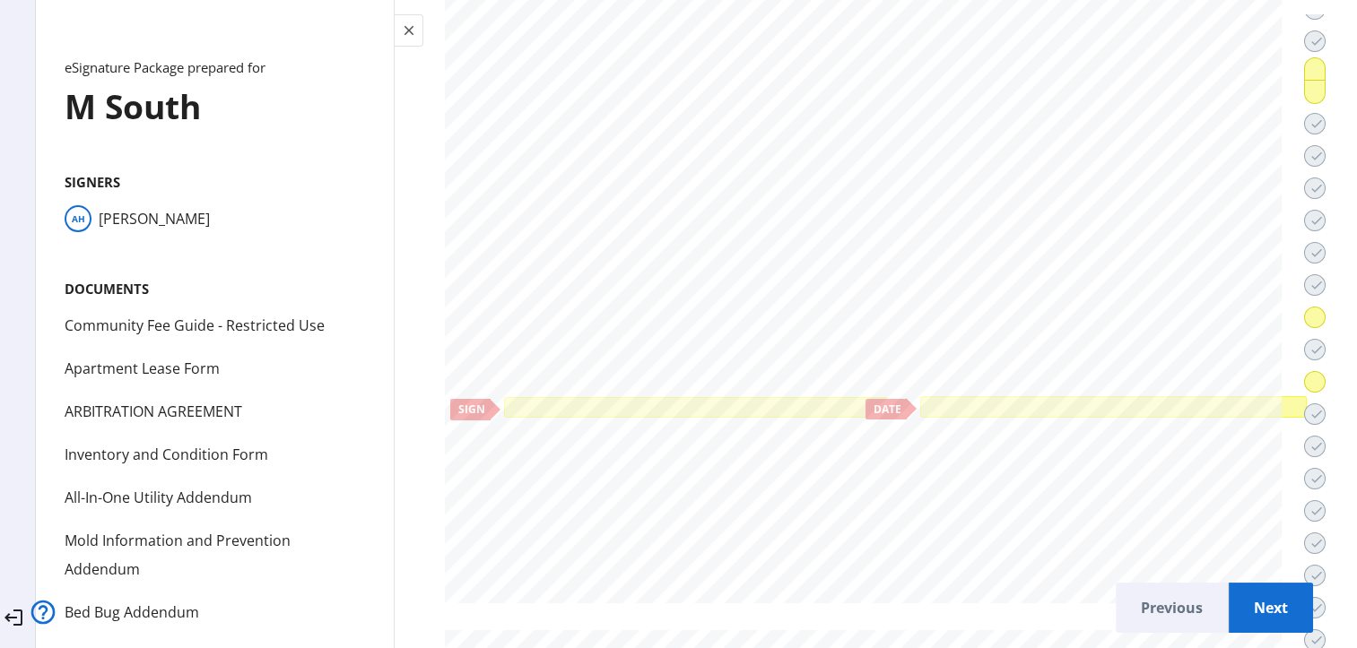
drag, startPoint x: 681, startPoint y: 317, endPoint x: 681, endPoint y: 327, distance: 9.9
click at [681, 401] on div at bounding box center [695, 407] width 377 height 13
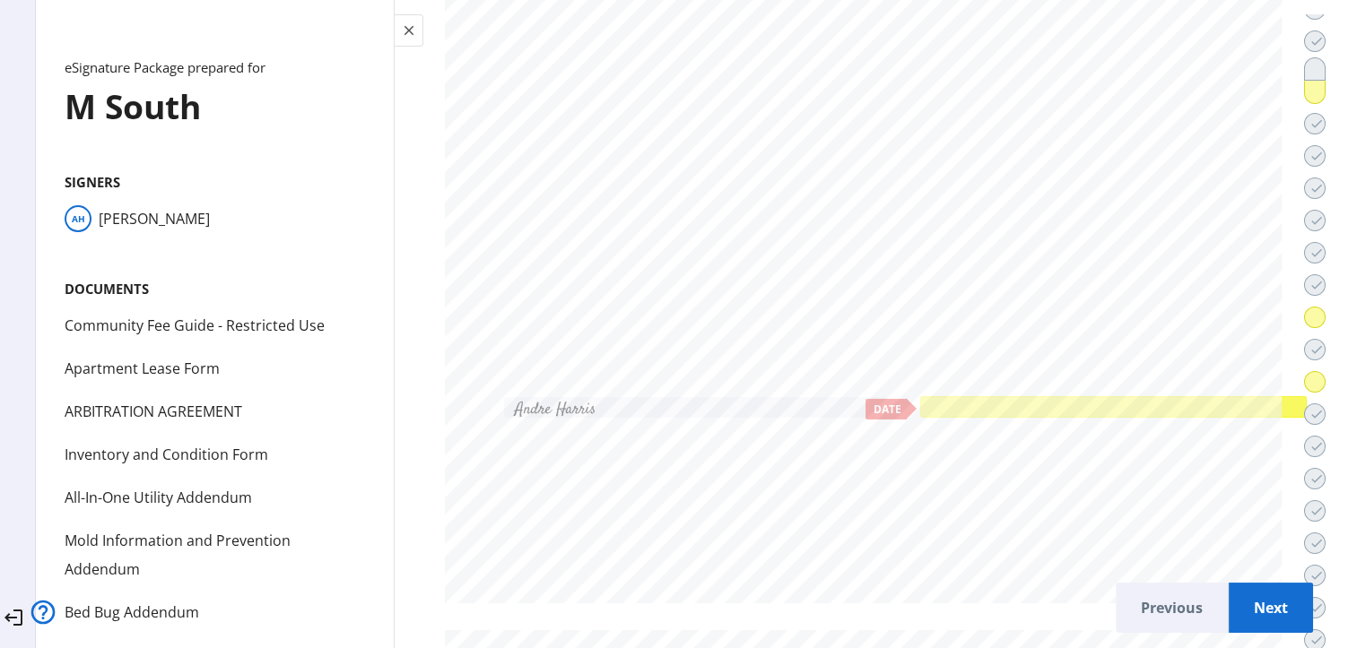
click at [1038, 396] on div at bounding box center [1113, 407] width 386 height 22
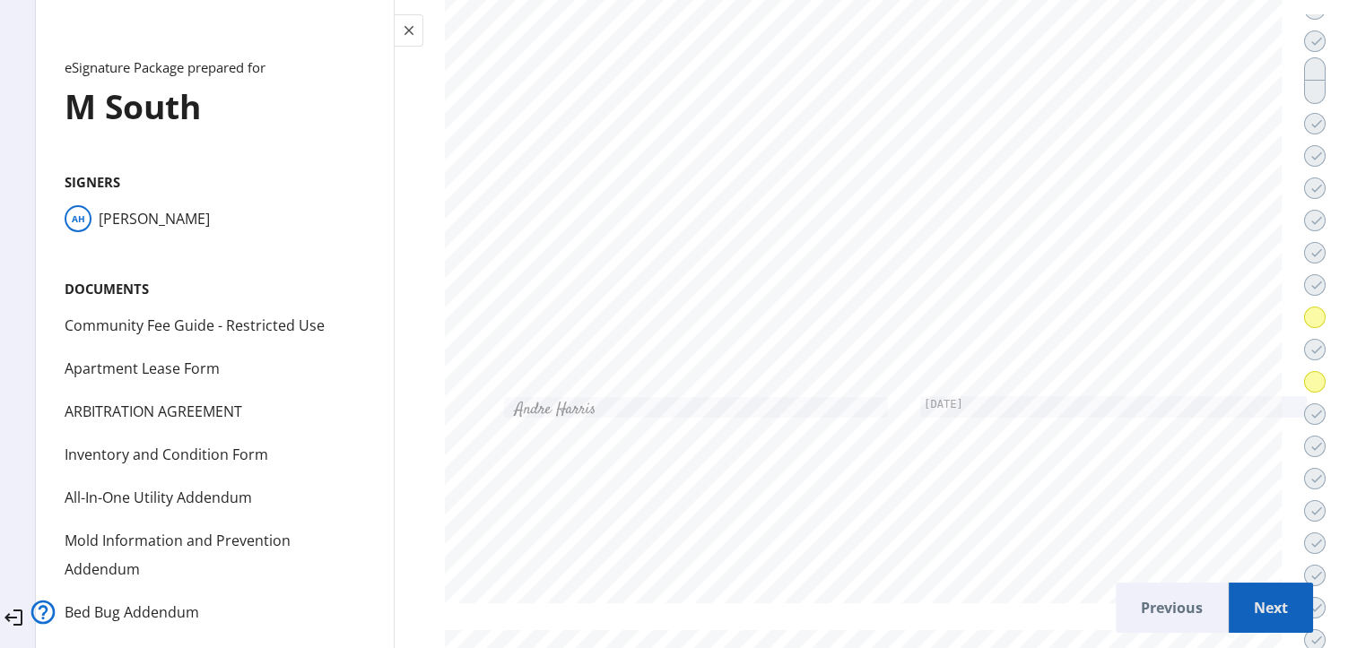
click at [1243, 617] on span "Next" at bounding box center [1271, 607] width 56 height 43
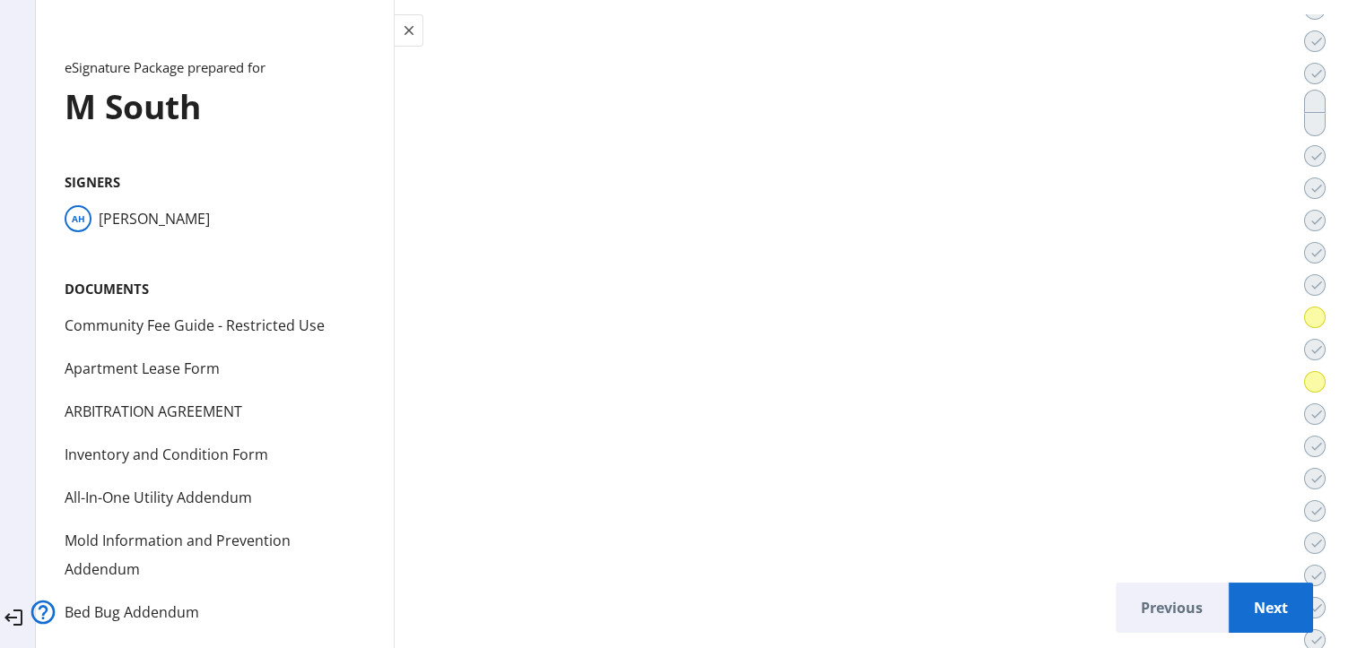
scroll to position [23779, 0]
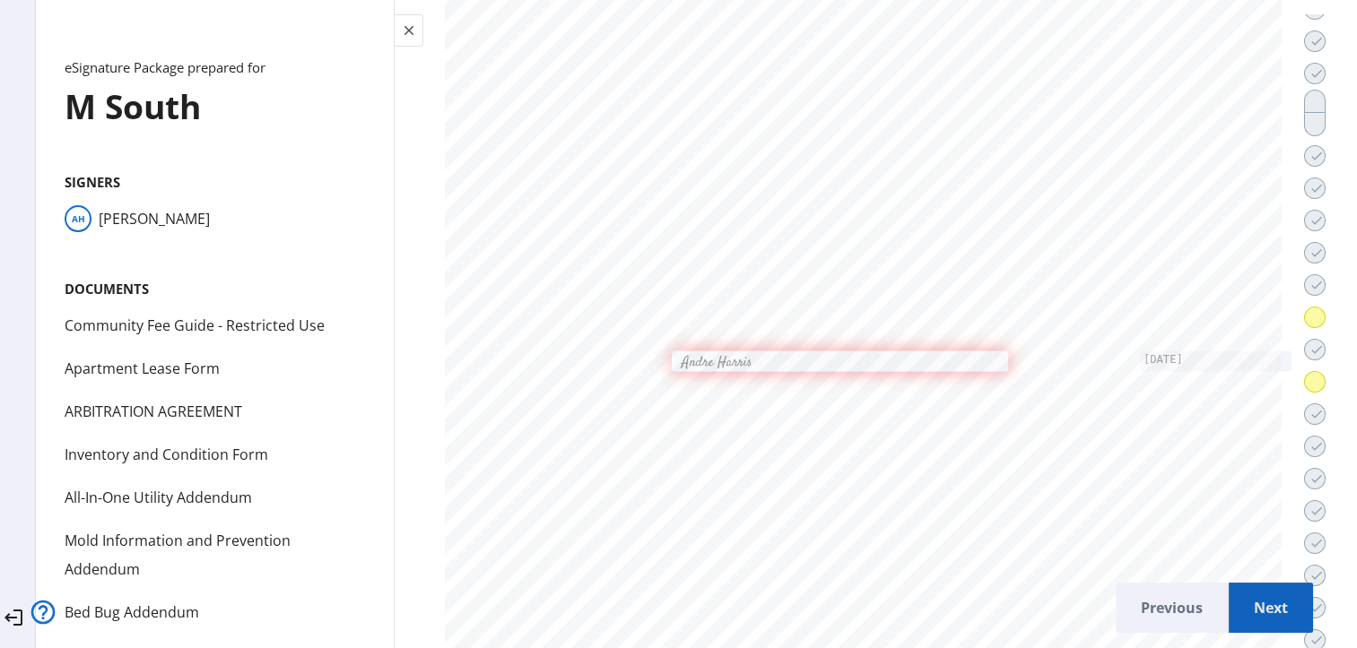
click at [1243, 615] on span "Next" at bounding box center [1271, 607] width 56 height 43
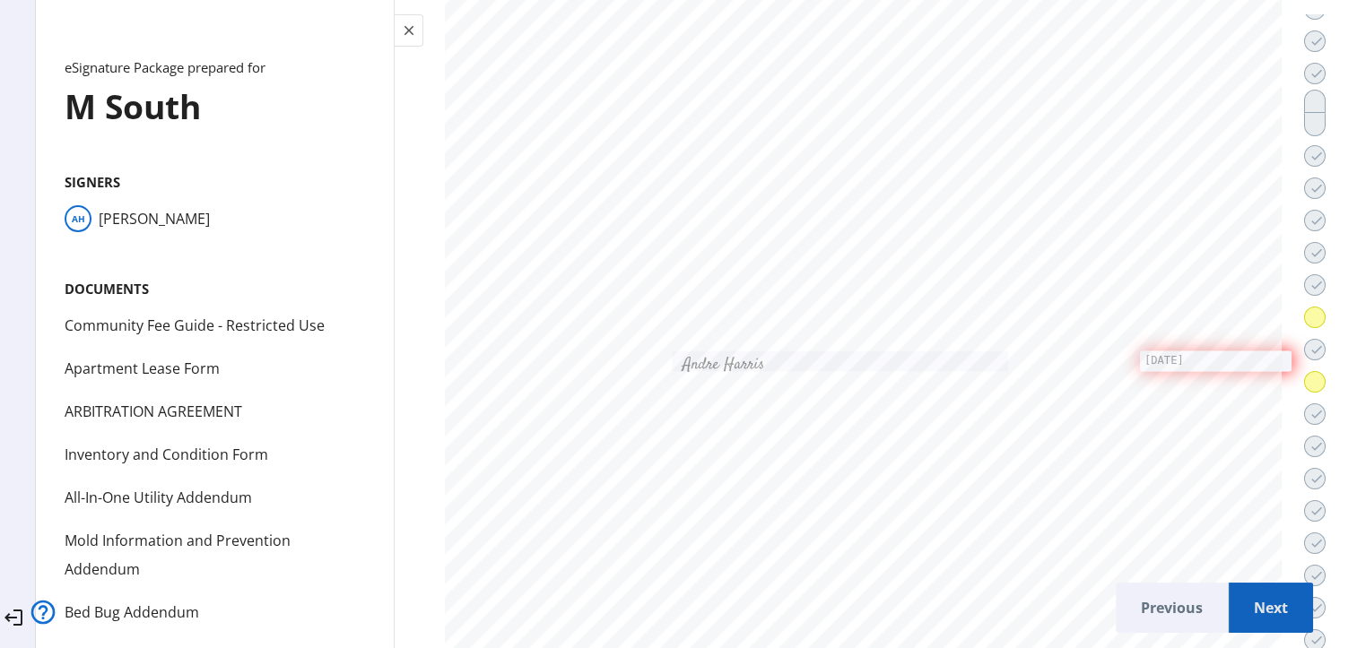
click at [1243, 615] on span "Next" at bounding box center [1271, 607] width 56 height 43
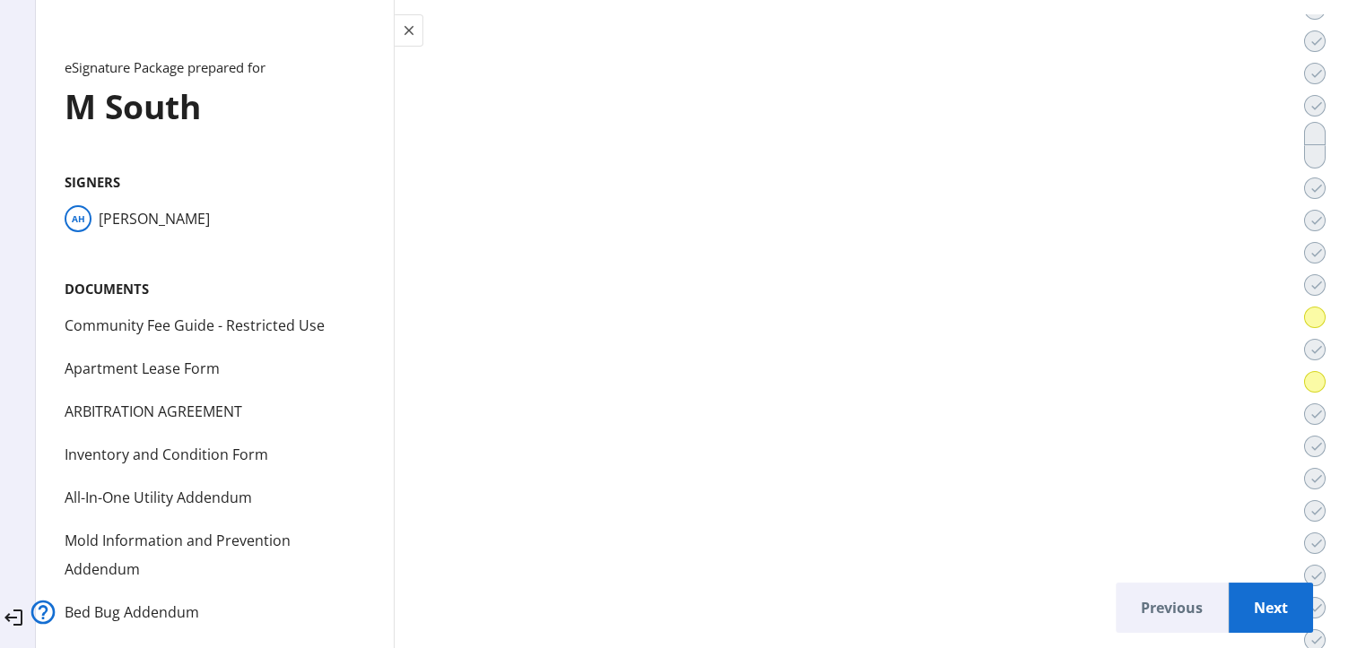
scroll to position [27759, 0]
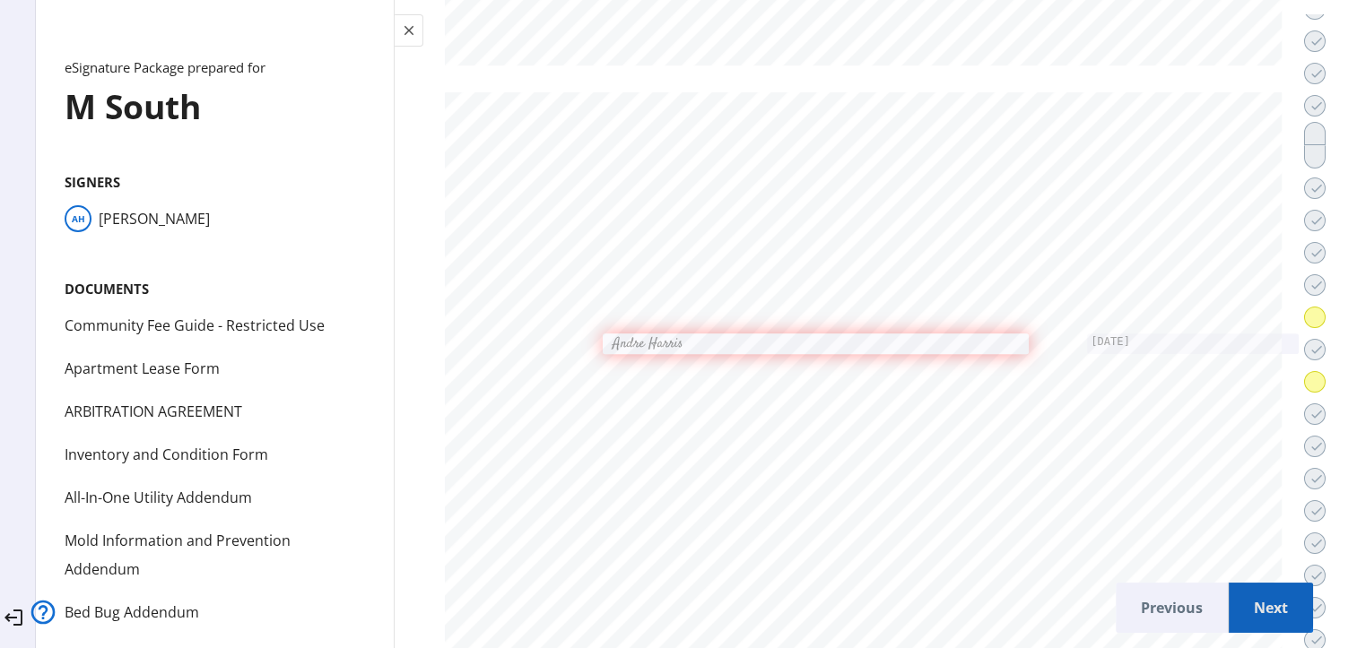
click at [1243, 608] on span "Next" at bounding box center [1271, 607] width 56 height 43
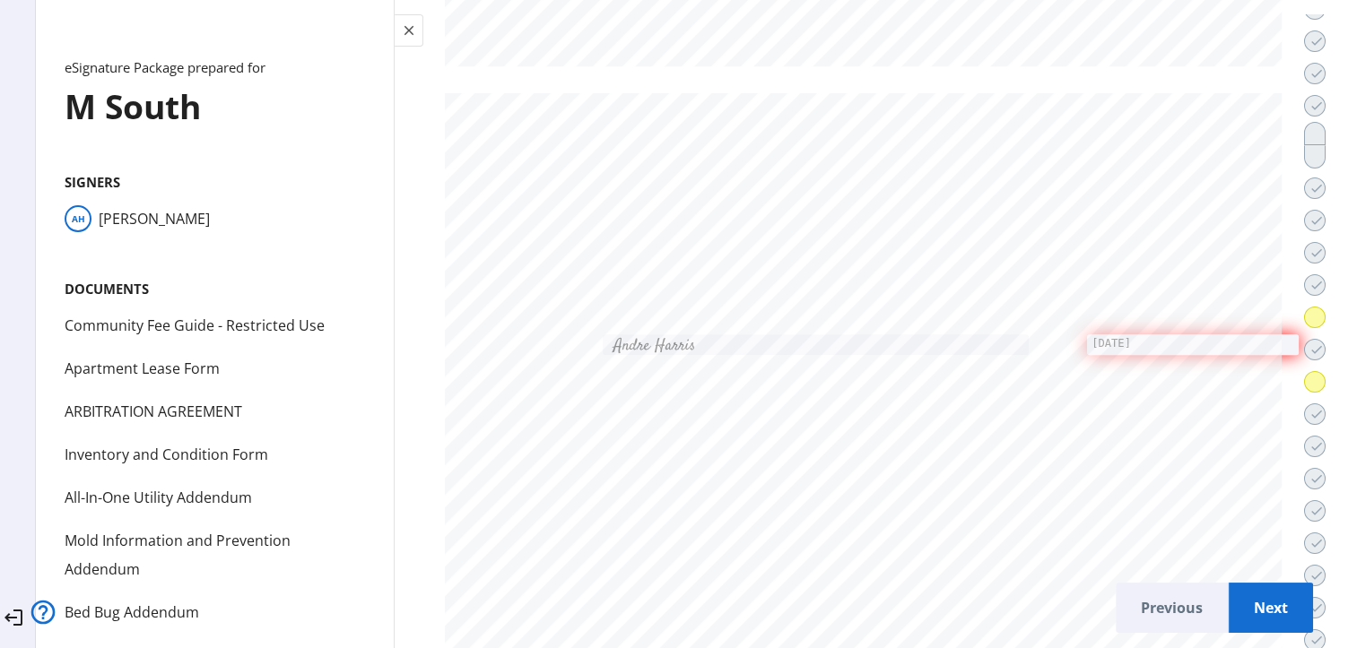
click at [1243, 609] on span "Next" at bounding box center [1271, 607] width 56 height 43
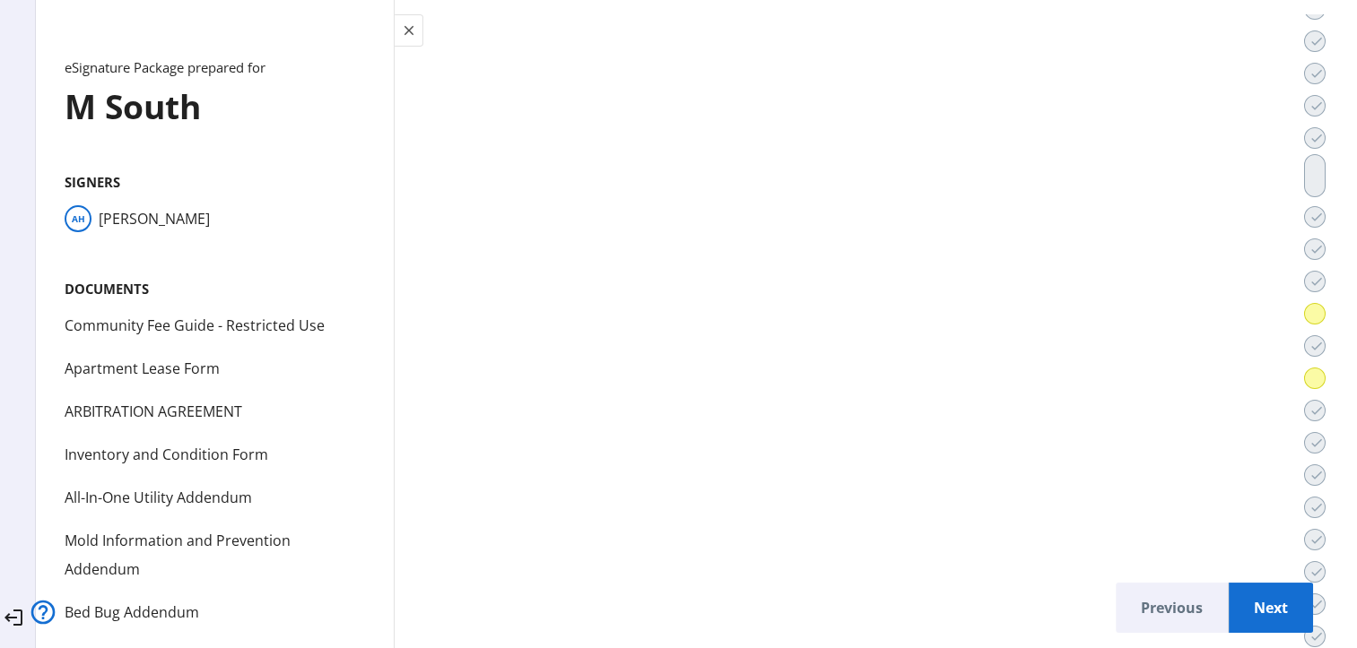
scroll to position [31122, 0]
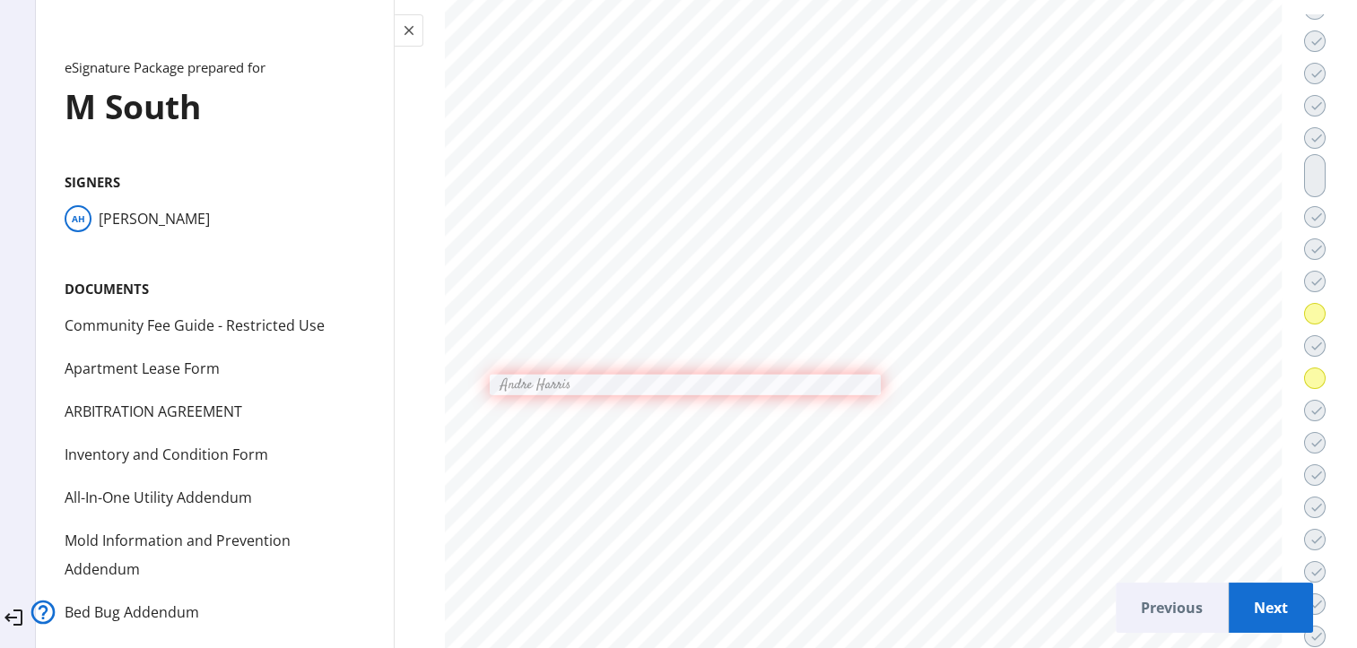
click at [1243, 612] on span "Next" at bounding box center [1271, 607] width 56 height 43
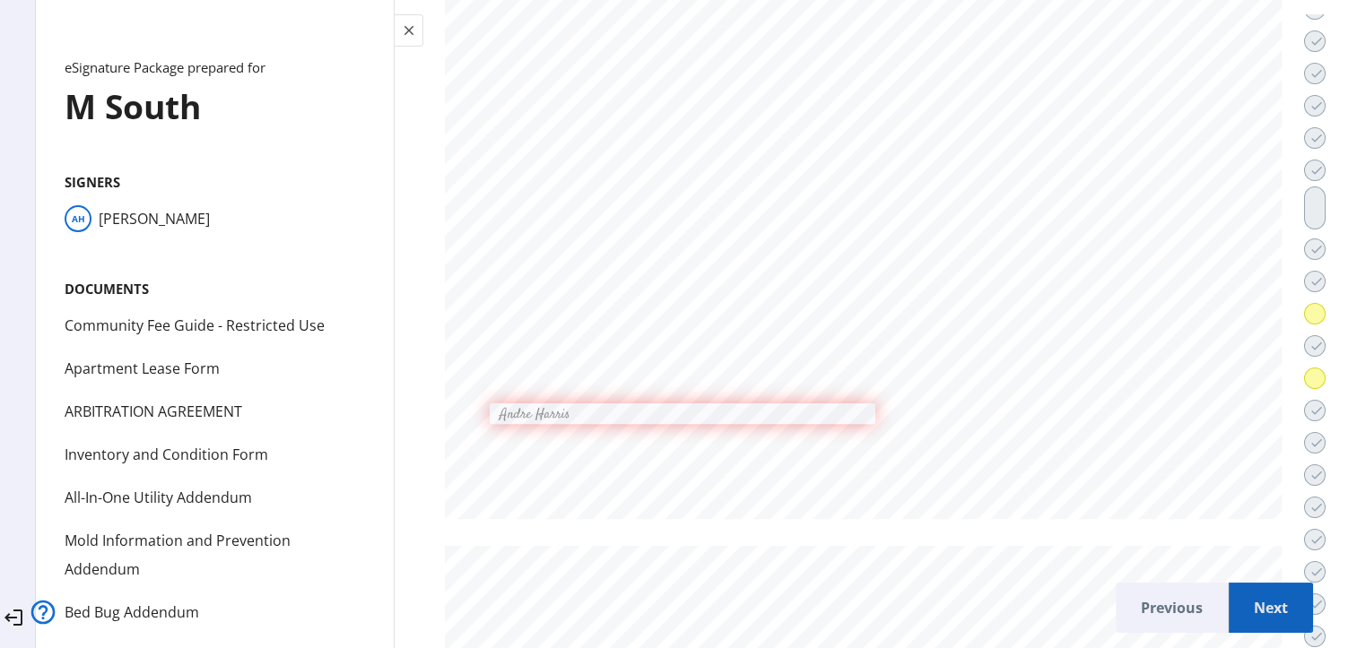
click at [1243, 611] on span "Next" at bounding box center [1271, 607] width 56 height 43
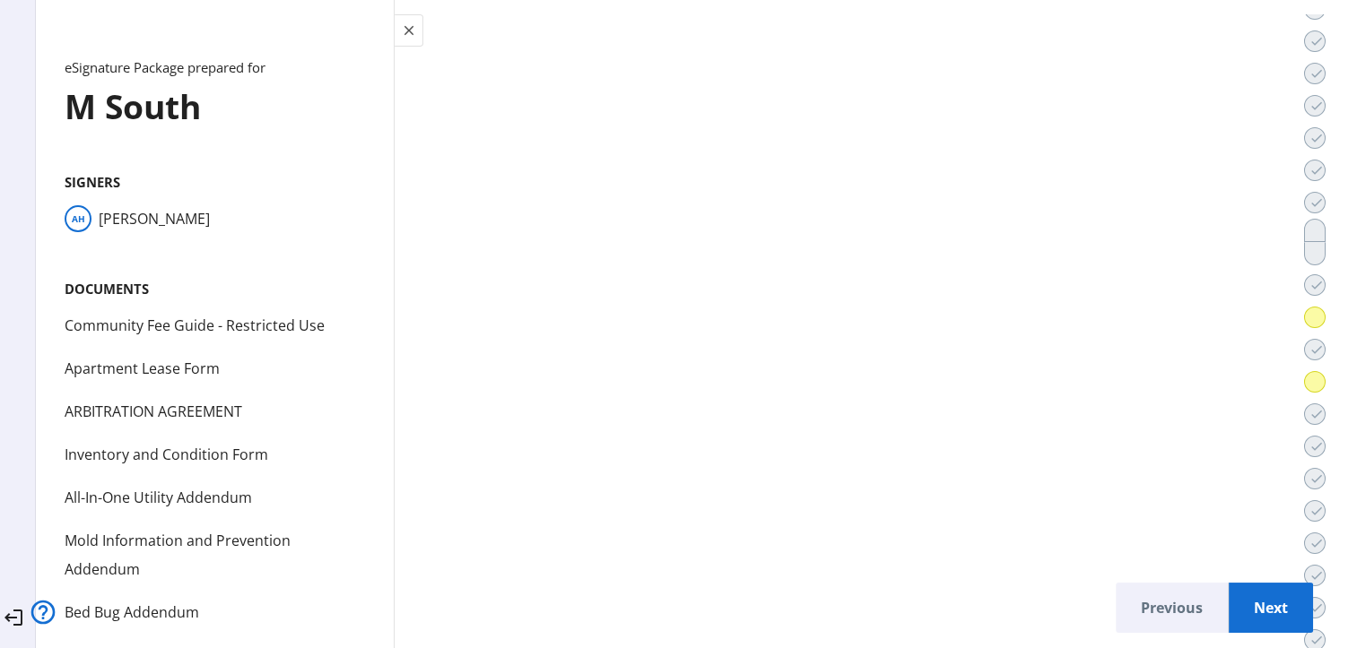
scroll to position [45492, 0]
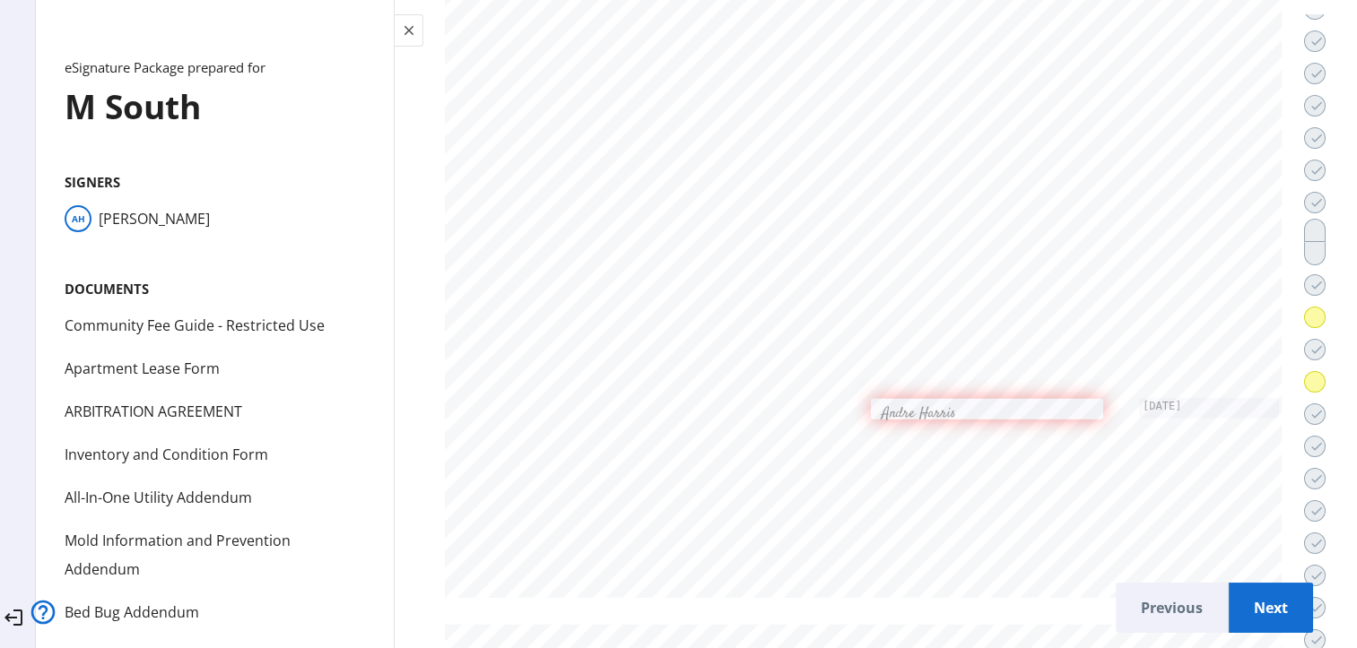
click at [1243, 611] on span "Next" at bounding box center [1271, 607] width 56 height 43
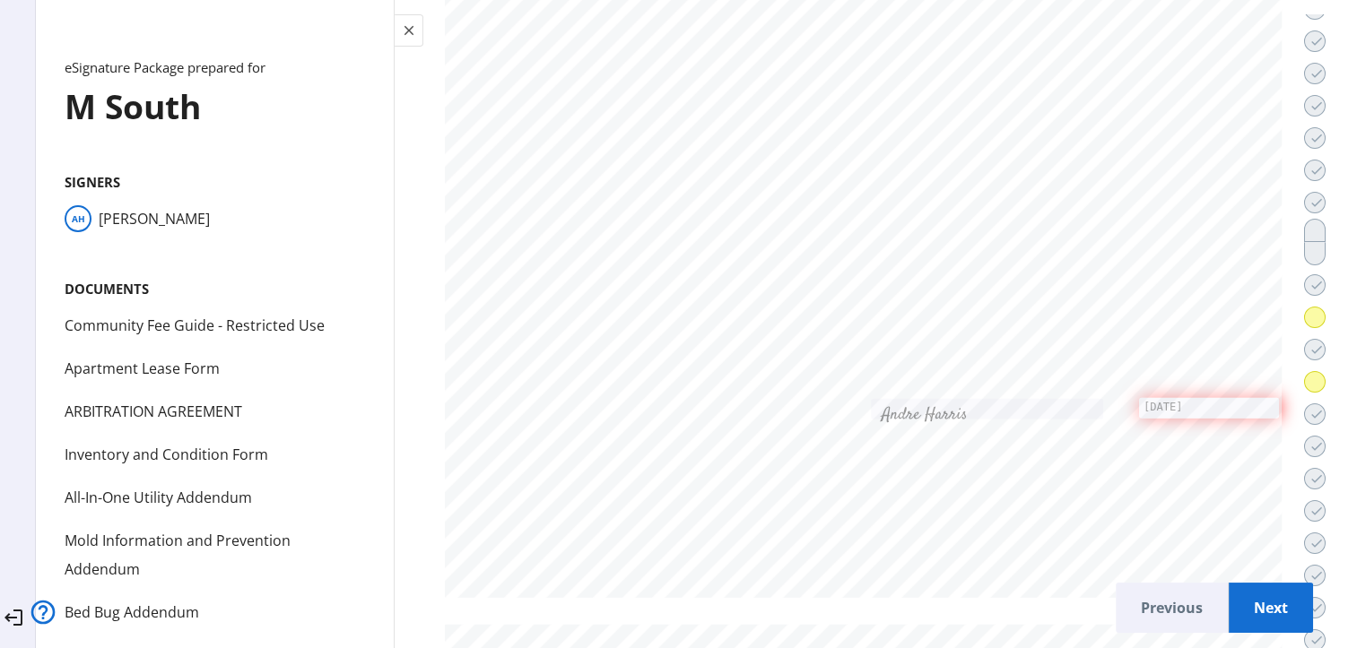
click at [1243, 612] on span "Next" at bounding box center [1271, 607] width 56 height 43
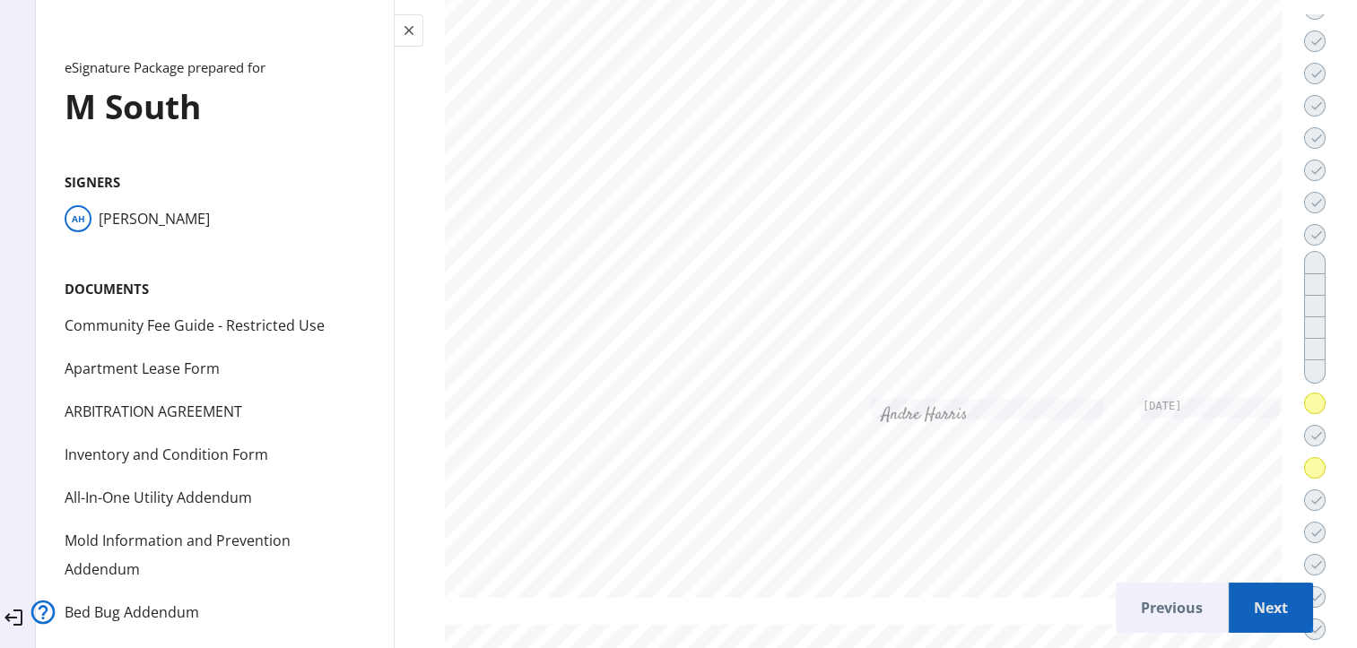
scroll to position [46461, 0]
click at [1243, 612] on span "Next" at bounding box center [1271, 607] width 56 height 43
click at [1244, 612] on span "Next" at bounding box center [1271, 607] width 56 height 43
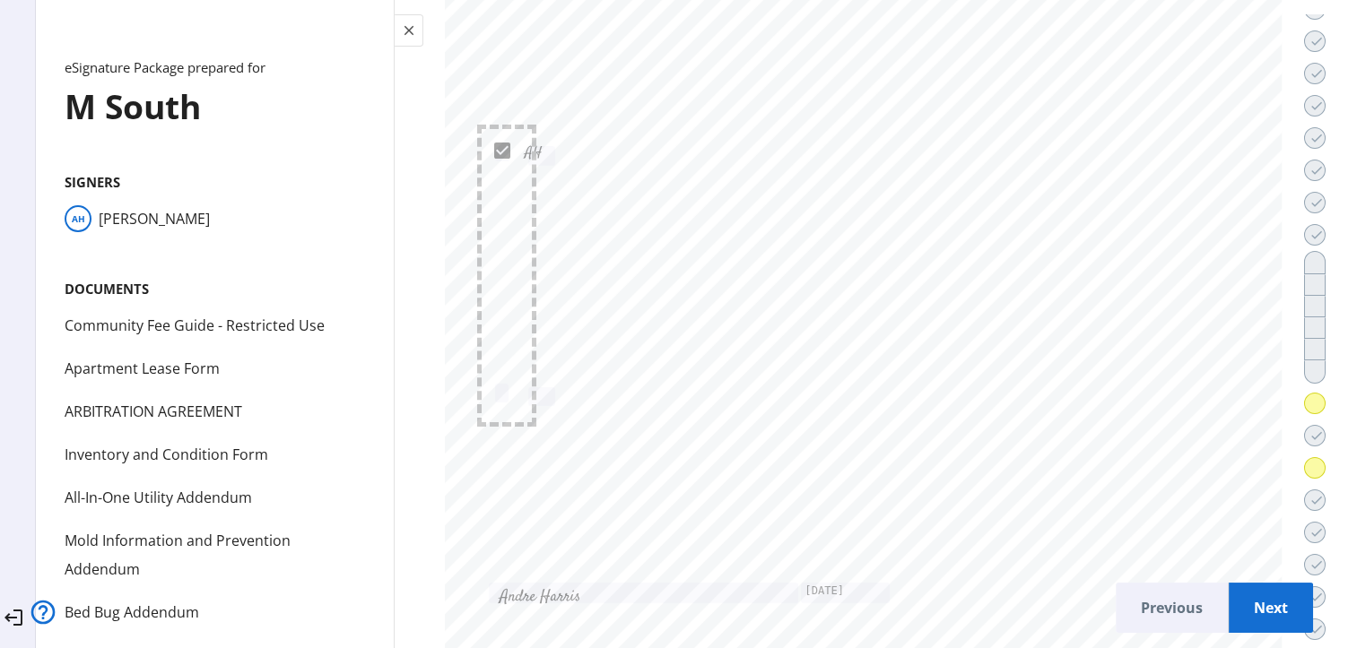
click at [1244, 608] on span "Next" at bounding box center [1271, 607] width 56 height 43
click at [1244, 611] on span "Next" at bounding box center [1271, 607] width 56 height 43
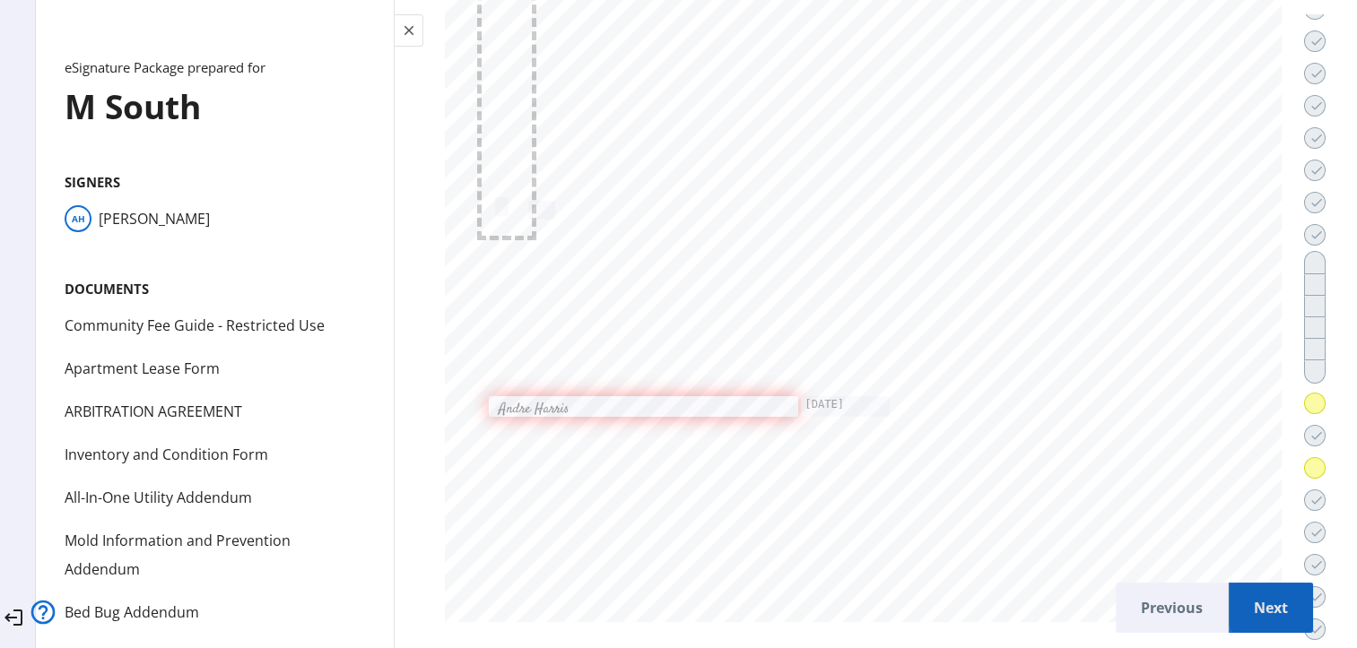
click at [1243, 612] on span "Next" at bounding box center [1271, 607] width 56 height 43
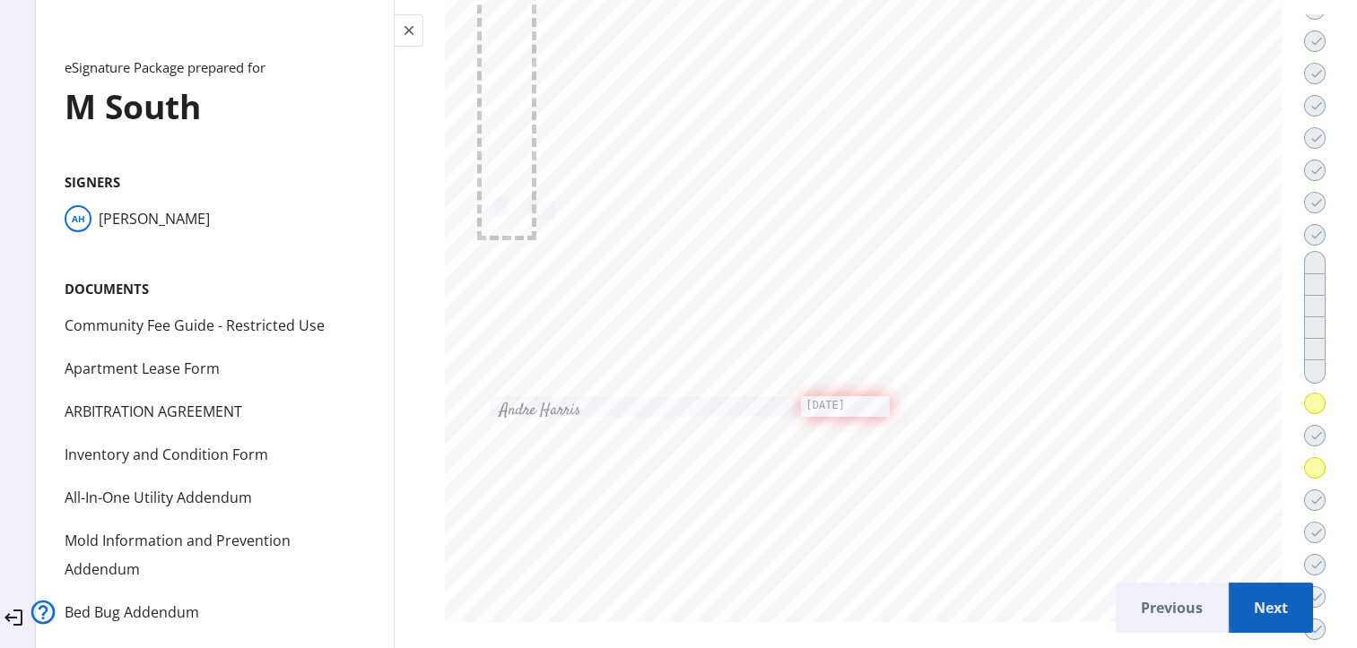
click at [1243, 612] on span "Next" at bounding box center [1271, 607] width 56 height 43
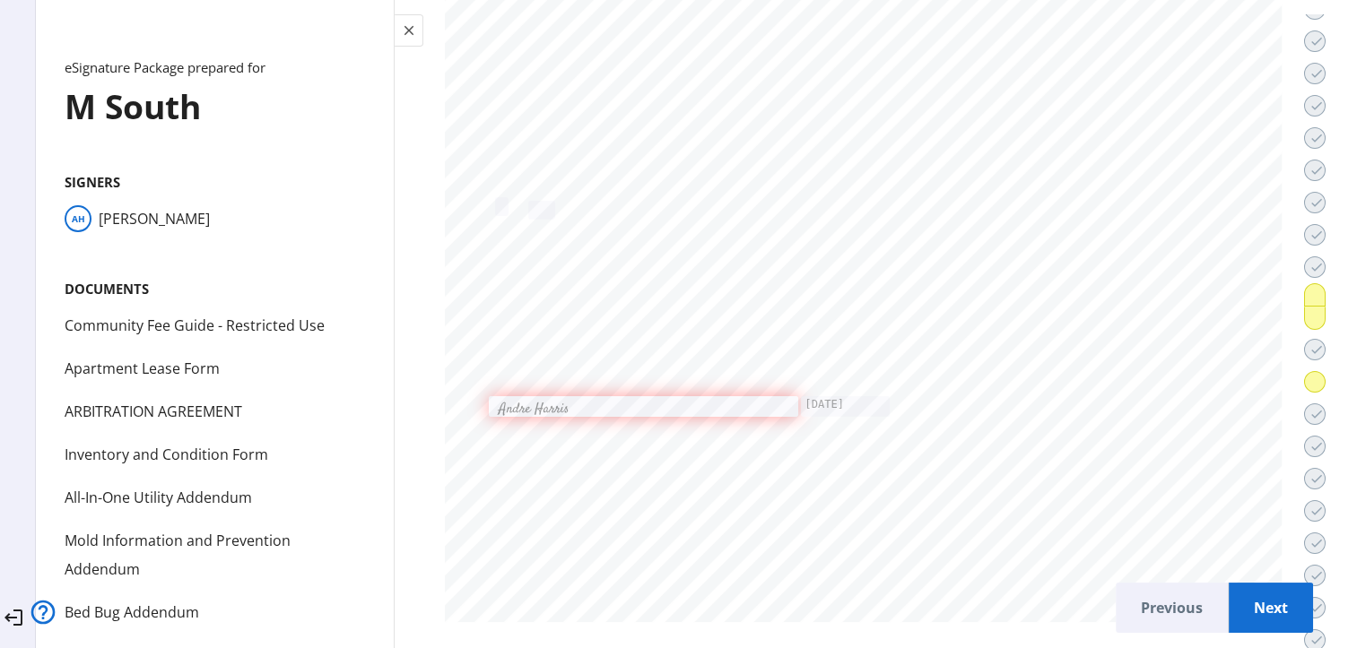
scroll to position [48332, 0]
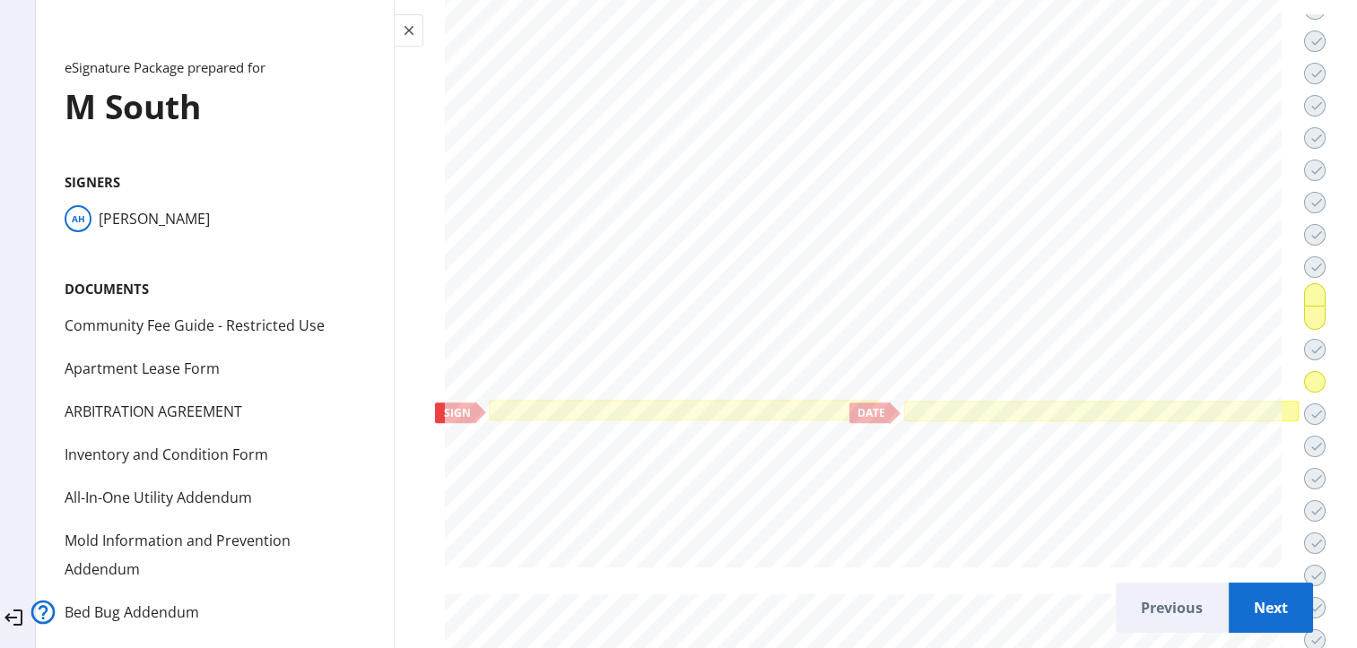
click at [705, 404] on div at bounding box center [684, 410] width 384 height 13
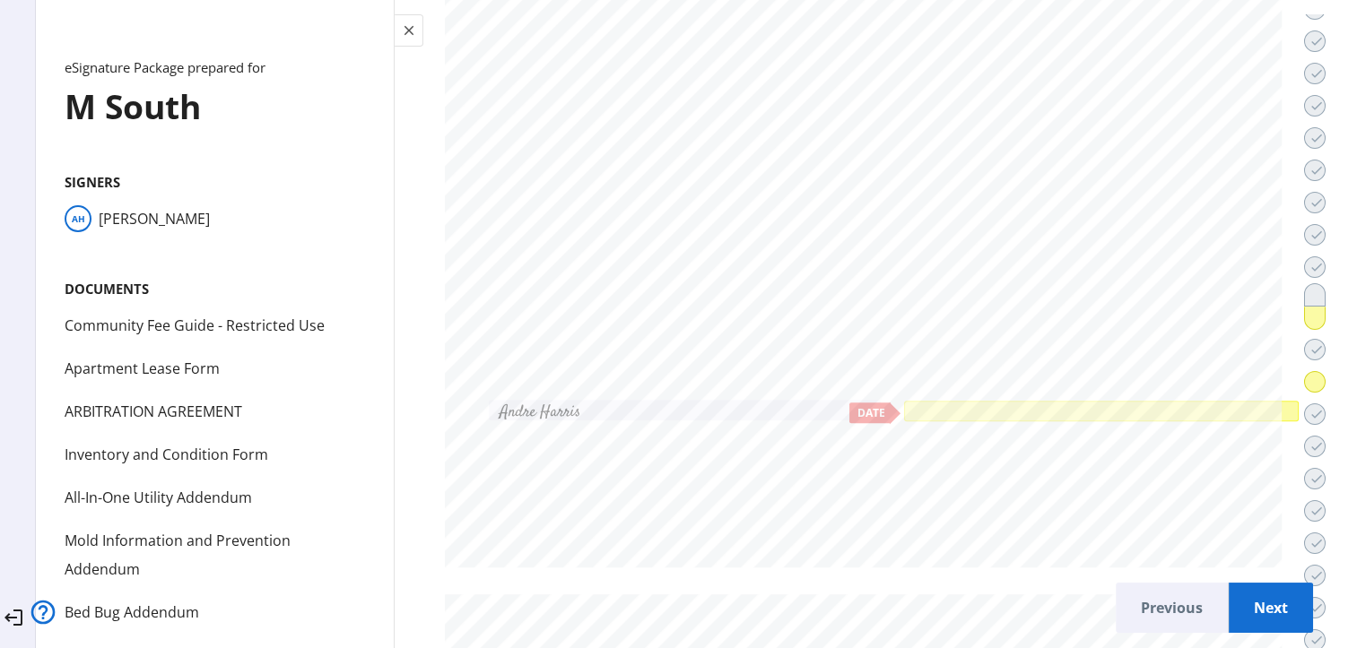
click at [1080, 401] on div at bounding box center [1101, 411] width 395 height 21
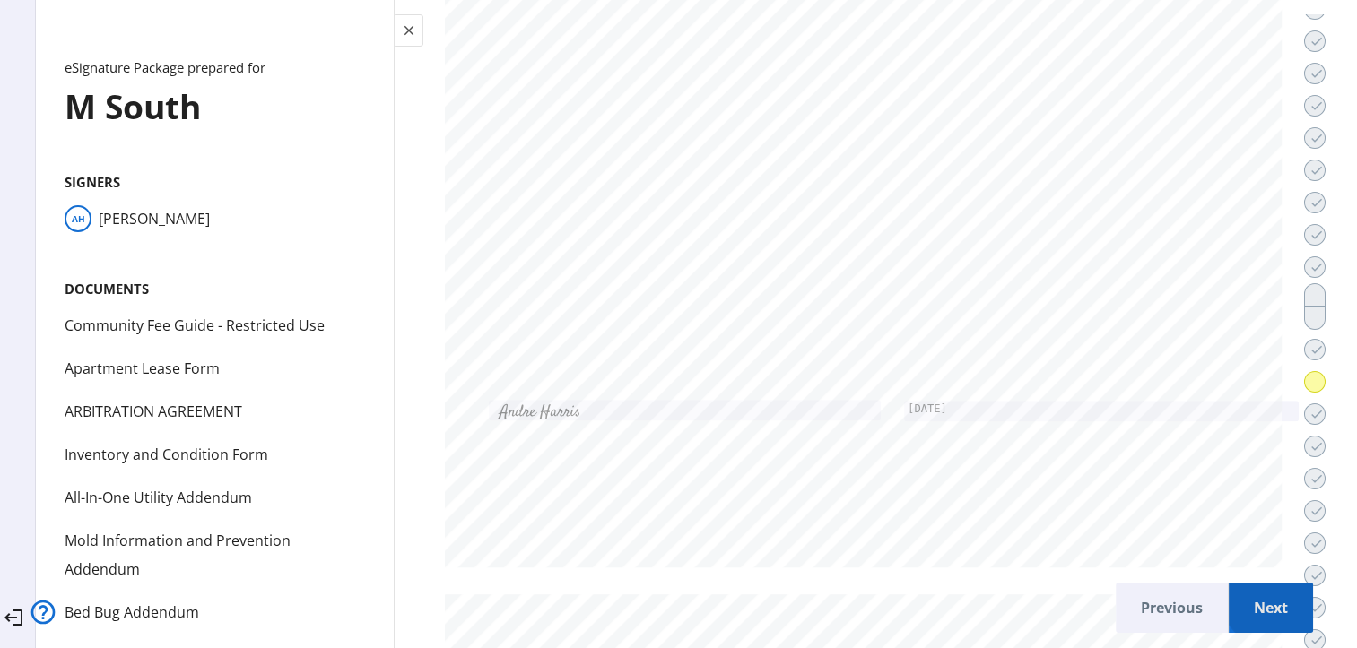
click at [1250, 601] on span "Next" at bounding box center [1271, 607] width 56 height 43
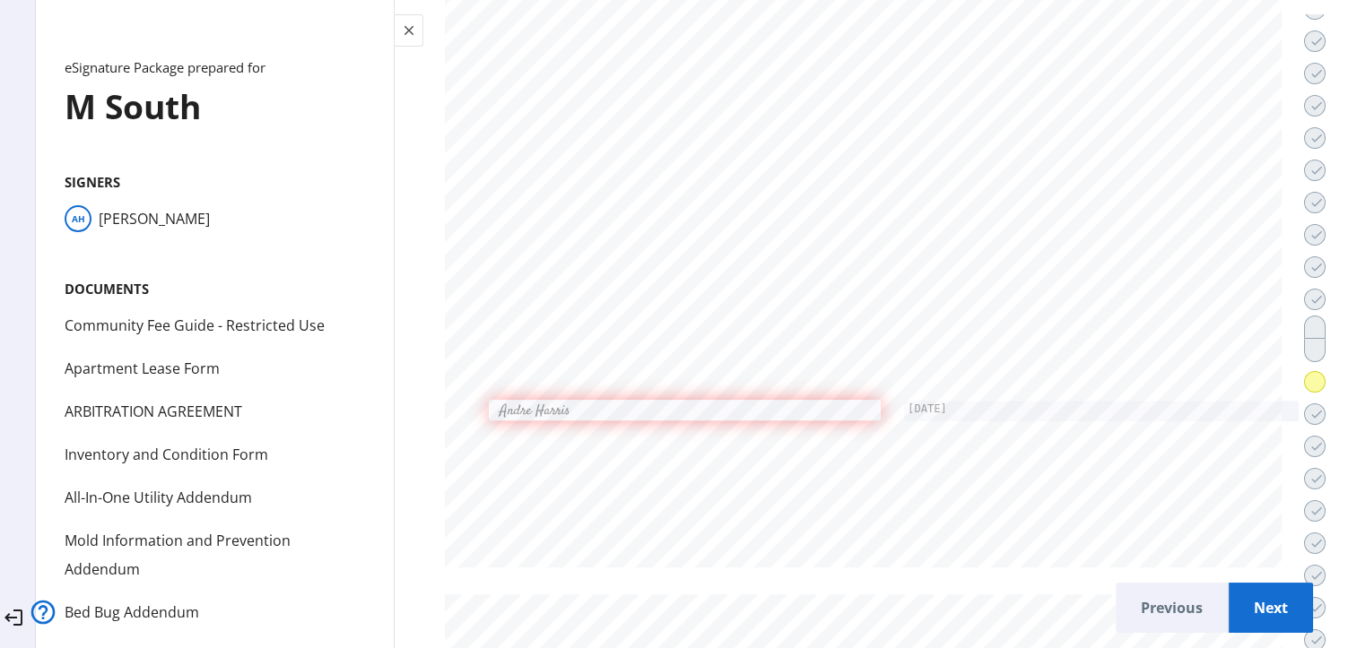
scroll to position [49706, 0]
click at [1248, 600] on span "Next" at bounding box center [1271, 607] width 56 height 43
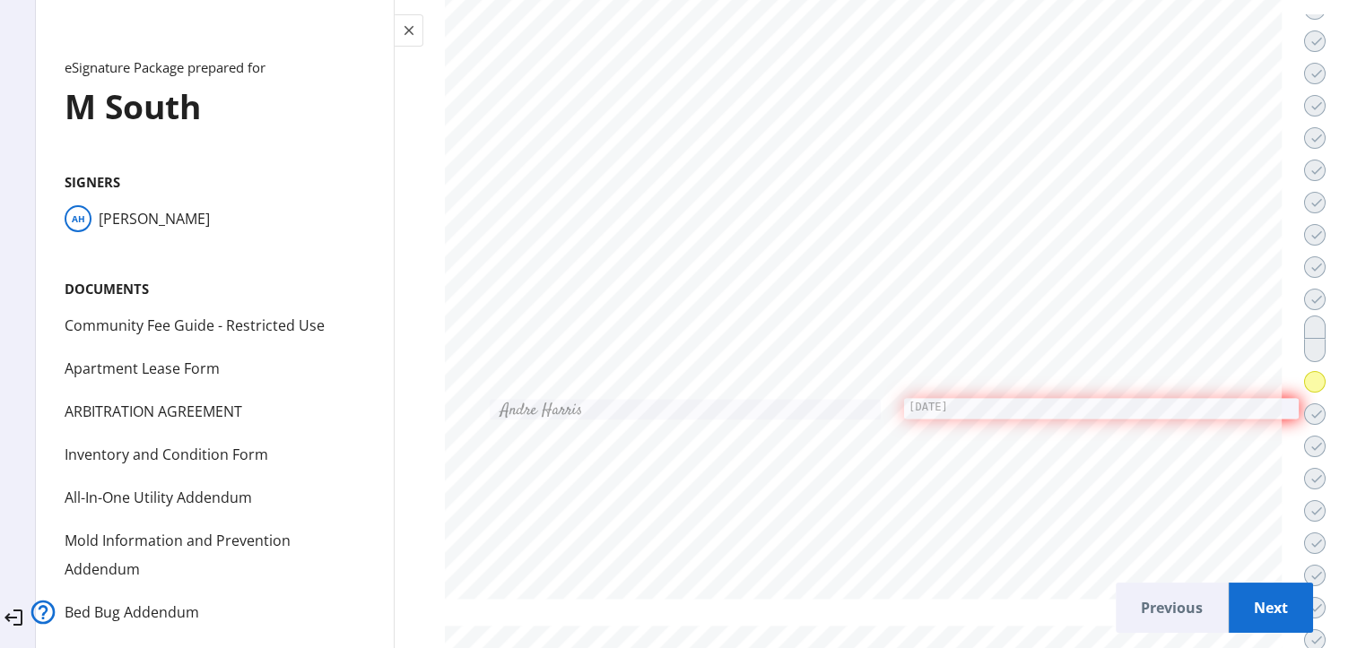
click at [1250, 601] on span "Next" at bounding box center [1271, 607] width 56 height 43
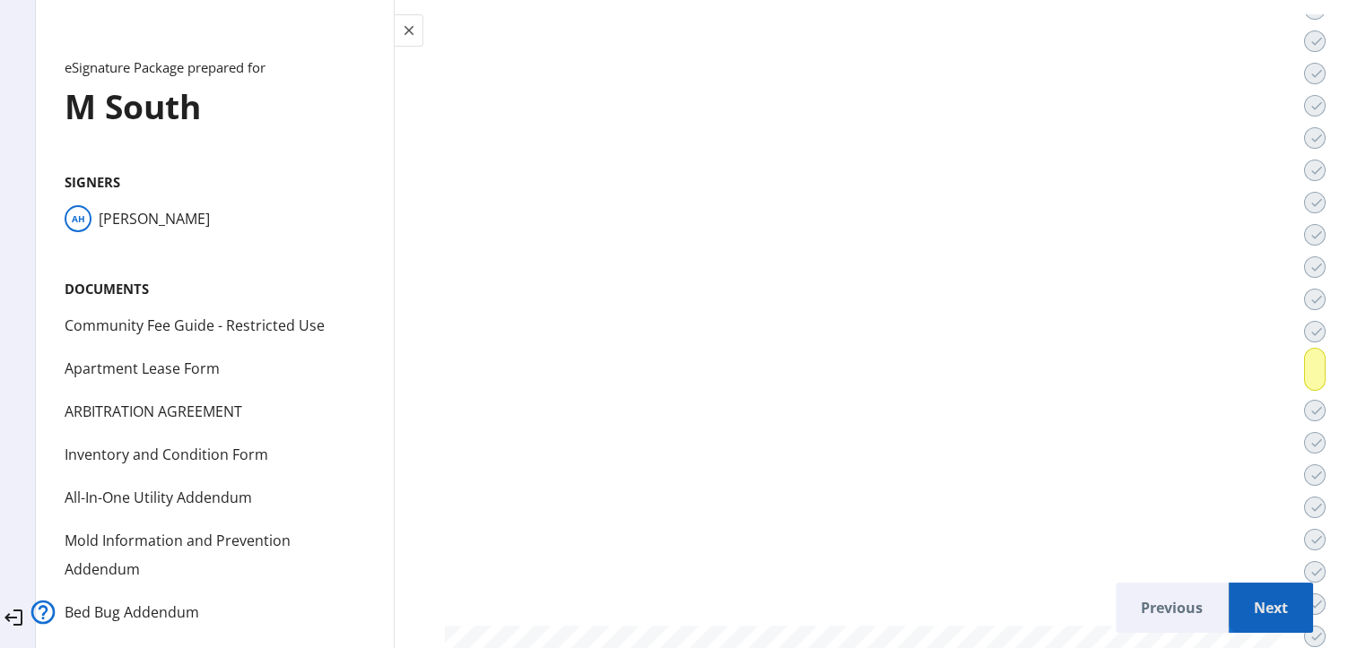
scroll to position [51914, 0]
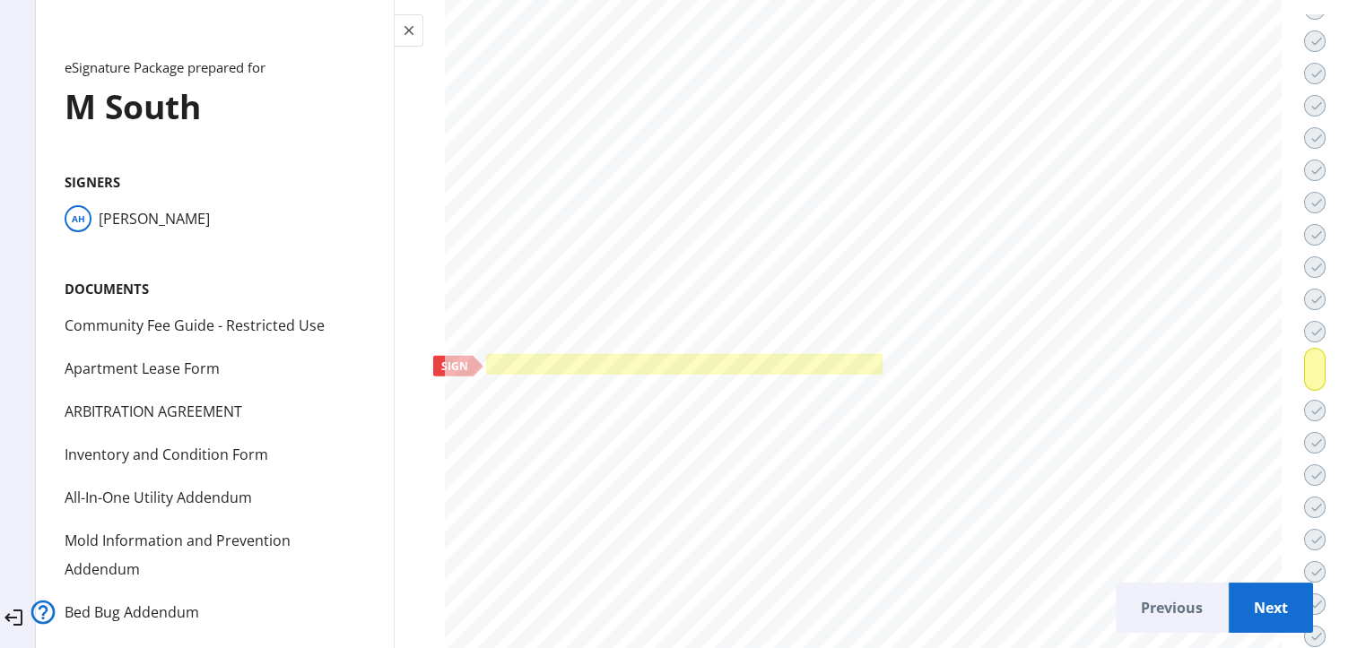
click at [717, 354] on div at bounding box center [684, 364] width 396 height 21
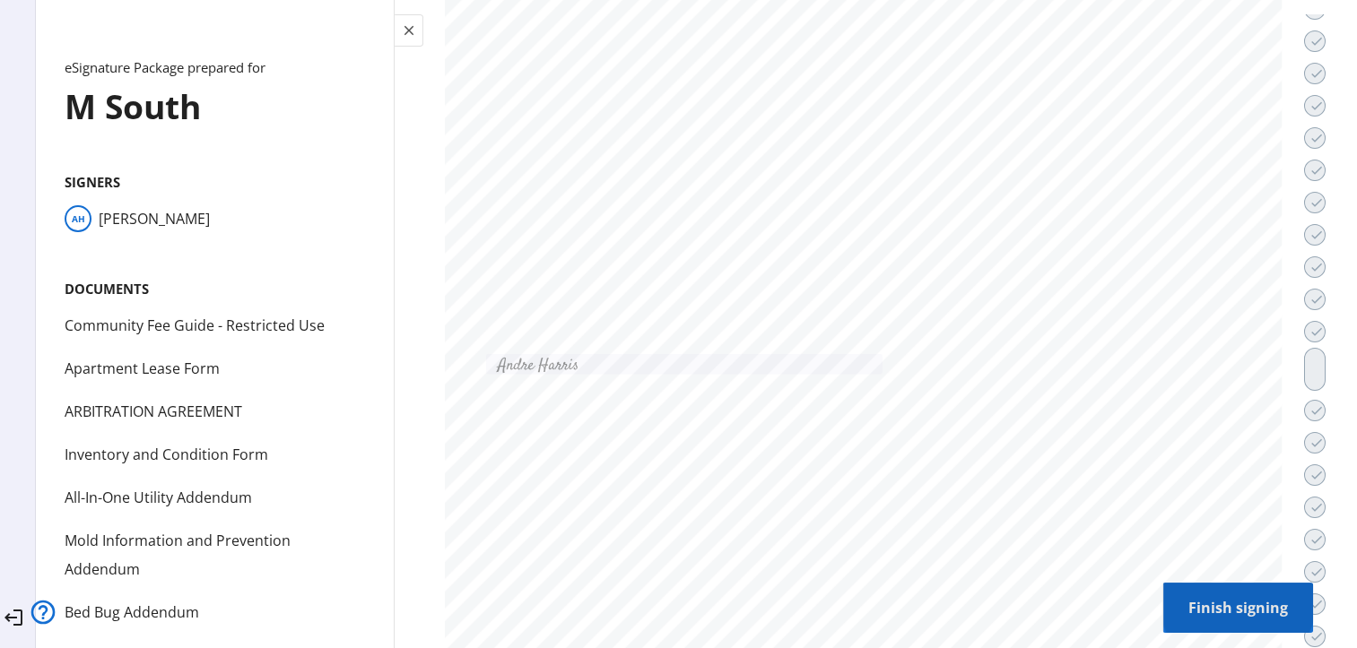
click at [1212, 604] on span "Finish signing" at bounding box center [1237, 607] width 121 height 43
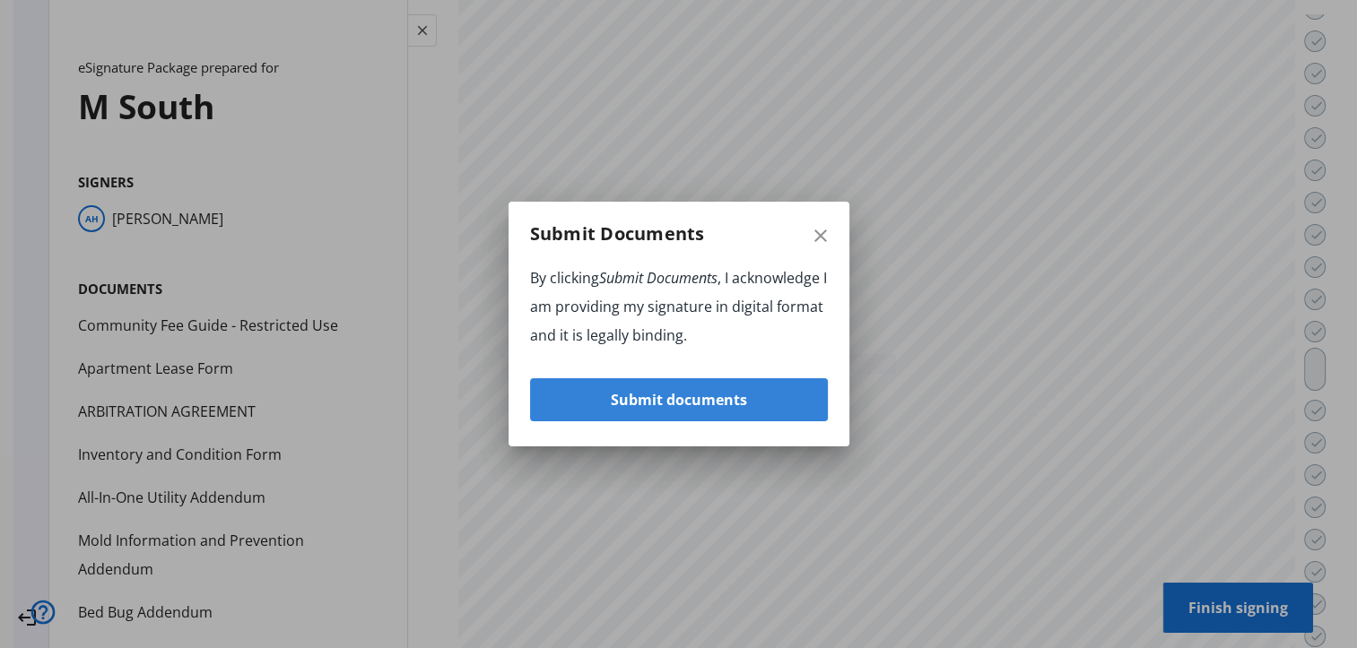
click at [698, 403] on span "Submit documents" at bounding box center [679, 399] width 136 height 43
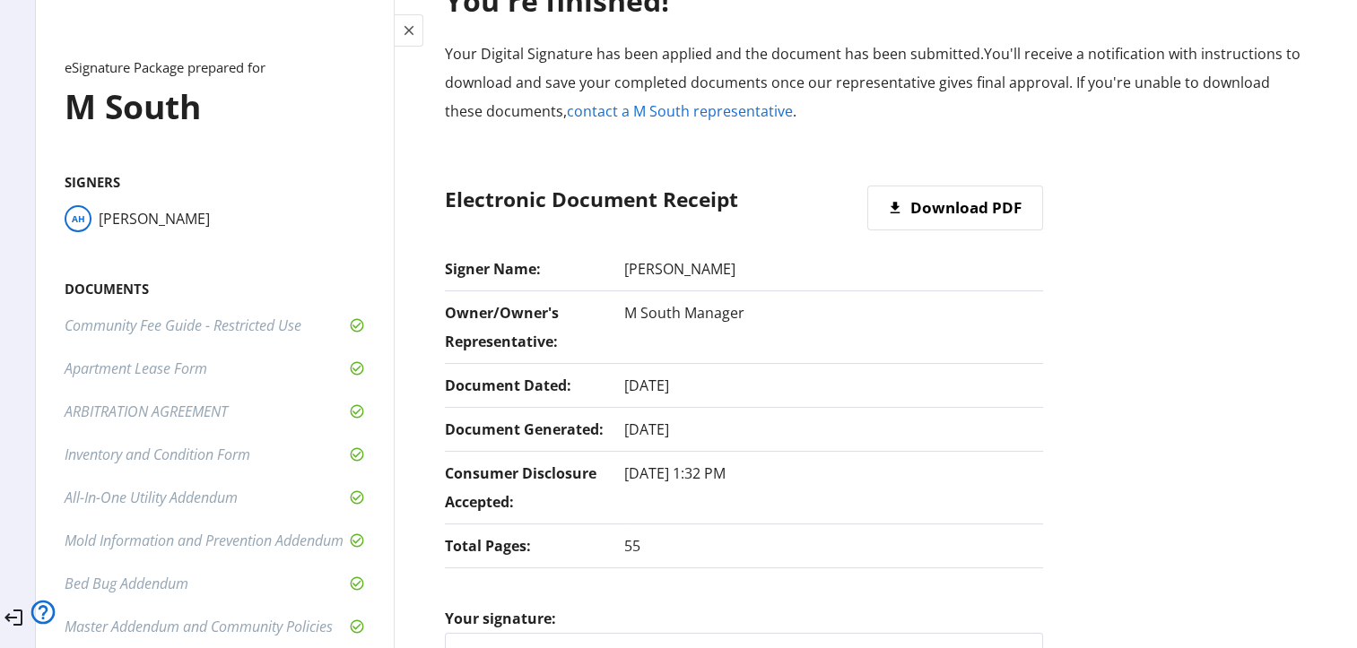
scroll to position [0, 0]
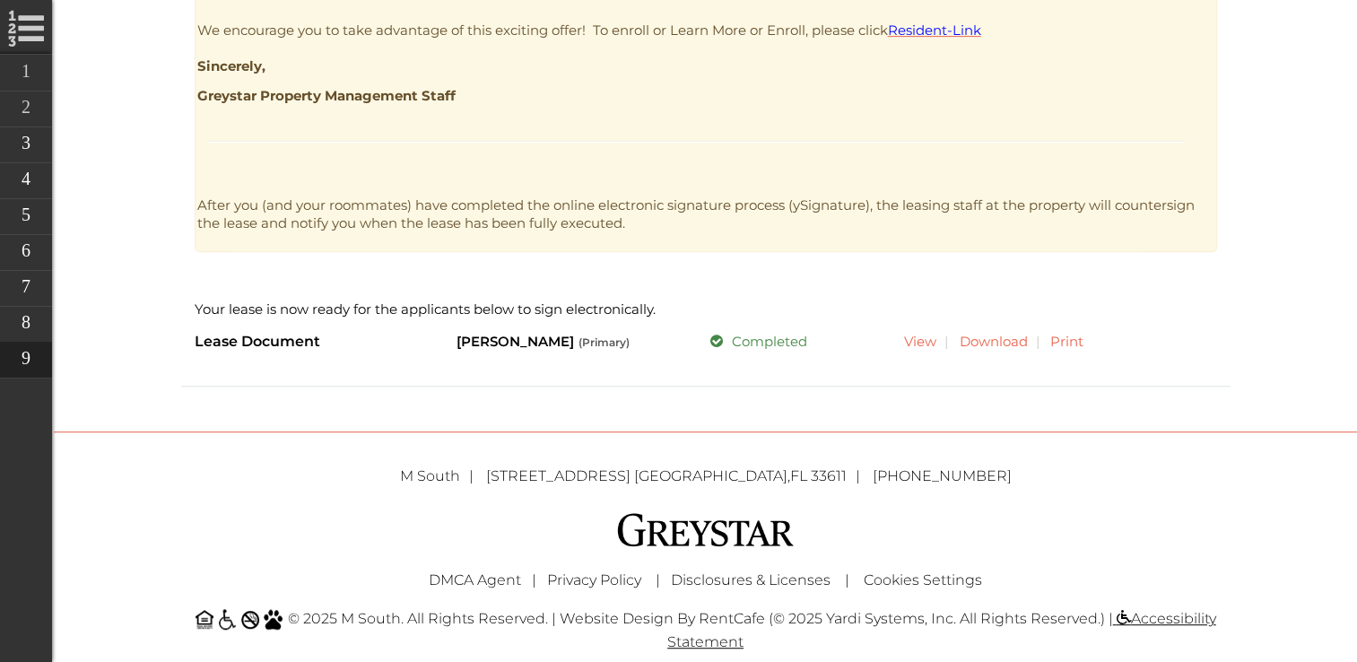
scroll to position [932, 0]
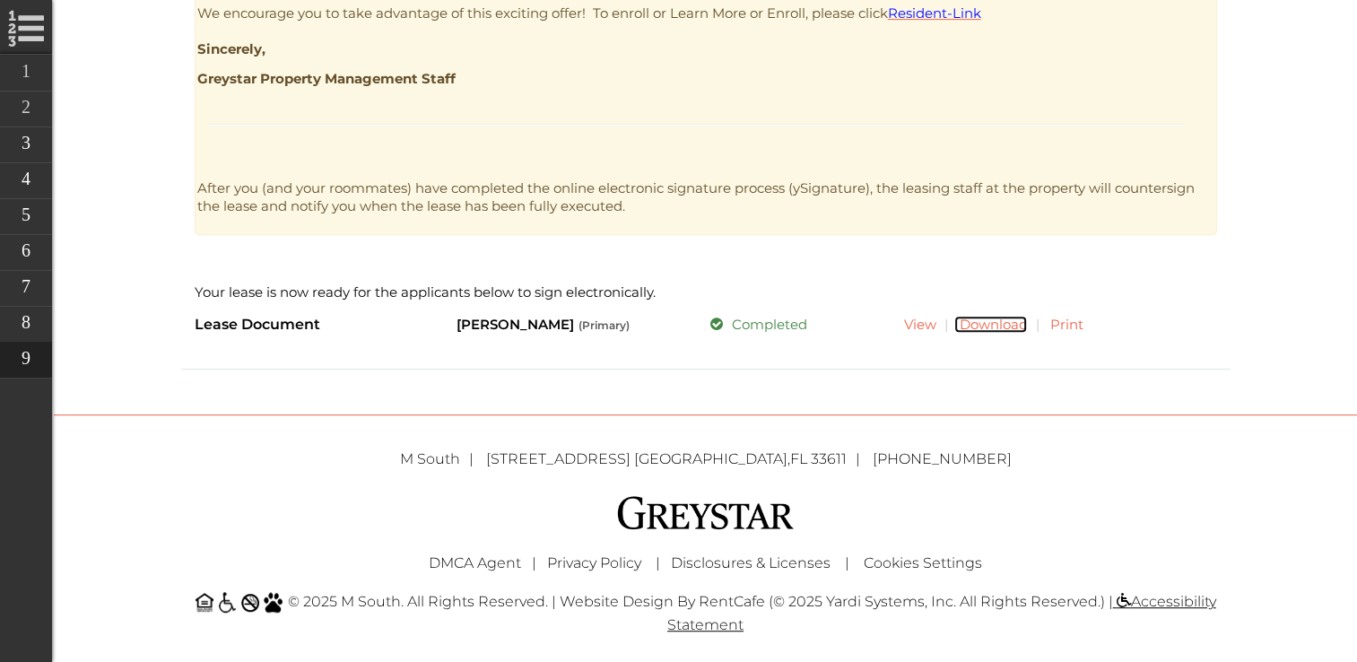
click at [1007, 325] on link "Download" at bounding box center [990, 324] width 73 height 17
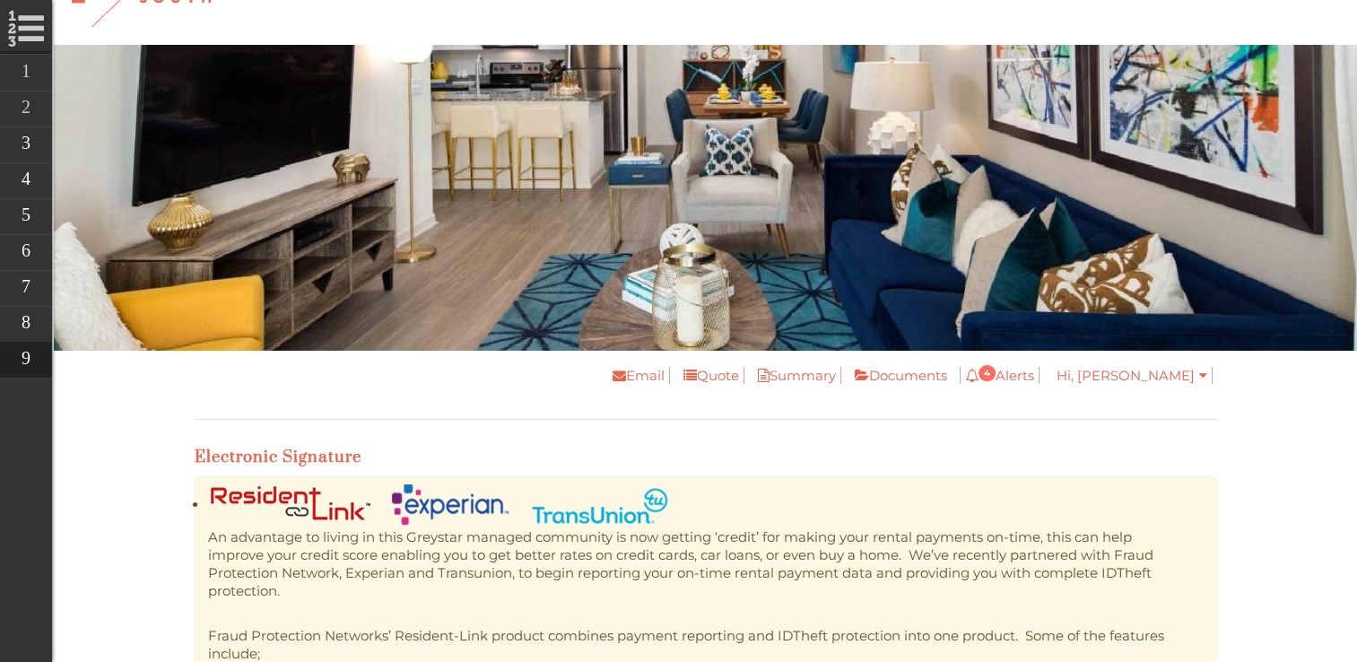
scroll to position [0, 0]
